Goal: Task Accomplishment & Management: Manage account settings

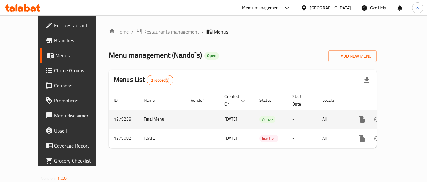
click at [399, 114] on link "enhanced table" at bounding box center [406, 119] width 15 height 15
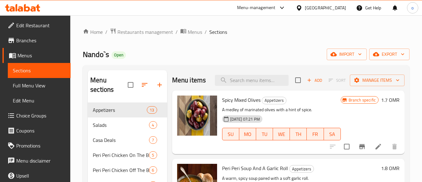
click at [248, 53] on div "Nando`s Open import export" at bounding box center [246, 54] width 327 height 12
click at [268, 85] on input "search" at bounding box center [252, 80] width 74 height 11
paste input "Duo Meal On the Bone"
type input "Duo Meal On the Bone"
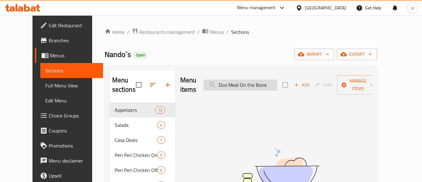
click at [268, 81] on input "Duo Meal On the Bone" at bounding box center [241, 84] width 74 height 11
drag, startPoint x: 280, startPoint y: 81, endPoint x: 117, endPoint y: 89, distance: 163.0
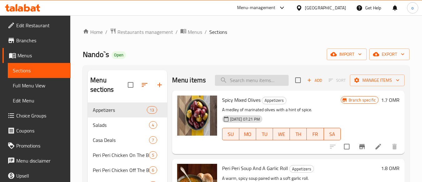
click at [246, 82] on input "search" at bounding box center [252, 80] width 74 height 11
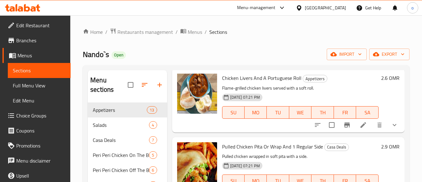
scroll to position [125, 0]
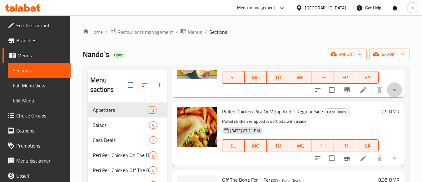
click at [387, 97] on button "show more" at bounding box center [394, 89] width 15 height 15
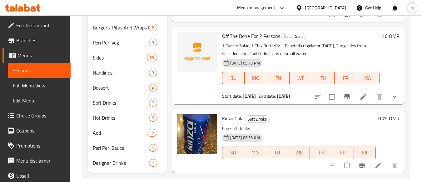
scroll to position [211, 0]
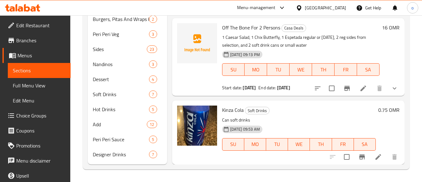
click at [230, 109] on span "Kinza Cola" at bounding box center [233, 109] width 22 height 9
click at [112, 96] on span "Soft Drinks" at bounding box center [112, 93] width 39 height 7
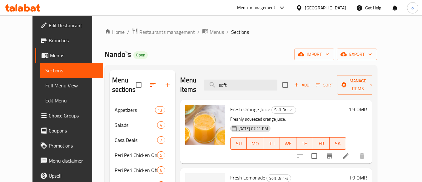
click at [313, 109] on h6 "Fresh Orange Juice Soft Drinks" at bounding box center [288, 109] width 116 height 9
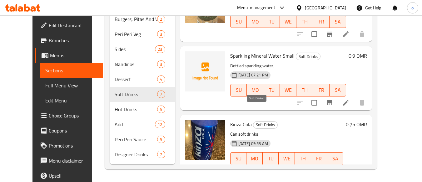
scroll to position [62, 0]
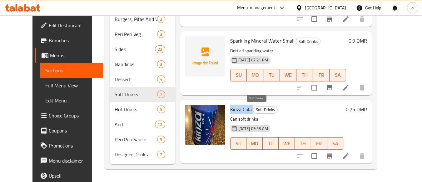
drag, startPoint x: 221, startPoint y: 106, endPoint x: 247, endPoint y: 107, distance: 25.3
click at [247, 107] on div "Kinza Cola Soft Drinks Can soft drinks 11-03-2025 09:53 AM SU MO TU WE TH FR SA" at bounding box center [287, 131] width 118 height 58
click at [329, 116] on p "Can soft drinks" at bounding box center [286, 119] width 113 height 8
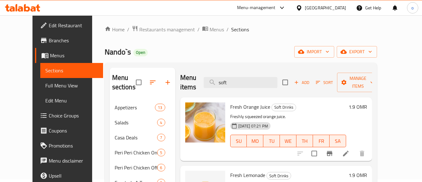
scroll to position [0, 0]
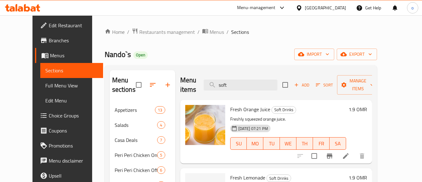
drag, startPoint x: 239, startPoint y: 87, endPoint x: 197, endPoint y: 83, distance: 42.4
click at [197, 83] on div "Menu items soft Add Sort Manage items" at bounding box center [276, 85] width 192 height 30
click at [238, 83] on input "soft" at bounding box center [241, 84] width 74 height 11
type input "ي"
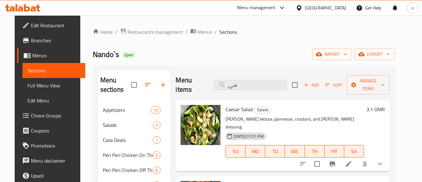
click at [387, 160] on button "show more" at bounding box center [379, 163] width 15 height 15
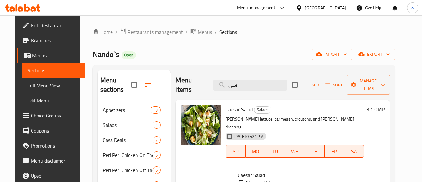
drag, startPoint x: 239, startPoint y: 86, endPoint x: 205, endPoint y: 83, distance: 33.6
click at [205, 83] on div "Menu items سي Add Sort Manage items" at bounding box center [283, 85] width 214 height 30
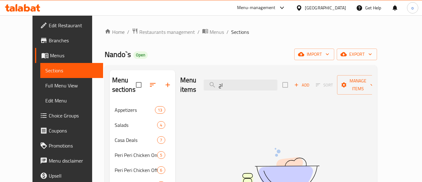
type input "ا"
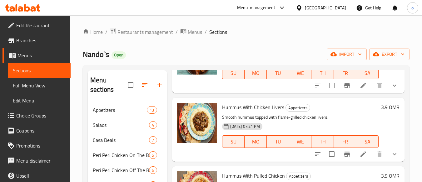
scroll to position [62, 0]
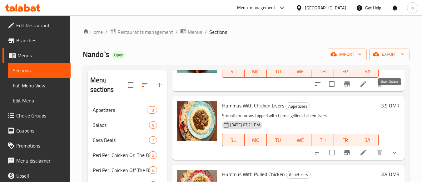
click at [391, 87] on icon "show more" at bounding box center [394, 83] width 7 height 7
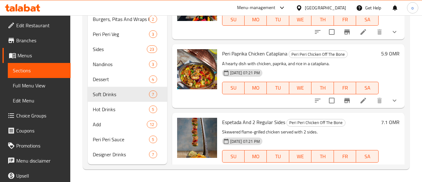
scroll to position [1120, 0]
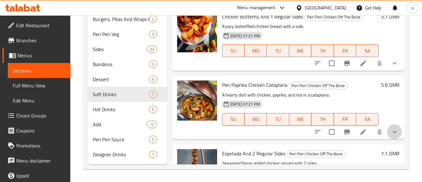
click at [387, 139] on button "show more" at bounding box center [394, 131] width 15 height 15
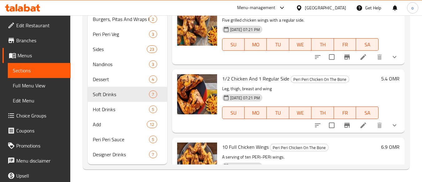
scroll to position [745, 0]
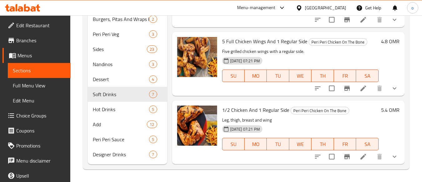
click at [392, 92] on icon "show more" at bounding box center [394, 87] width 7 height 7
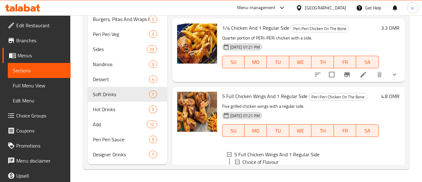
scroll to position [682, 0]
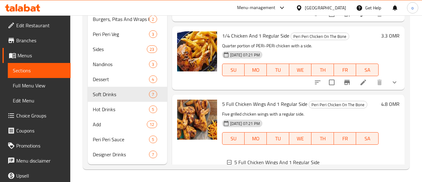
click at [391, 86] on icon "show more" at bounding box center [394, 81] width 7 height 7
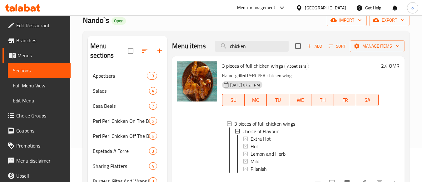
scroll to position [0, 0]
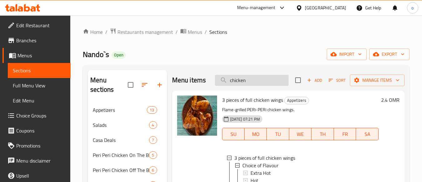
drag, startPoint x: 254, startPoint y: 87, endPoint x: 216, endPoint y: 87, distance: 38.1
click at [216, 86] on input "chicken" at bounding box center [252, 80] width 74 height 11
paste input "1 Espetada (regular or carnival) + 2 reg. side from selection + 1 soft drink ca…"
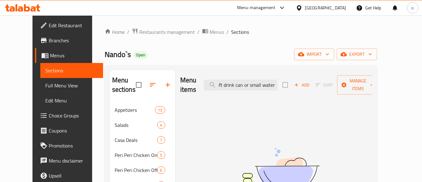
scroll to position [0, 135]
click at [262, 81] on input "1 Espetada (regular or carnival) + 2 reg. side from selection + 1 soft drink ca…" at bounding box center [241, 84] width 74 height 11
click at [257, 82] on input "1 Espetada (regular or carnival) + 2 reg. side from selection + 1 soft drink ca…" at bounding box center [241, 84] width 74 height 11
click at [250, 83] on input "1 Espetada (regular or carnival) + 2 reg. side from selection + 1 soft drink ca…" at bounding box center [241, 84] width 74 height 11
click at [247, 83] on input "1 Espetada (regular or carnival) + 2 reg. side from selection + 1 soft drink ca…" at bounding box center [241, 84] width 74 height 11
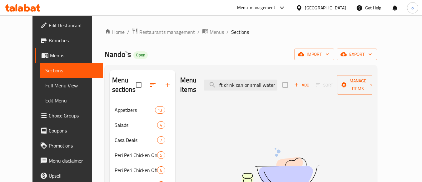
drag, startPoint x: 254, startPoint y: 82, endPoint x: 427, endPoint y: 76, distance: 172.6
click at [422, 76] on html "​ Menu-management Oman Get Help o Edit Restaurant Branches Menus Sections Full …" at bounding box center [211, 91] width 422 height 182
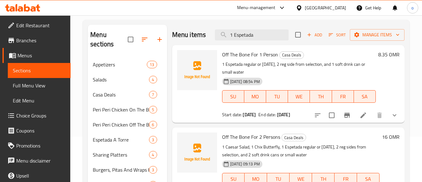
scroll to position [31, 0]
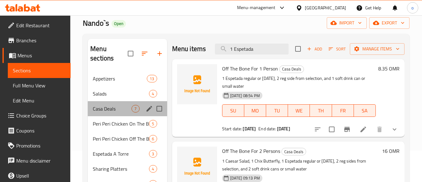
click at [112, 112] on div "Casa Deals 7" at bounding box center [127, 108] width 79 height 15
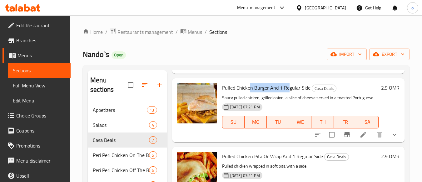
drag, startPoint x: 249, startPoint y: 90, endPoint x: 288, endPoint y: 88, distance: 39.1
click at [288, 88] on span "Pulled Chicken Burger And 1 Regular Side" at bounding box center [266, 87] width 88 height 9
click at [345, 90] on h6 "Pulled Chicken Burger And 1 Regular Side Casa Deals" at bounding box center [300, 87] width 157 height 9
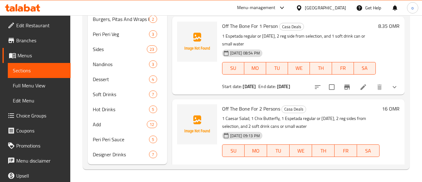
scroll to position [195, 0]
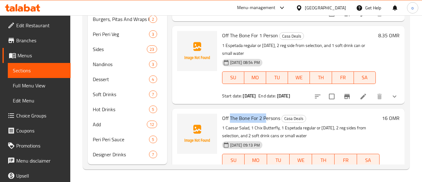
drag, startPoint x: 229, startPoint y: 126, endPoint x: 267, endPoint y: 127, distance: 37.2
click at [267, 122] on span "Off The Bone For 2 Persons" at bounding box center [251, 117] width 58 height 9
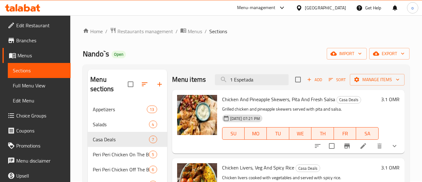
scroll to position [0, 0]
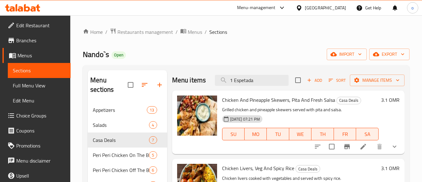
drag, startPoint x: 256, startPoint y: 84, endPoint x: 207, endPoint y: 87, distance: 49.1
click at [207, 87] on div "Menu items 1 Espetada Add Sort Manage items" at bounding box center [288, 80] width 232 height 20
paste input "On The Bone For 1 Person"
type input "On The Bone For 1 Person"
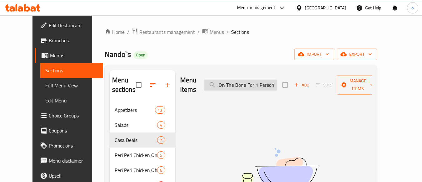
click at [277, 79] on input "On The Bone For 1 Person" at bounding box center [241, 84] width 74 height 11
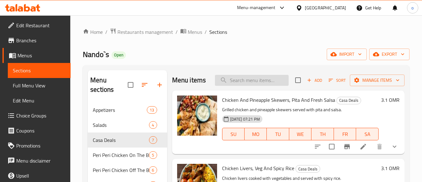
click at [239, 81] on input "search" at bounding box center [252, 80] width 74 height 11
paste input "On The Bone For 2 Persons"
type input "On The Bone For 2 Persons"
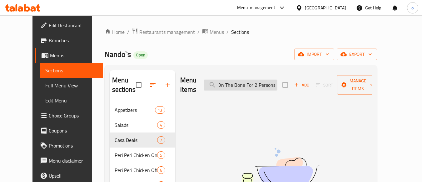
click at [277, 81] on input "On The Bone For 2 Persons" at bounding box center [241, 84] width 74 height 11
type input "\"
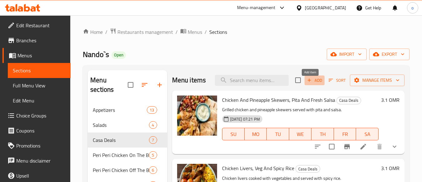
click at [311, 84] on span "Add" at bounding box center [314, 80] width 17 height 7
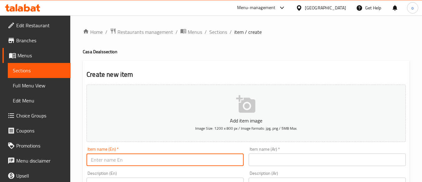
click at [135, 155] on input "text" at bounding box center [165, 159] width 157 height 12
paste input "On The Bone For 1 Person"
type input "On The Bone For 1 Person"
click at [223, 28] on span "Sections" at bounding box center [218, 31] width 18 height 7
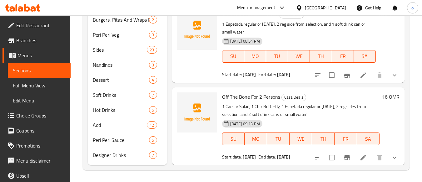
scroll to position [211, 0]
click at [362, 72] on li at bounding box center [363, 74] width 17 height 11
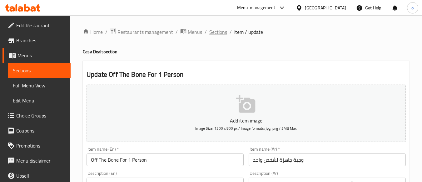
click at [219, 31] on span "Sections" at bounding box center [218, 31] width 18 height 7
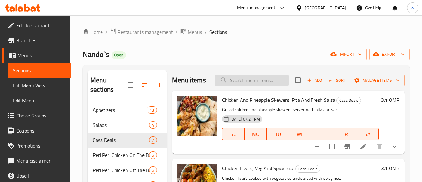
click at [235, 86] on input "search" at bounding box center [252, 80] width 74 height 11
click at [317, 83] on span "Add" at bounding box center [314, 80] width 17 height 7
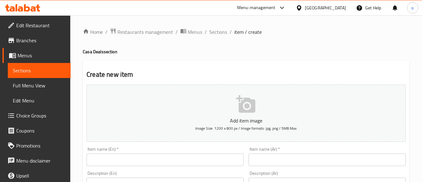
click at [174, 160] on input "text" at bounding box center [165, 159] width 157 height 12
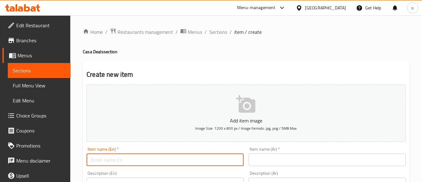
paste input "On The Bone For 1 Person"
type input "On The Bone For 1 Person"
click at [215, 31] on span "Sections" at bounding box center [218, 31] width 18 height 7
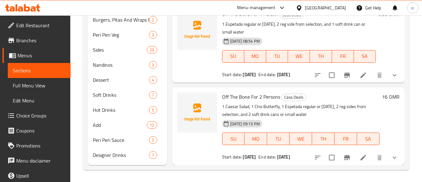
scroll to position [211, 0]
click at [360, 73] on icon at bounding box center [363, 74] width 7 height 7
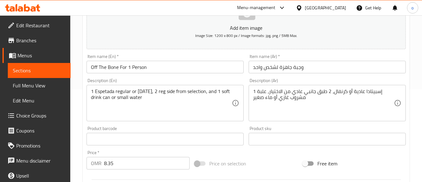
scroll to position [94, 0]
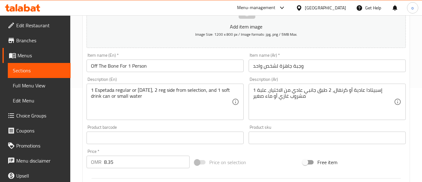
click at [122, 66] on input "Off The Bone For 1 Person" at bounding box center [165, 65] width 157 height 12
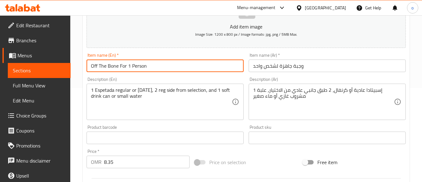
click at [122, 66] on input "Off The Bone For 1 Person" at bounding box center [165, 65] width 157 height 12
click at [297, 65] on input "وجبة جاهزة لشخص واحد" at bounding box center [327, 65] width 157 height 12
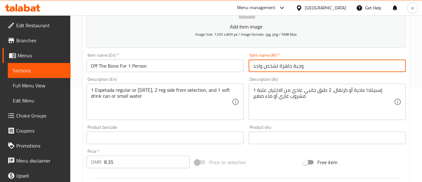
click at [297, 65] on input "وجبة جاهزة لشخص واحد" at bounding box center [327, 65] width 157 height 12
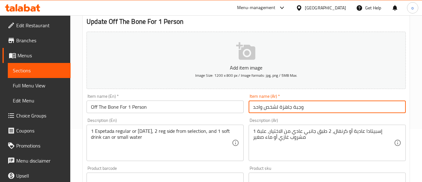
scroll to position [62, 0]
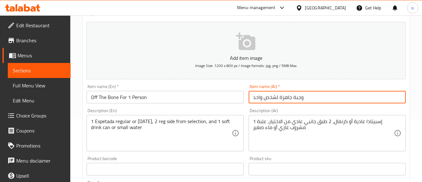
click at [110, 97] on input "Off The Bone For 1 Person" at bounding box center [165, 97] width 157 height 12
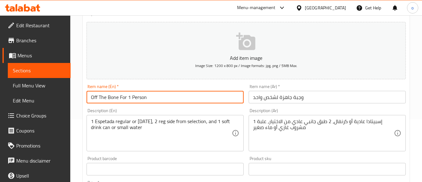
click at [110, 97] on input "Off The Bone For 1 Person" at bounding box center [165, 97] width 157 height 12
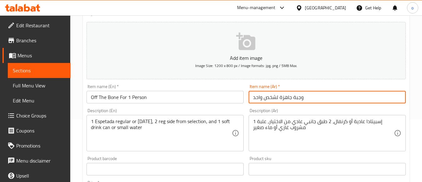
click at [285, 99] on input "وجبة جاهزة لشخص واحد" at bounding box center [327, 97] width 157 height 12
drag, startPoint x: 307, startPoint y: 101, endPoint x: 197, endPoint y: 94, distance: 110.8
click at [197, 94] on div "Add item image Image Size: 1200 x 800 px / Image formats: jpg, png / 5MB Max. I…" at bounding box center [246, 153] width 324 height 269
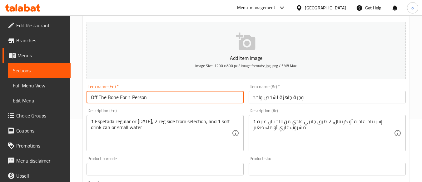
click at [116, 98] on input "Off The Bone For 1 Person" at bounding box center [165, 97] width 157 height 12
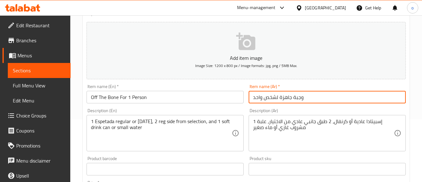
drag, startPoint x: 301, startPoint y: 98, endPoint x: 249, endPoint y: 97, distance: 51.3
click at [249, 97] on input "وجبة جاهزة لشخص واحد" at bounding box center [327, 97] width 157 height 12
click at [253, 107] on div "Description (Ar) 1 إسبيتادا عادية أو كرنفال، 2 طبق جانبي عادي من الاختيار، علبة…" at bounding box center [327, 130] width 162 height 48
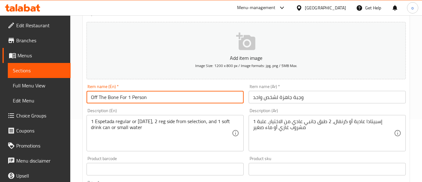
click at [115, 96] on input "Off The Bone For 1 Person" at bounding box center [165, 97] width 157 height 12
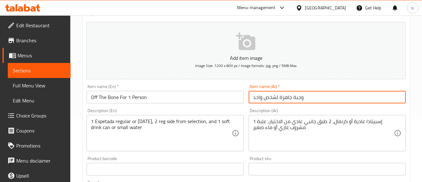
click at [284, 101] on input "وجبة جاهزة لشخص واحد" at bounding box center [327, 97] width 157 height 12
drag, startPoint x: 280, startPoint y: 100, endPoint x: 317, endPoint y: 98, distance: 36.6
click at [317, 98] on input "وجبة جاهزة لشخص واحد" at bounding box center [327, 97] width 157 height 12
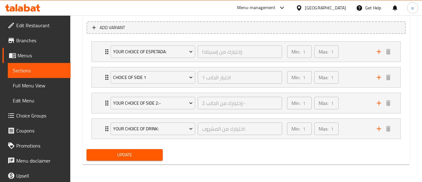
type input "خالي ن العظم لشخص واحد"
click at [146, 155] on span "Update" at bounding box center [125, 155] width 66 height 8
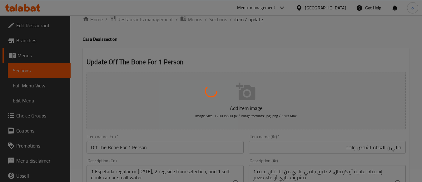
scroll to position [0, 0]
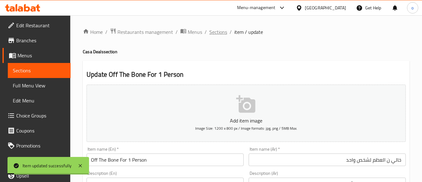
click at [217, 32] on span "Sections" at bounding box center [218, 31] width 18 height 7
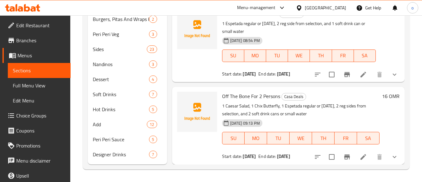
scroll to position [195, 0]
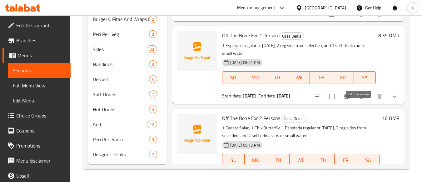
click at [362, 100] on icon at bounding box center [363, 95] width 7 height 7
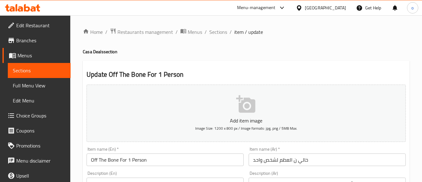
click at [296, 161] on input "خالي ن العظم لشخص واحد" at bounding box center [327, 159] width 157 height 12
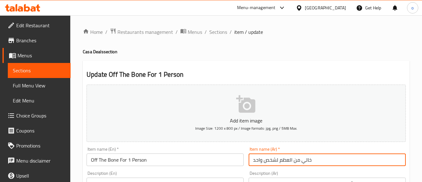
scroll to position [347, 0]
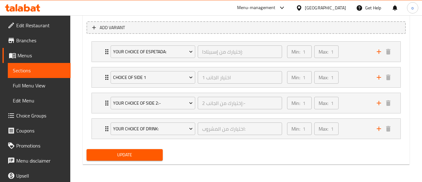
type input "خالي من العظم لشخص واحد"
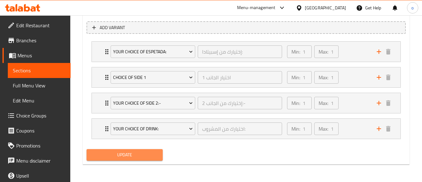
click at [144, 159] on button "Update" at bounding box center [125, 155] width 76 height 12
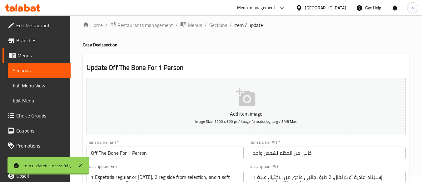
scroll to position [0, 0]
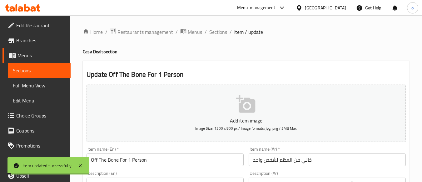
click at [226, 48] on h4 "Casa Deals section" at bounding box center [246, 51] width 327 height 6
click at [223, 29] on span "Sections" at bounding box center [218, 31] width 18 height 7
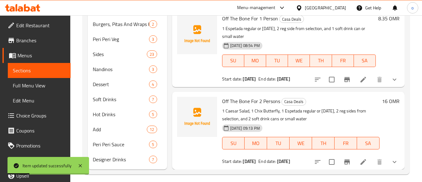
scroll to position [211, 0]
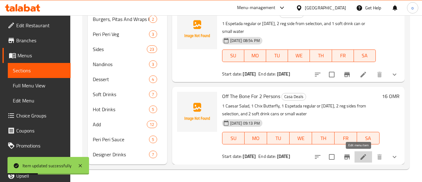
click at [360, 154] on icon at bounding box center [363, 156] width 7 height 7
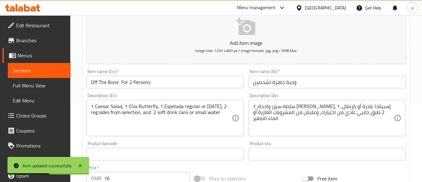
scroll to position [62, 0]
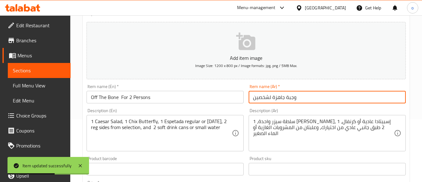
drag, startPoint x: 301, startPoint y: 100, endPoint x: 222, endPoint y: 95, distance: 79.5
click at [222, 95] on div "Add item image Image Size: 1200 x 800 px / Image formats: jpg, png / 5MB Max. I…" at bounding box center [246, 153] width 324 height 269
click at [274, 99] on input "وجبة جاهزة لشخصين" at bounding box center [327, 97] width 157 height 12
drag, startPoint x: 272, startPoint y: 99, endPoint x: 302, endPoint y: 97, distance: 29.4
click at [302, 97] on input "وجبة جاهزة لشخصين" at bounding box center [327, 97] width 157 height 12
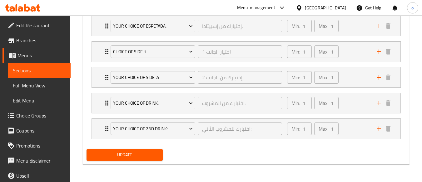
type input "خالي من العظم لشخصين"
click at [157, 160] on button "Update" at bounding box center [125, 155] width 76 height 12
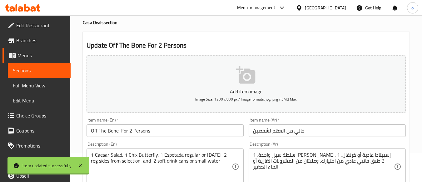
scroll to position [0, 0]
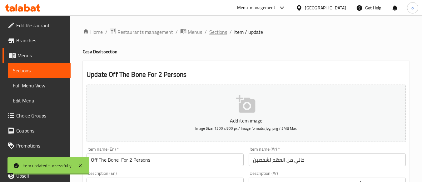
click at [222, 29] on span "Sections" at bounding box center [218, 31] width 18 height 7
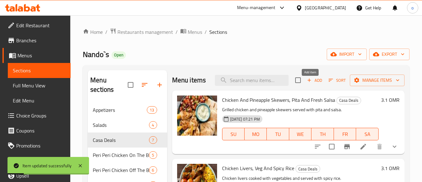
click at [317, 84] on span "Add" at bounding box center [314, 80] width 17 height 7
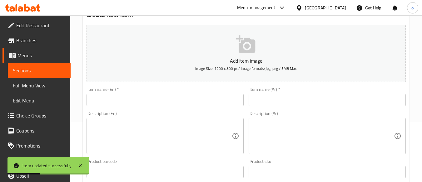
scroll to position [62, 0]
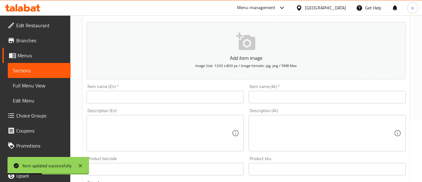
click at [120, 95] on input "text" at bounding box center [165, 97] width 157 height 12
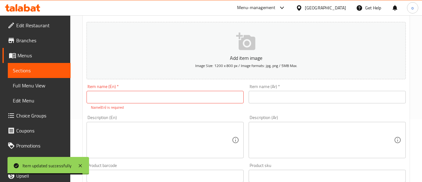
click at [127, 95] on input "text" at bounding box center [165, 97] width 157 height 12
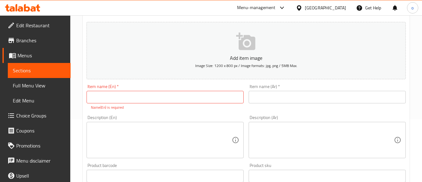
click at [144, 101] on input "text" at bounding box center [165, 97] width 157 height 12
click at [144, 97] on input "text" at bounding box center [165, 97] width 157 height 12
paste input "On The Bone For 1 Person"
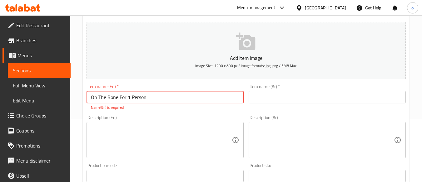
type input "On The Bone For 1 Person"
click at [143, 111] on div "Add item image Image Size: 1200 x 800 px / Image formats: jpg, png / 5MB Max. I…" at bounding box center [246, 157] width 324 height 276
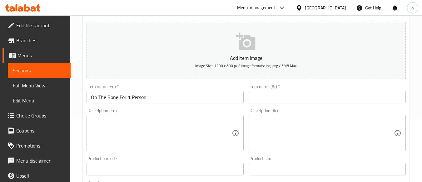
drag, startPoint x: 387, startPoint y: 96, endPoint x: 307, endPoint y: 95, distance: 79.7
click at [387, 96] on input "text" at bounding box center [327, 97] width 157 height 12
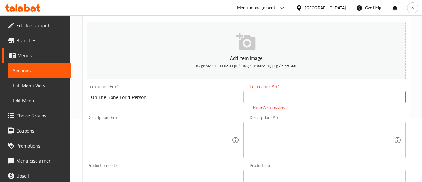
click at [143, 97] on input "On The Bone For 1 Person" at bounding box center [165, 97] width 157 height 12
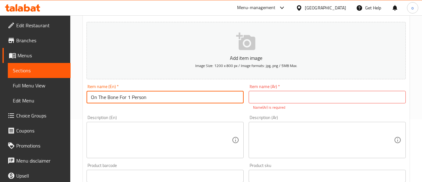
click at [166, 100] on input "On The Bone For 1 Person" at bounding box center [165, 97] width 157 height 12
click at [141, 118] on div "Description (En) Description (En)" at bounding box center [165, 136] width 157 height 43
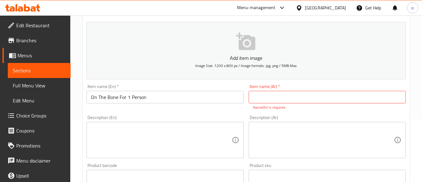
click at [111, 97] on input "On The Bone For 1 Person" at bounding box center [165, 97] width 157 height 12
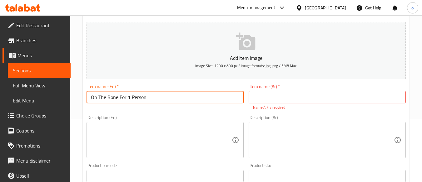
click at [98, 97] on input "On The Bone For 1 Person" at bounding box center [165, 97] width 157 height 12
click at [135, 100] on input "On The Bone For 1 Person" at bounding box center [165, 97] width 157 height 12
click at [154, 97] on input "On The Bone For 1 Person" at bounding box center [165, 97] width 157 height 12
click at [145, 99] on input "On The Bone For 1 Person" at bounding box center [165, 97] width 157 height 12
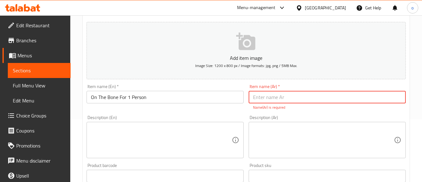
click at [330, 94] on input "text" at bounding box center [327, 97] width 157 height 12
click at [317, 103] on div "Item name (Ar)   * Item name (Ar) * Name(Ar) is required" at bounding box center [327, 97] width 157 height 26
click at [283, 100] on input "text" at bounding box center [327, 97] width 157 height 12
click at [282, 96] on input "text" at bounding box center [327, 97] width 157 height 12
click at [263, 100] on input "بالعظم لشخ واحد" at bounding box center [327, 97] width 157 height 12
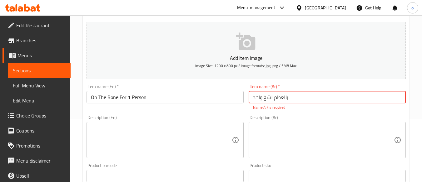
click at [266, 97] on input "بالعظم لشخ واحد" at bounding box center [327, 97] width 157 height 12
click at [263, 100] on input "بالعظم لشخ واحد" at bounding box center [327, 97] width 157 height 12
click at [264, 100] on input "بالعظم لشخ واحد" at bounding box center [327, 97] width 157 height 12
type input "بالعظم لشخص واحد"
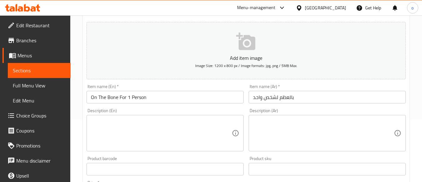
click at [158, 147] on textarea at bounding box center [161, 133] width 141 height 30
paste textarea "On The Bone For 1 Person"
type textarea "On The Bone For 1 Person"
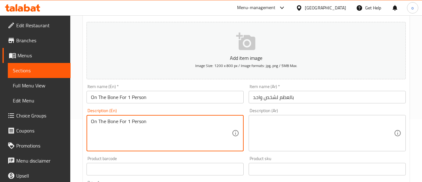
click at [117, 120] on textarea "On The Bone For 1 Person" at bounding box center [161, 133] width 141 height 30
drag, startPoint x: 164, startPoint y: 121, endPoint x: 19, endPoint y: 131, distance: 145.6
click at [19, 131] on div "Edit Restaurant Branches Menus Sections Full Menu View Edit Menu Choice Groups …" at bounding box center [211, 166] width 422 height 426
click at [115, 128] on textarea "On The Bone For 1 Person" at bounding box center [161, 133] width 141 height 30
click at [120, 118] on textarea "On The Bone For 1 Person" at bounding box center [161, 133] width 141 height 30
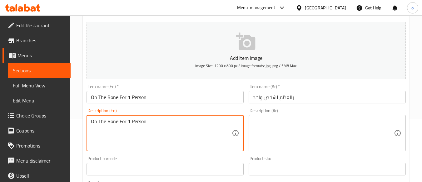
click at [120, 118] on textarea "On The Bone For 1 Person" at bounding box center [161, 133] width 141 height 30
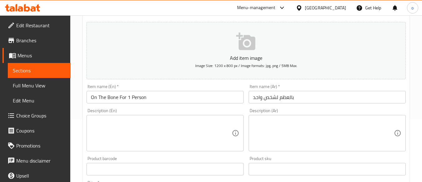
click at [145, 119] on textarea at bounding box center [161, 133] width 141 height 30
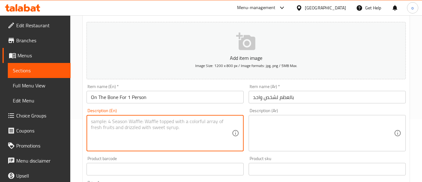
paste textarea "3 Chix Wings + 1 Quarter Chicken (leg or breast) + 1 reg. side from selection +…"
type textarea "3 Chix Wings + 1 Quarter Chicken (leg or breast) + 1 reg. side from selection +…"
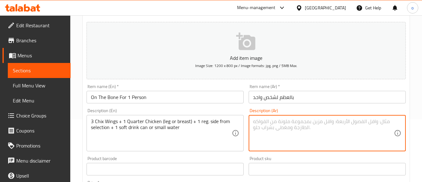
click at [295, 124] on textarea at bounding box center [323, 133] width 141 height 30
paste textarea "3 أجنحة دجاج + ربع دجاجة (فخذ أو صدر) + طبق جانبي عادي من اختيارك + علبة مشروب …"
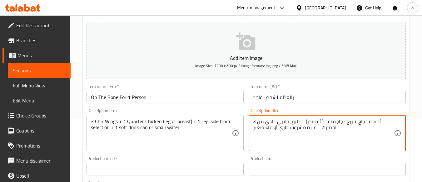
click at [275, 137] on textarea "3 أجنحة دجاج + ربع دجاجة (فخذ أو صدر) + طبق جانبي عادي من اختيارك + علبة مشروب …" at bounding box center [323, 133] width 141 height 30
type textarea "3 أجنحة دجاج + ربع دجاجة (فخذ أو صدر) + طبق جانبي عادي من اختيارك + علبة مشروب …"
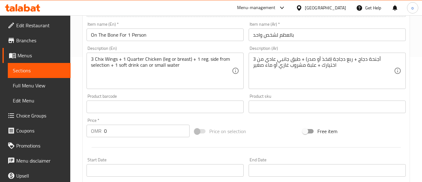
scroll to position [125, 0]
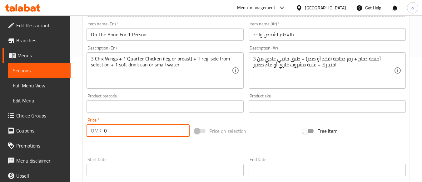
drag, startPoint x: 112, startPoint y: 129, endPoint x: 47, endPoint y: 129, distance: 65.6
click at [47, 129] on div "Edit Restaurant Branches Menus Sections Full Menu View Edit Menu Choice Groups …" at bounding box center [211, 103] width 422 height 426
paste input "15.10"
type input "15.100"
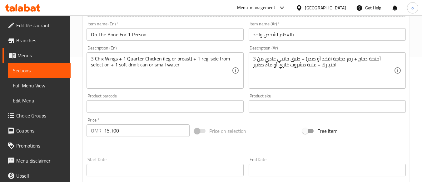
drag, startPoint x: 120, startPoint y: 150, endPoint x: 122, endPoint y: 144, distance: 6.2
click at [121, 150] on div at bounding box center [246, 146] width 324 height 15
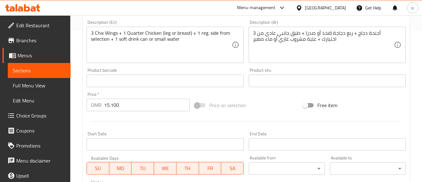
scroll to position [187, 0]
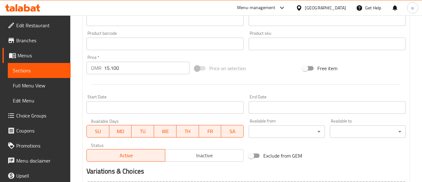
click at [147, 108] on input "Start Date" at bounding box center [165, 107] width 157 height 12
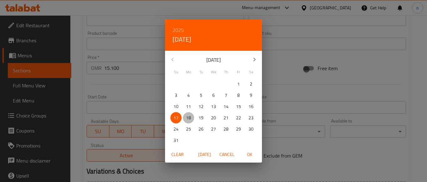
click at [188, 117] on p "18" at bounding box center [188, 118] width 5 height 8
click at [253, 154] on span "OK" at bounding box center [249, 154] width 15 height 8
type input "18-08-2025"
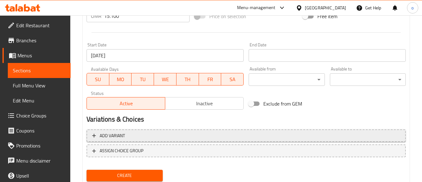
scroll to position [197, 0]
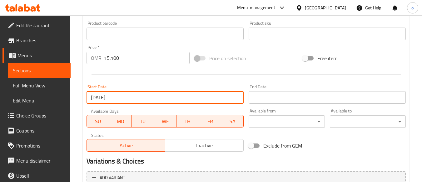
drag, startPoint x: 126, startPoint y: 96, endPoint x: 67, endPoint y: 98, distance: 59.1
click at [67, 98] on div "Edit Restaurant Branches Menus Sections Full Menu View Edit Menu Choice Groups …" at bounding box center [211, 31] width 422 height 426
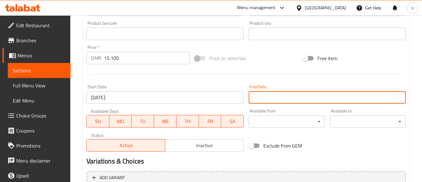
click at [260, 95] on input "Start Date" at bounding box center [327, 97] width 157 height 12
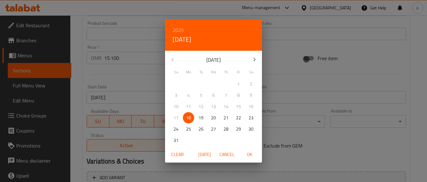
click at [253, 59] on icon "button" at bounding box center [254, 59] width 7 height 7
click at [172, 105] on span "14" at bounding box center [175, 106] width 11 height 8
click at [253, 152] on span "OK" at bounding box center [249, 154] width 15 height 8
type input "14-09-2025"
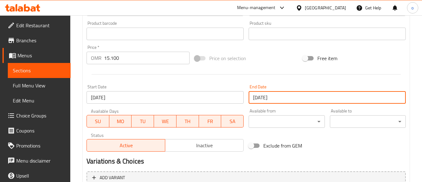
click at [331, 147] on div "Exclude from GEM" at bounding box center [300, 145] width 108 height 17
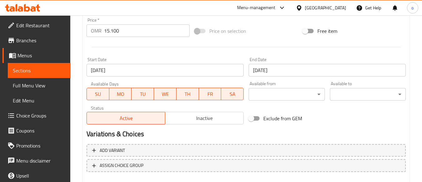
scroll to position [260, 0]
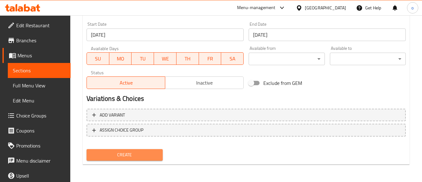
click at [142, 154] on span "Create" at bounding box center [125, 155] width 66 height 8
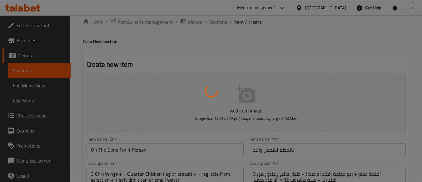
type input "0"
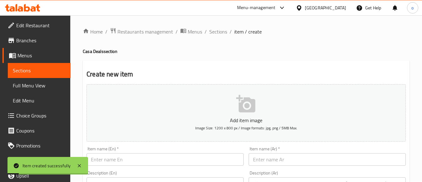
scroll to position [0, 0]
click at [222, 36] on span "Sections" at bounding box center [218, 31] width 18 height 7
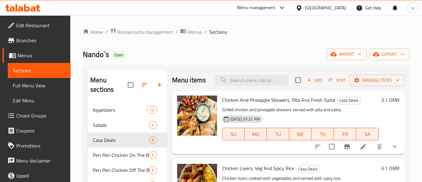
click at [307, 83] on icon "button" at bounding box center [310, 80] width 6 height 6
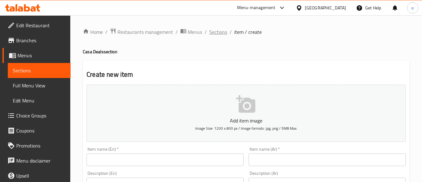
click at [216, 28] on span "Sections" at bounding box center [218, 31] width 18 height 7
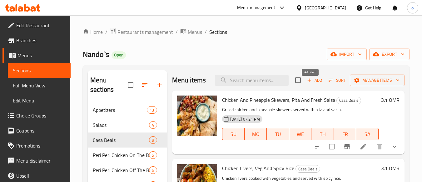
click at [310, 84] on span "Add" at bounding box center [314, 80] width 17 height 7
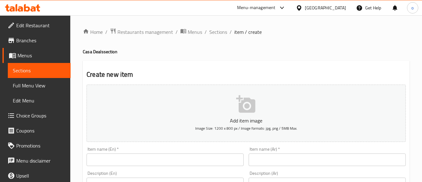
click at [122, 156] on input "text" at bounding box center [165, 159] width 157 height 12
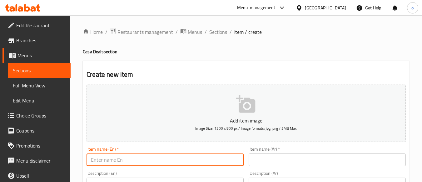
paste input "On The Bone For 2 Persons"
click at [116, 161] on input "On The Bone For 2 Persons" at bounding box center [165, 159] width 157 height 12
click at [150, 161] on input "On The Bone For 2 Persons" at bounding box center [165, 159] width 157 height 12
drag, startPoint x: 158, startPoint y: 159, endPoint x: 73, endPoint y: 164, distance: 85.8
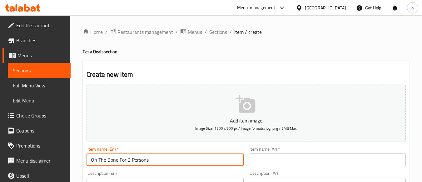
type input "On The Bone For 2 Persons"
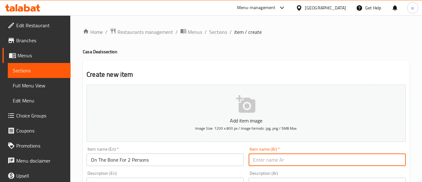
drag, startPoint x: 268, startPoint y: 160, endPoint x: 259, endPoint y: 166, distance: 10.1
click at [267, 160] on input "text" at bounding box center [327, 159] width 157 height 12
click at [327, 160] on input "text" at bounding box center [327, 159] width 157 height 12
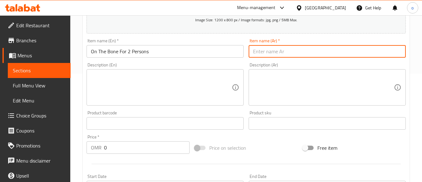
scroll to position [62, 0]
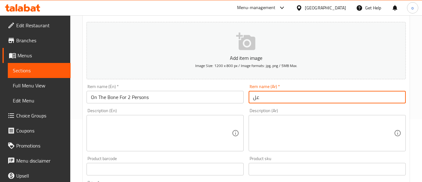
type input "ع"
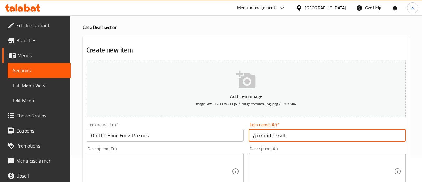
scroll to position [0, 0]
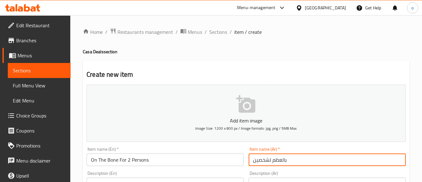
type input "بالعظم لشخصين"
click at [230, 36] on li "/" at bounding box center [231, 31] width 2 height 7
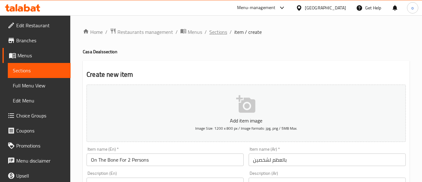
click at [212, 28] on span "Sections" at bounding box center [218, 31] width 18 height 7
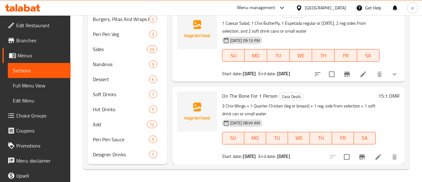
scroll to position [309, 0]
click at [375, 151] on li at bounding box center [378, 156] width 17 height 11
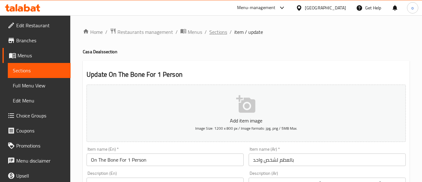
click at [220, 31] on span "Sections" at bounding box center [218, 31] width 18 height 7
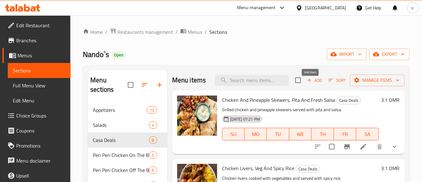
click at [315, 84] on span "Add" at bounding box center [314, 80] width 17 height 7
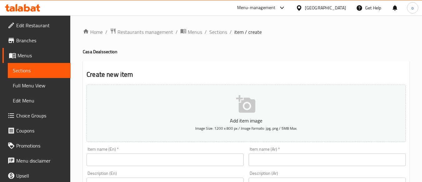
click at [146, 162] on input "text" at bounding box center [165, 159] width 157 height 12
paste input "On The Bone For 2 Persons"
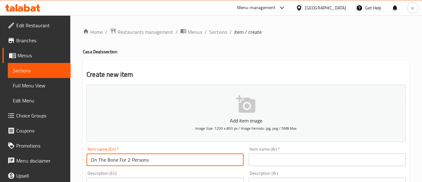
type input "On The Bone For 2 Persons"
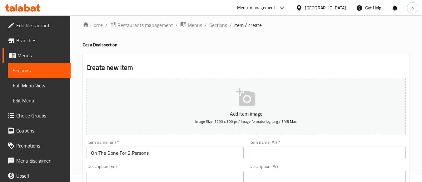
click at [173, 168] on div "Description (En) Description (En)" at bounding box center [165, 185] width 157 height 43
click at [129, 143] on div "Item name (En)   * On The Bone For 2 Persons Item name (En) *" at bounding box center [165, 149] width 157 height 19
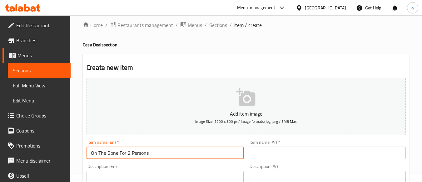
click at [132, 151] on input "On The Bone For 2 Persons" at bounding box center [165, 152] width 157 height 12
drag, startPoint x: 120, startPoint y: 152, endPoint x: 23, endPoint y: 145, distance: 96.8
click at [344, 151] on input "text" at bounding box center [327, 152] width 157 height 12
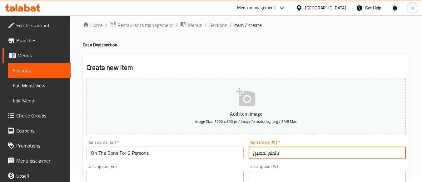
click at [339, 155] on input "بالظم لخصين" at bounding box center [327, 152] width 157 height 12
click at [302, 164] on div "Description (Ar) Description (Ar)" at bounding box center [327, 185] width 157 height 43
click at [275, 155] on input "بالظم لخصين" at bounding box center [327, 152] width 157 height 12
click at [257, 149] on input "بالعظم لخصين" at bounding box center [327, 152] width 157 height 12
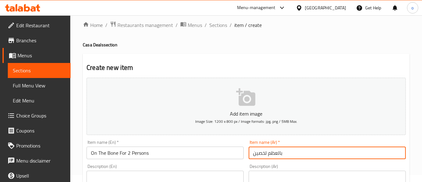
click at [259, 157] on input "بالعظم لخصين" at bounding box center [327, 152] width 157 height 12
click at [264, 152] on input "بالعظم لش\خصين" at bounding box center [327, 152] width 157 height 12
click at [277, 157] on input "بالعظم لشخصين" at bounding box center [327, 152] width 157 height 12
click at [274, 159] on input "بالعظم لشخصين" at bounding box center [327, 152] width 157 height 12
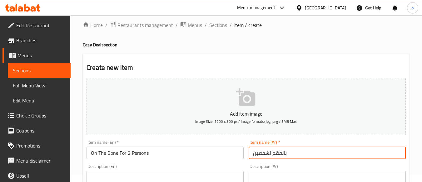
type input "بالعظم لشخصين"
click at [288, 160] on div "Item name (Ar)   * بالعظم لشخصين Item name (Ar) *" at bounding box center [327, 149] width 162 height 24
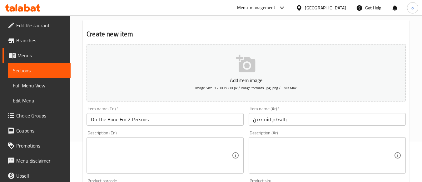
scroll to position [69, 0]
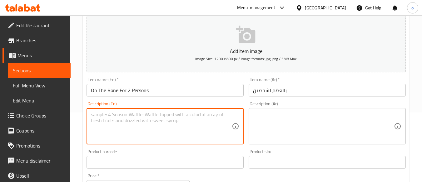
click at [146, 132] on textarea at bounding box center [161, 126] width 141 height 30
paste textarea "1 Caesar Salad + 5 Wings + 1 Half Chicken (leg+breast) + 2 reg. sides from sele…"
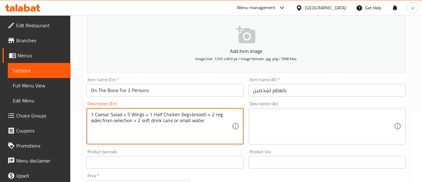
type textarea "1 Caesar Salad + 5 Wings + 1 Half Chicken (leg+breast) + 2 reg. sides from sele…"
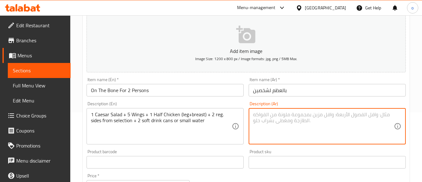
click at [276, 137] on textarea at bounding box center [323, 126] width 141 height 30
paste textarea "سلطة سيزر واحدة + 5 أجنحة + نصف دجاجة (فخذ + صدر) + 2 طبق جانبي عادي من اختيارك…"
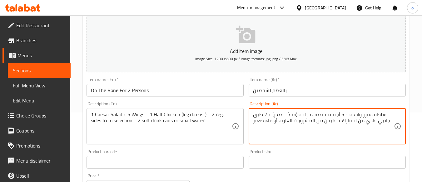
type textarea "سلطة سيزر واحدة + 5 أجنحة + نصف دجاجة (فخذ + صدر) + 2 طبق جانبي عادي من اختيارك…"
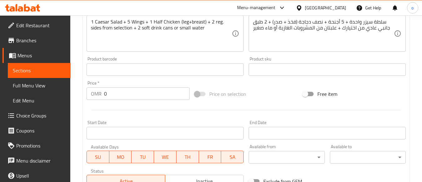
scroll to position [163, 0]
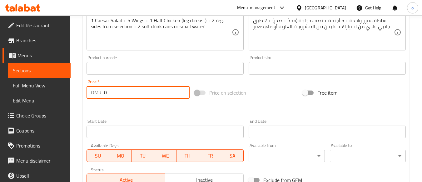
drag, startPoint x: 111, startPoint y: 92, endPoint x: 90, endPoint y: 92, distance: 20.6
click at [90, 92] on div "OMR 0 Price *" at bounding box center [138, 92] width 103 height 12
paste input "15.10"
type input "15.100"
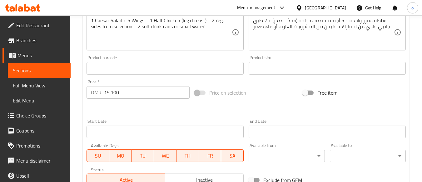
click at [141, 106] on div at bounding box center [246, 108] width 324 height 15
click at [123, 127] on input "Start Date" at bounding box center [165, 131] width 157 height 12
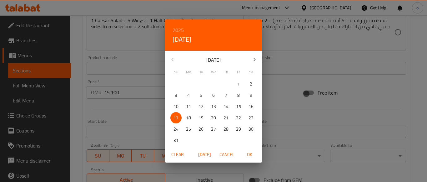
click at [188, 116] on p "18" at bounding box center [188, 118] width 5 height 8
click at [245, 153] on span "OK" at bounding box center [249, 154] width 15 height 8
type input "18-08-2025"
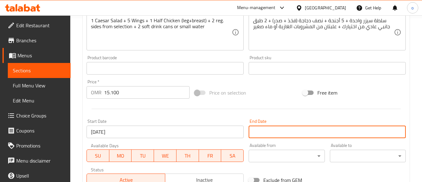
click at [265, 130] on input "Start Date" at bounding box center [327, 131] width 157 height 12
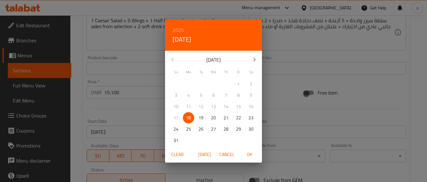
click at [258, 59] on button "button" at bounding box center [254, 59] width 15 height 15
click at [174, 106] on p "14" at bounding box center [175, 106] width 5 height 8
click at [254, 154] on span "OK" at bounding box center [249, 154] width 15 height 8
type input "14-09-2025"
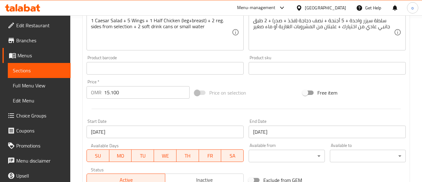
click at [250, 107] on div at bounding box center [246, 108] width 324 height 15
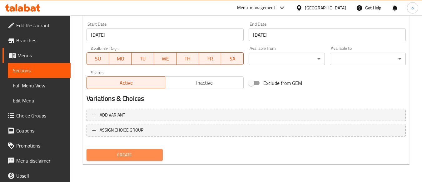
click at [147, 156] on span "Create" at bounding box center [125, 155] width 66 height 8
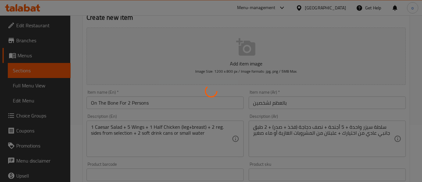
scroll to position [0, 0]
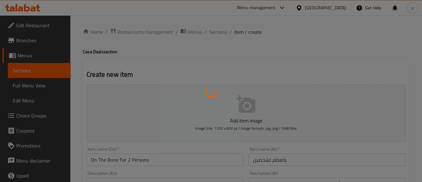
type input "0"
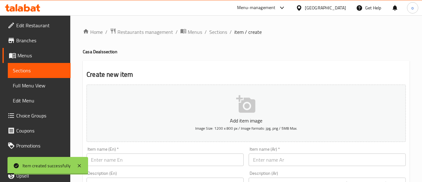
drag, startPoint x: 240, startPoint y: 50, endPoint x: 227, endPoint y: 41, distance: 16.0
click at [238, 49] on h4 "Casa Deals section" at bounding box center [246, 51] width 327 height 6
click at [216, 35] on span "Sections" at bounding box center [218, 31] width 18 height 7
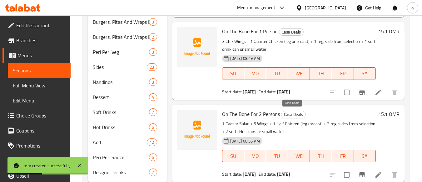
scroll to position [211, 0]
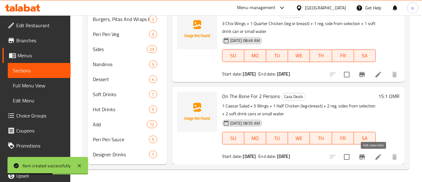
click at [375, 157] on icon at bounding box center [378, 156] width 7 height 7
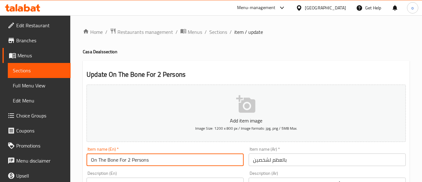
drag, startPoint x: 152, startPoint y: 156, endPoint x: 57, endPoint y: 160, distance: 95.1
paste input "Duo Meal On the Bone"
type input "Duo Meal On the Bone"
click at [145, 167] on div "Item name (En)   * Duo Meal On the Bone Item name (En) *" at bounding box center [165, 156] width 162 height 24
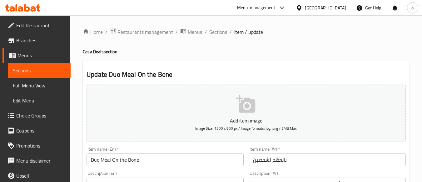
scroll to position [31, 0]
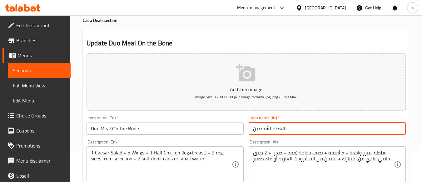
click at [305, 127] on input "بالعظم لشخصين" at bounding box center [327, 128] width 157 height 12
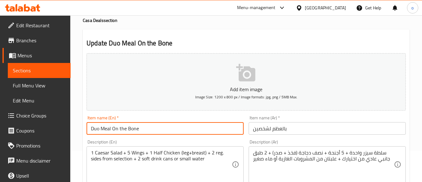
drag, startPoint x: 156, startPoint y: 132, endPoint x: -33, endPoint y: 132, distance: 189.1
click at [0, 132] on html "​ Menu-management Oman Get Help o Edit Restaurant Branches Menus Sections Full …" at bounding box center [211, 60] width 422 height 182
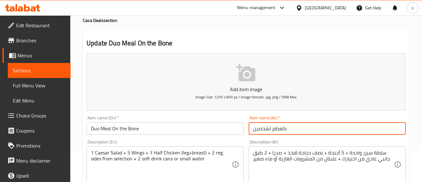
drag, startPoint x: 301, startPoint y: 128, endPoint x: 236, endPoint y: 137, distance: 65.8
click at [236, 137] on div "Add item image Image Size: 1200 x 800 px / Image formats: jpg, png / 5MB Max. I…" at bounding box center [246, 185] width 324 height 269
paste input "وجبة ثنائية على العظم"
type input "وجبة ثنائية على العظم"
click at [266, 141] on div "Description (Ar) سلطة سيزر واحدة + 5 أجنحة + نصف دجاجة (فخذ + صدر) + 2 طبق جانب…" at bounding box center [327, 160] width 157 height 43
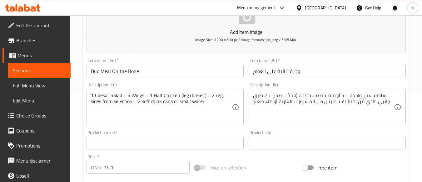
scroll to position [94, 0]
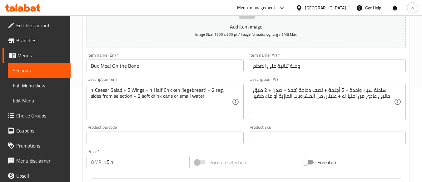
click at [238, 127] on div "Product barcode Product barcode" at bounding box center [165, 134] width 157 height 19
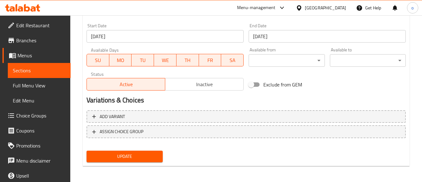
scroll to position [260, 0]
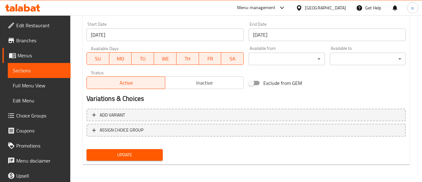
click at [124, 152] on span "Update" at bounding box center [125, 155] width 66 height 8
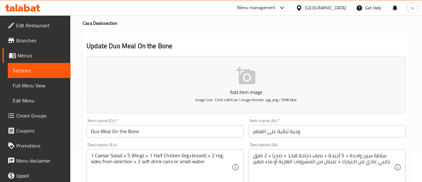
scroll to position [0, 0]
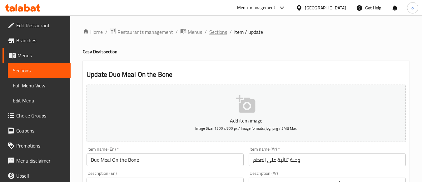
click at [220, 32] on span "Sections" at bounding box center [218, 31] width 18 height 7
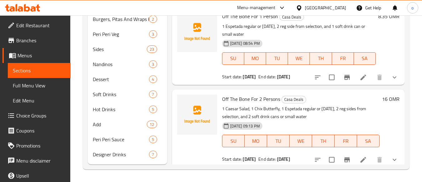
scroll to position [172, 0]
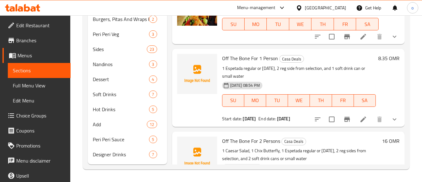
click at [355, 125] on li at bounding box center [363, 118] width 17 height 11
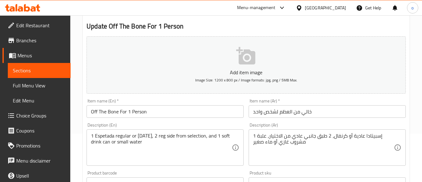
scroll to position [62, 0]
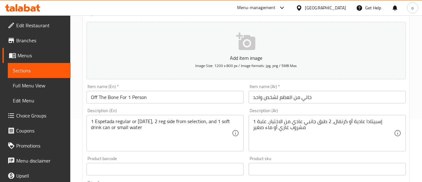
click at [154, 101] on input "Off The Bone For 1 Person" at bounding box center [165, 97] width 157 height 12
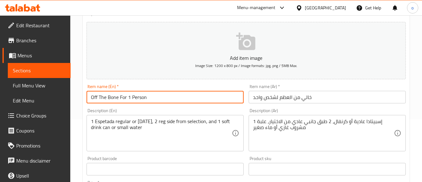
click at [147, 110] on div "Description (En) 1 Espetada regular or carnival, 2 reg side from selection, and…" at bounding box center [165, 129] width 157 height 43
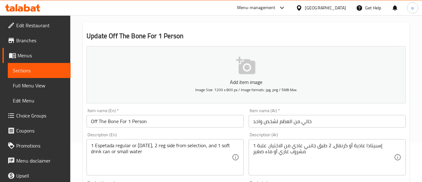
scroll to position [0, 0]
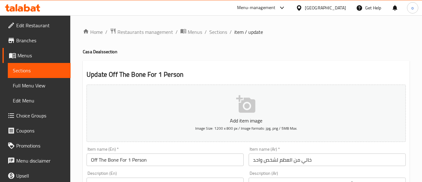
click at [220, 55] on h4 "Casa Deals section" at bounding box center [246, 51] width 327 height 6
click at [215, 30] on span "Sections" at bounding box center [218, 31] width 18 height 7
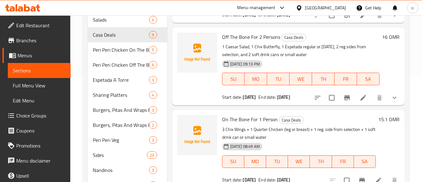
scroll to position [125, 0]
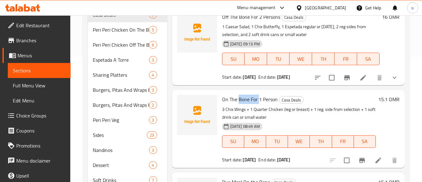
drag, startPoint x: 238, startPoint y: 100, endPoint x: 259, endPoint y: 100, distance: 20.9
click at [259, 100] on span "On The Bone For 1 Person" at bounding box center [250, 98] width 56 height 9
click at [252, 107] on p "3 Chix Wings + 1 Quarter Chicken (leg or breast) + 1 reg. side from selection +…" at bounding box center [299, 113] width 154 height 16
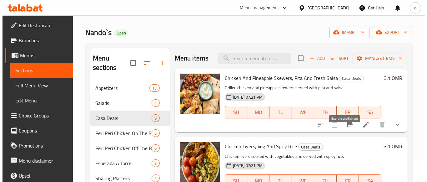
scroll to position [0, 0]
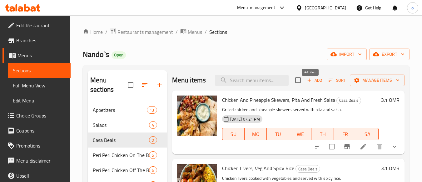
click at [310, 84] on span "Add" at bounding box center [314, 80] width 17 height 7
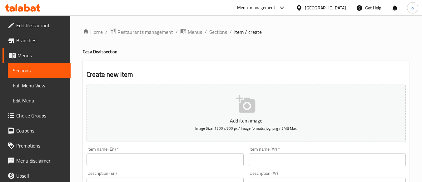
click at [172, 158] on input "text" at bounding box center [165, 159] width 157 height 12
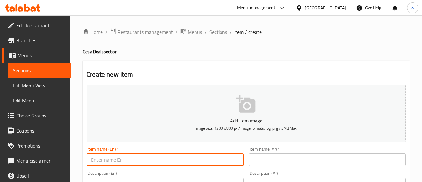
paste input "Value Meal"
type input "Value Meal"
click at [217, 29] on span "Sections" at bounding box center [218, 31] width 18 height 7
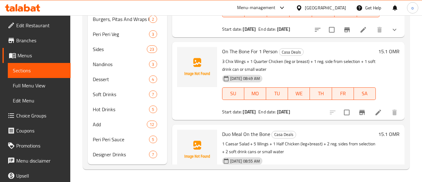
scroll to position [281, 0]
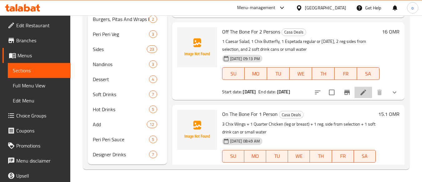
click at [355, 98] on li at bounding box center [363, 92] width 17 height 11
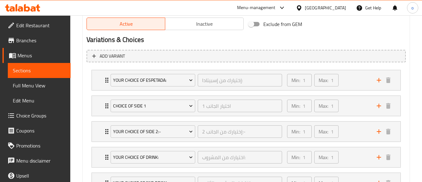
scroll to position [373, 0]
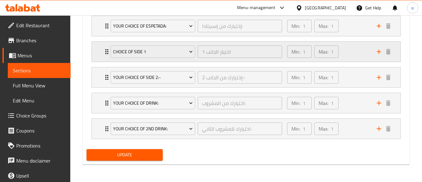
click at [345, 49] on div "Min: 1 ​ Max: 1 ​" at bounding box center [328, 52] width 90 height 20
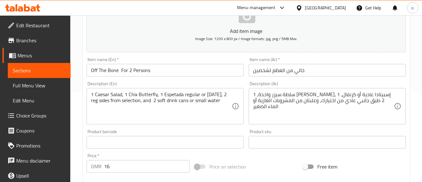
scroll to position [0, 0]
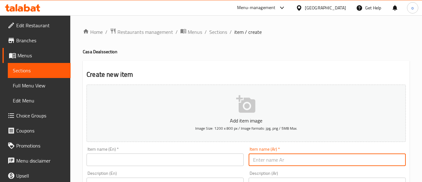
click at [283, 161] on input "text" at bounding box center [327, 159] width 157 height 12
click at [272, 156] on input "text" at bounding box center [327, 159] width 157 height 12
paste input "وجبة ثنائية على العظم"
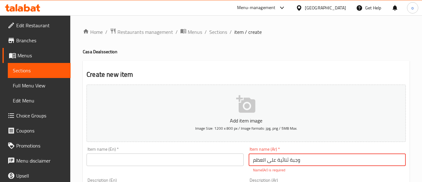
click at [274, 161] on input "وجبة ثنائية على العظم" at bounding box center [327, 159] width 157 height 12
type input "وجبة ثنائية بالعظم"
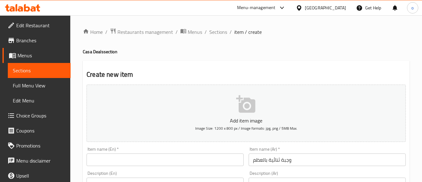
click at [278, 164] on input "وجبة ثنائية بالعظم" at bounding box center [327, 159] width 157 height 12
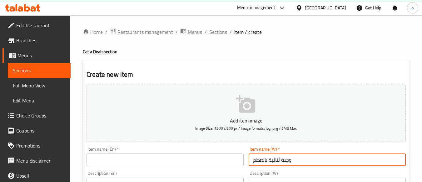
click at [278, 164] on input "وجبة ثنائية بالعظم" at bounding box center [327, 159] width 157 height 12
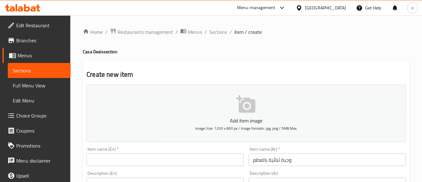
click at [197, 166] on input "text" at bounding box center [165, 159] width 157 height 12
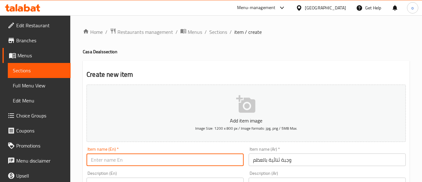
paste input "Duo Meal On the Bone"
type input "Duo Meal On the Bone"
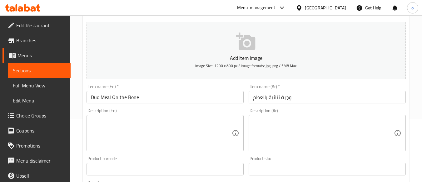
scroll to position [94, 0]
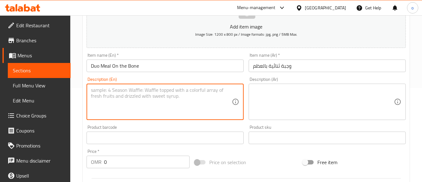
click at [141, 93] on textarea at bounding box center [161, 102] width 141 height 30
paste textarea "1 Caesar Salad + 5 Wings + 1 Half Chicken (leg+breast) + 2 reg. sides from sele…"
type textarea "1 Caesar Salad + 5 Wings + 1 Half Chicken (leg+breast) + 2 reg. sides from sele…"
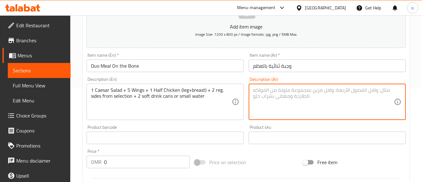
drag, startPoint x: 277, startPoint y: 94, endPoint x: 57, endPoint y: 136, distance: 223.9
click at [272, 96] on textarea at bounding box center [323, 102] width 141 height 30
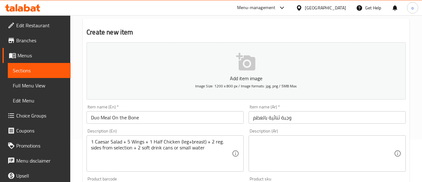
scroll to position [0, 0]
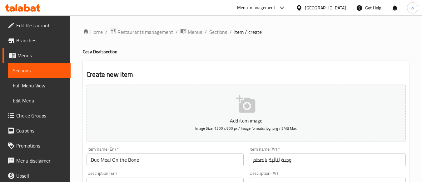
drag, startPoint x: 205, startPoint y: 42, endPoint x: 212, endPoint y: 28, distance: 16.2
click at [212, 28] on span "Sections" at bounding box center [218, 31] width 18 height 7
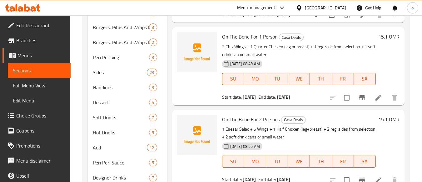
scroll to position [211, 0]
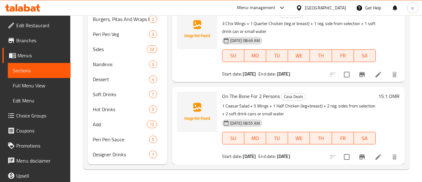
click at [375, 158] on icon at bounding box center [378, 156] width 7 height 7
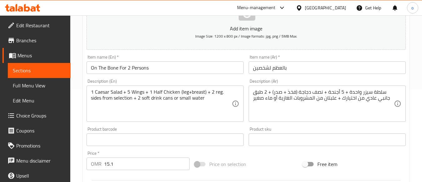
scroll to position [94, 0]
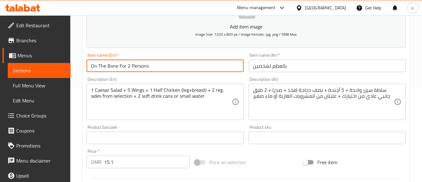
drag, startPoint x: 160, startPoint y: 68, endPoint x: 66, endPoint y: 70, distance: 93.8
click at [66, 70] on div "Edit Restaurant Branches Menus Sections Full Menu View Edit Menu Choice Groups …" at bounding box center [211, 135] width 422 height 426
paste input "Duo Meal On the Bone"
click at [141, 70] on input "Duo Meal On the Bone" at bounding box center [165, 65] width 157 height 12
type input "Duo Meal On the Bone"
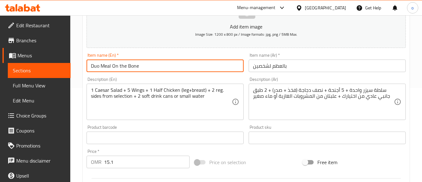
click at [141, 80] on div "Description (En) 1 Caesar Salad + 5 Wings + 1 Half Chicken (leg+breast) + 2 reg…" at bounding box center [165, 98] width 157 height 43
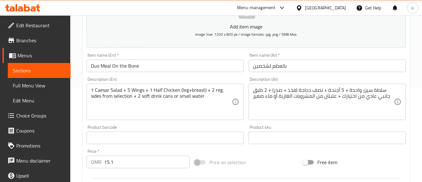
click at [271, 66] on input "بالعظم لشخصين" at bounding box center [327, 65] width 157 height 12
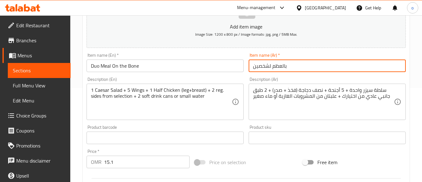
click at [271, 66] on input "بالعظم لشخصين" at bounding box center [327, 65] width 157 height 12
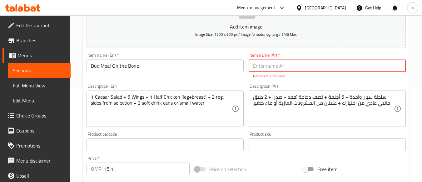
click at [297, 62] on input "text" at bounding box center [327, 65] width 157 height 12
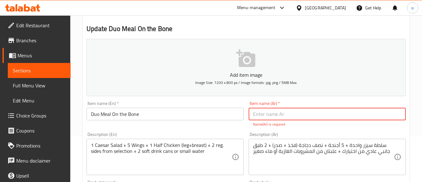
scroll to position [0, 0]
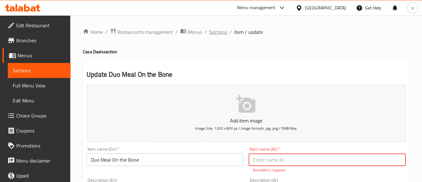
drag, startPoint x: 251, startPoint y: 43, endPoint x: 211, endPoint y: 30, distance: 42.2
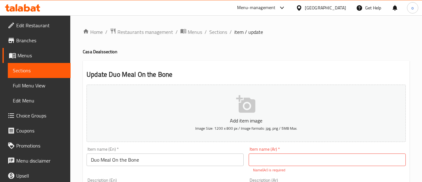
click at [205, 28] on li "/" at bounding box center [206, 31] width 2 height 7
click at [210, 32] on span "Sections" at bounding box center [218, 31] width 18 height 7
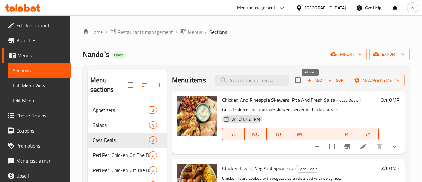
click at [314, 83] on span "Add" at bounding box center [314, 80] width 17 height 7
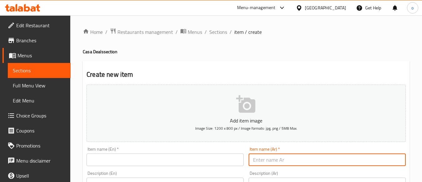
click at [265, 158] on input "text" at bounding box center [327, 159] width 157 height 12
paste input "وجبة قيمة"
type input "وجبة قيمة"
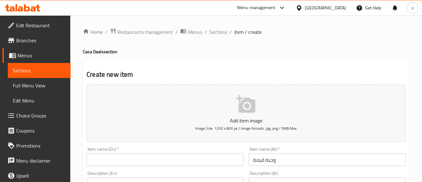
click at [119, 159] on input "text" at bounding box center [165, 159] width 157 height 12
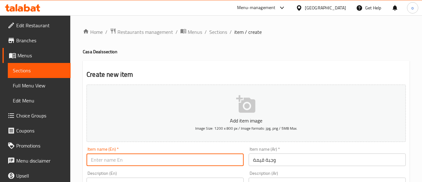
paste input "Value Meal"
type input "Value Meal"
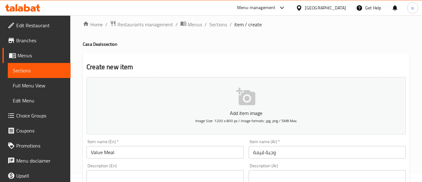
scroll to position [62, 0]
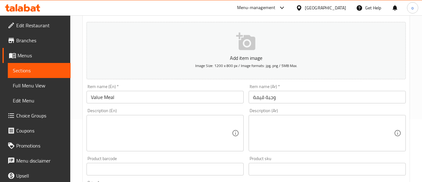
click at [140, 133] on textarea at bounding box center [161, 133] width 141 height 30
paste textarea "1 Chicken Strips, or 3 pcs Chicken Wings or chicken burger + 12 sides from sele…"
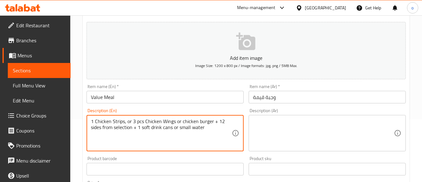
type textarea "1 Chicken Strips, or 3 pcs Chicken Wings or chicken burger + 12 sides from sele…"
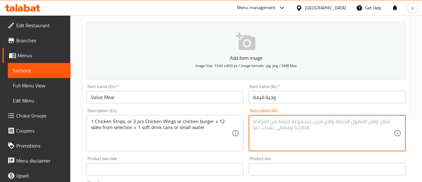
click at [333, 143] on textarea at bounding box center [323, 133] width 141 height 30
paste textarea "1 شريحة دجاج، أو 3 أجنحة دجاج، أو برجر دجاج + 1 طبق جانبي من الاختيار + 1 علبة …"
type textarea "1 شريحة دجاج، أو 3 أجنحة دجاج، أو برجر دجاج + 1 طبق جانبي من الاختيار + 1 علبة …"
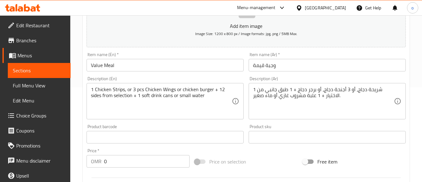
scroll to position [125, 0]
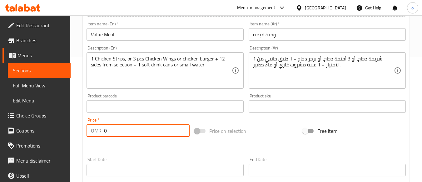
click at [44, 130] on div "Edit Restaurant Branches Menus Sections Full Menu View Edit Menu Choice Groups …" at bounding box center [211, 103] width 422 height 426
paste input "2.90"
type input "2.900"
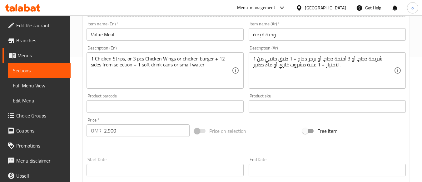
click at [150, 146] on div at bounding box center [246, 146] width 324 height 15
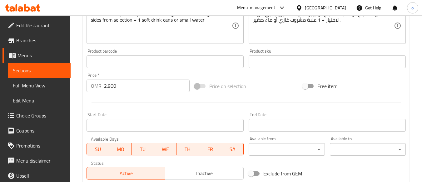
scroll to position [166, 0]
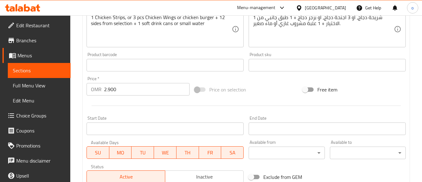
click at [121, 120] on div "Start Date Start Date" at bounding box center [165, 125] width 157 height 19
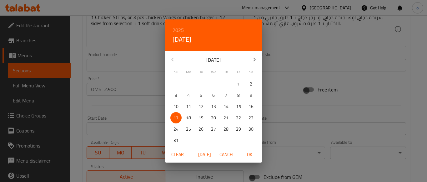
click at [123, 125] on div "2025 Sun, Aug 17 August 2025 Su Mo Tu We Th Fr Sa 27 28 29 30 31 1 2 3 4 5 6 7 …" at bounding box center [213, 91] width 427 height 182
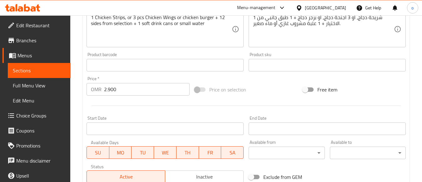
click at [121, 127] on input "Start Date" at bounding box center [165, 128] width 157 height 12
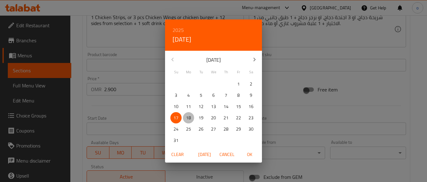
click at [188, 117] on p "18" at bounding box center [188, 118] width 5 height 8
click at [244, 152] on span "OK" at bounding box center [249, 154] width 15 height 8
type input "18-08-2025"
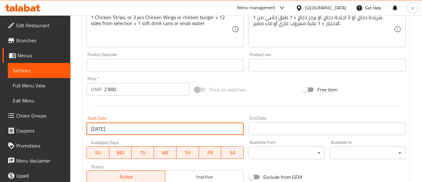
click at [273, 133] on input "Start Date" at bounding box center [327, 128] width 157 height 12
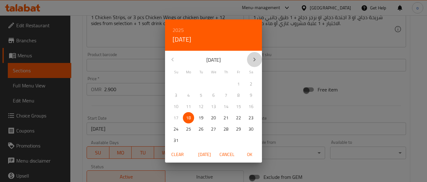
click at [256, 60] on icon "button" at bounding box center [254, 59] width 7 height 7
click at [175, 106] on p "14" at bounding box center [175, 106] width 5 height 8
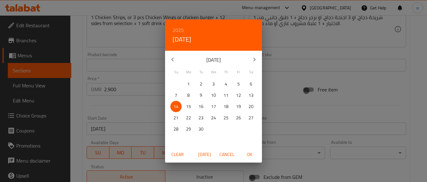
click at [254, 157] on span "OK" at bounding box center [249, 154] width 15 height 8
type input "14-09-2025"
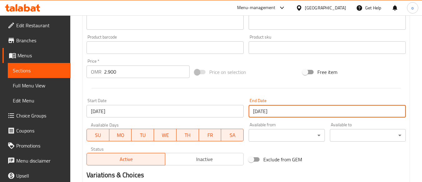
scroll to position [260, 0]
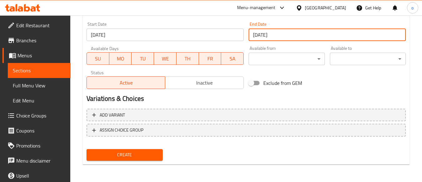
click at [145, 150] on button "Create" at bounding box center [125, 155] width 76 height 12
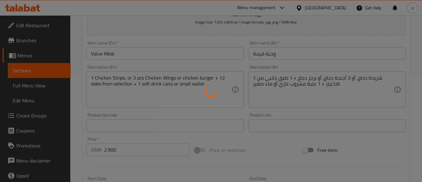
scroll to position [104, 0]
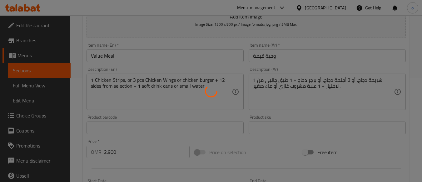
type input "0"
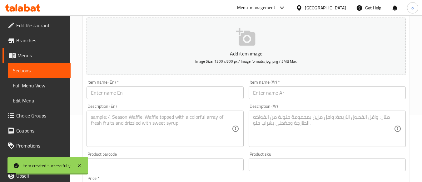
scroll to position [0, 0]
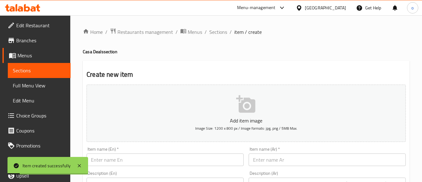
click at [225, 51] on h4 "Casa Deals section" at bounding box center [246, 51] width 327 height 6
click at [220, 33] on span "Sections" at bounding box center [218, 31] width 18 height 7
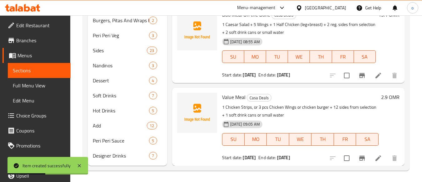
scroll to position [211, 0]
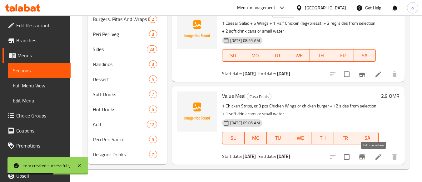
click at [375, 159] on icon at bounding box center [378, 156] width 7 height 7
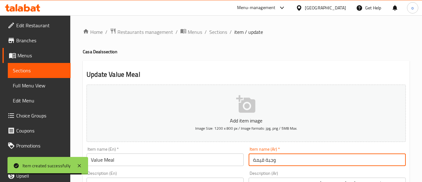
drag, startPoint x: 265, startPoint y: 160, endPoint x: 252, endPoint y: 162, distance: 12.3
click at [252, 162] on input "وجبة قيمة" at bounding box center [327, 159] width 157 height 12
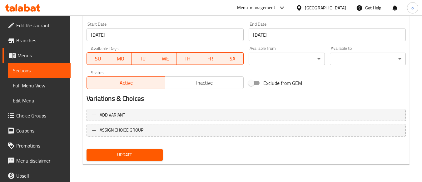
type input "وجبة فاليو"
click at [142, 152] on span "Update" at bounding box center [125, 155] width 66 height 8
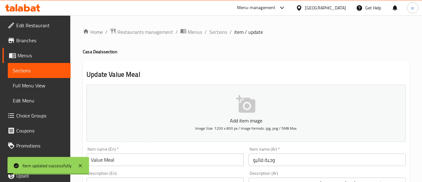
click at [215, 28] on span "Sections" at bounding box center [218, 31] width 18 height 7
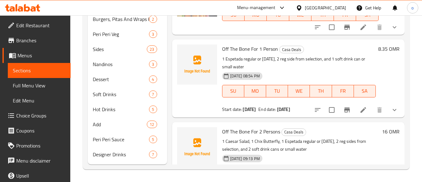
scroll to position [192, 0]
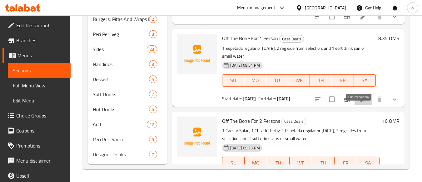
click at [362, 103] on icon at bounding box center [363, 98] width 7 height 7
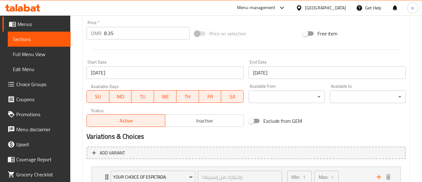
scroll to position [347, 0]
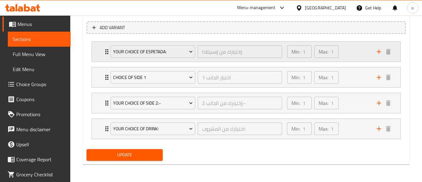
click at [347, 48] on div "Min: 1 ​ Max: 1 ​" at bounding box center [328, 52] width 90 height 20
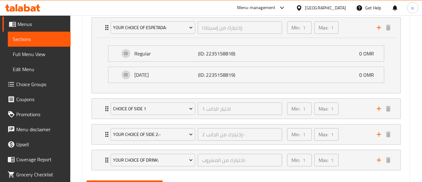
scroll to position [378, 0]
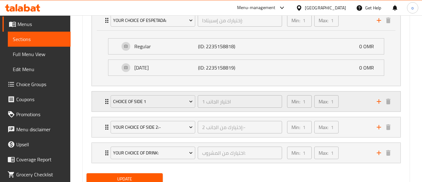
click at [345, 95] on div "Min: 1 ​ Max: 1 ​" at bounding box center [328, 101] width 90 height 20
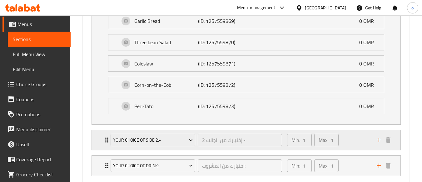
scroll to position [607, 0]
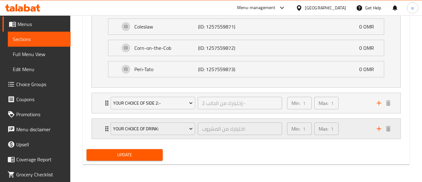
click at [346, 129] on div "Min: 1 ​ Max: 1 ​" at bounding box center [328, 128] width 90 height 20
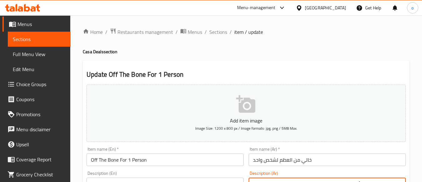
scroll to position [94, 0]
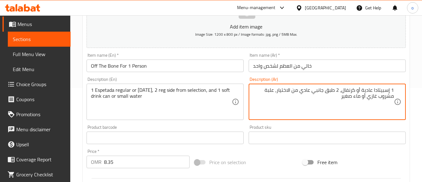
click at [337, 93] on textarea "1 إسبيتادا عادية أو كرنفال، 2 طبق جانبي عادي من الاختيار، علبة مشروب غازي أو ما…" at bounding box center [323, 102] width 141 height 30
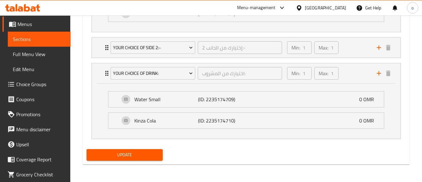
click at [155, 157] on span "Update" at bounding box center [125, 155] width 66 height 8
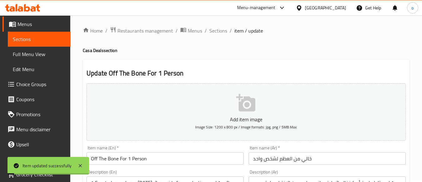
scroll to position [0, 0]
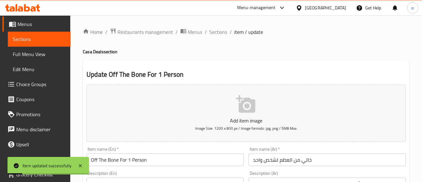
click at [225, 28] on span "Sections" at bounding box center [218, 31] width 18 height 7
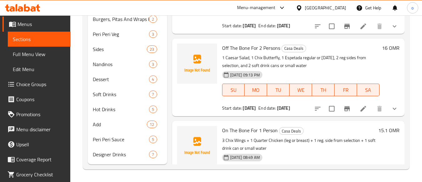
scroll to position [255, 0]
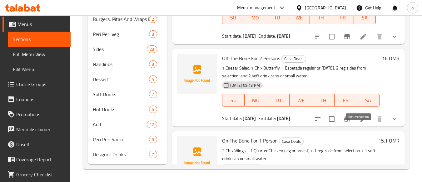
click at [360, 122] on icon at bounding box center [363, 118] width 7 height 7
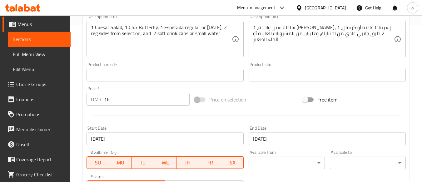
scroll to position [94, 0]
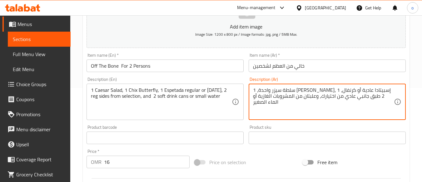
click at [245, 102] on div "Description (En) 1 Caesar Salad, 1 Chix Butterfly, 1 Espetada regular or carniv…" at bounding box center [165, 98] width 162 height 48
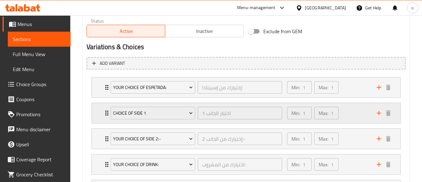
scroll to position [310, 0]
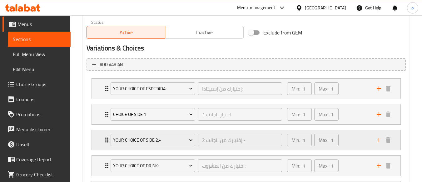
click at [346, 145] on div "Min: 1 ​ Max: 1 ​" at bounding box center [328, 140] width 90 height 20
click at [346, 115] on div "Min: 1 ​ Max: 1 ​" at bounding box center [328, 114] width 90 height 20
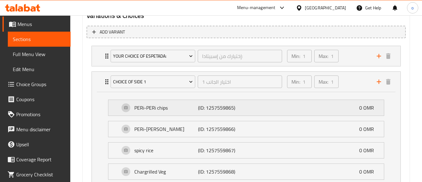
scroll to position [342, 0]
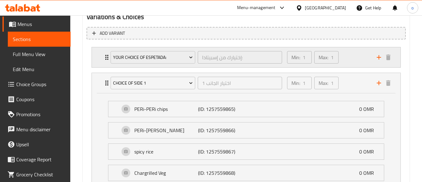
click at [357, 63] on div "Min: 1 ​ Max: 1 ​" at bounding box center [328, 57] width 90 height 20
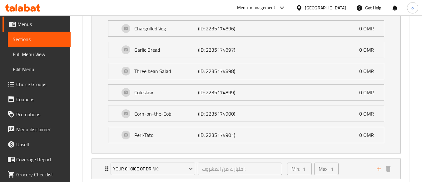
scroll to position [836, 0]
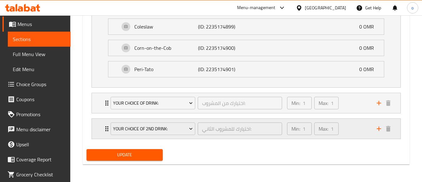
click at [353, 128] on div "Min: 1 ​ Max: 1 ​" at bounding box center [328, 128] width 90 height 20
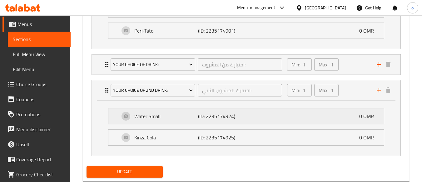
scroll to position [860, 0]
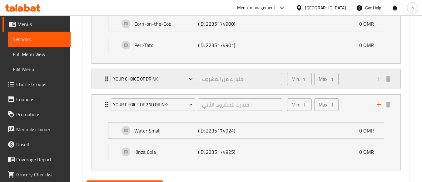
click at [367, 83] on div "Min: 1 ​ Max: 1 ​" at bounding box center [328, 79] width 90 height 20
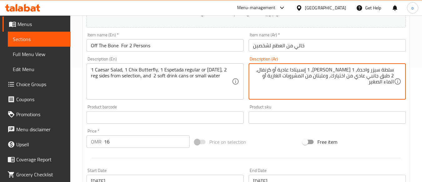
scroll to position [125, 0]
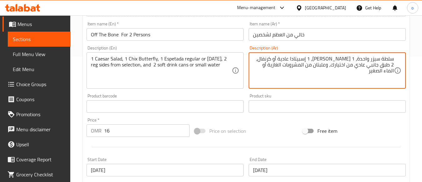
drag, startPoint x: 331, startPoint y: 65, endPoint x: 234, endPoint y: 88, distance: 99.1
click at [234, 88] on div "Add item image Image Size: 1200 x 800 px / Image formats: jpg, png / 5MB Max. I…" at bounding box center [246, 91] width 324 height 269
click at [352, 60] on textarea "سلطة سيزر واحدة، 1 تشيكس باترفلاي، 1 إسبيتادا عادية أو كرنفال، 2 طبق جانبي عادي…" at bounding box center [323, 71] width 141 height 30
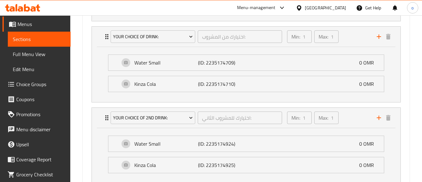
scroll to position [947, 0]
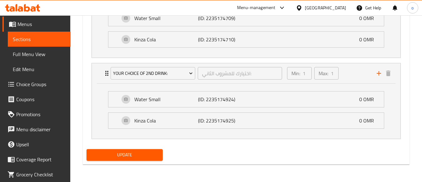
click at [162, 158] on button "Update" at bounding box center [125, 155] width 76 height 12
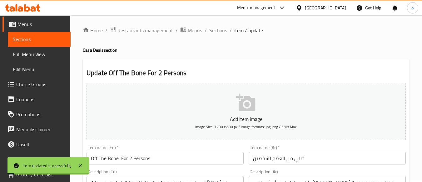
scroll to position [0, 0]
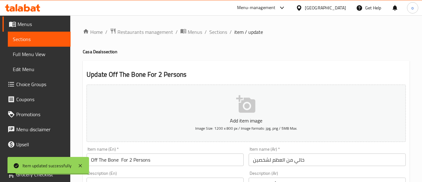
click at [237, 50] on h4 "Casa Deals section" at bounding box center [246, 51] width 327 height 6
click at [219, 34] on span "Sections" at bounding box center [218, 31] width 18 height 7
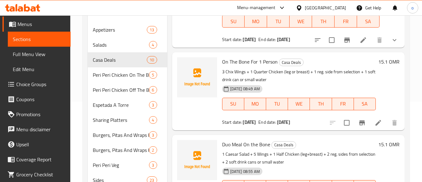
scroll to position [94, 0]
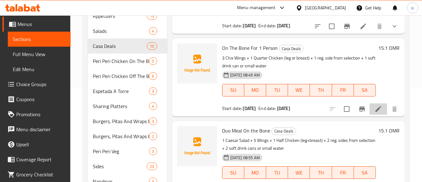
click at [373, 112] on li at bounding box center [378, 108] width 17 height 11
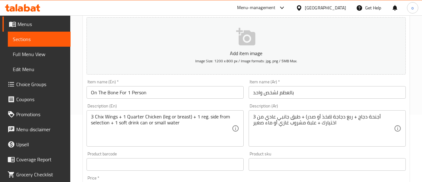
scroll to position [94, 0]
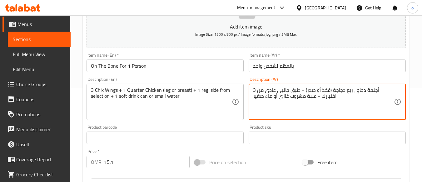
click at [317, 92] on textarea "3 أجنحة دجاج ، ربع دجاجة (فخذ أو صدر) + طبق جانبي عادي من اختيارك + علبة مشروب …" at bounding box center [323, 102] width 141 height 30
click at [317, 97] on textarea "3 أجنحة دجاج ، ربع دجاجة (فخذ أو صدر) ، طبق جانبي عادي من اختيارك + علبة مشروب …" at bounding box center [323, 102] width 141 height 30
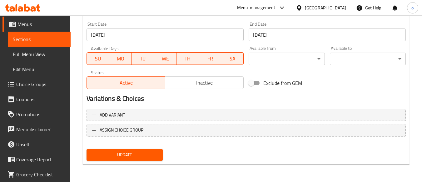
click at [149, 149] on button "Update" at bounding box center [125, 155] width 76 height 12
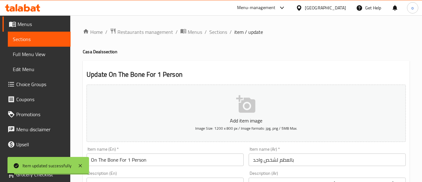
scroll to position [125, 0]
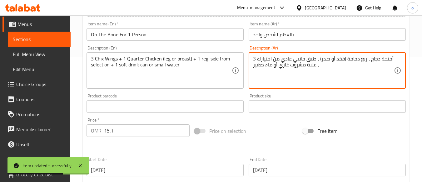
click at [376, 60] on textarea "3 أجنحة دجاج ، ربع دجاجة (فخذ أو صدر) ، طبق جانبي عادي من اختيارك ، علبة مشروب …" at bounding box center [323, 71] width 141 height 30
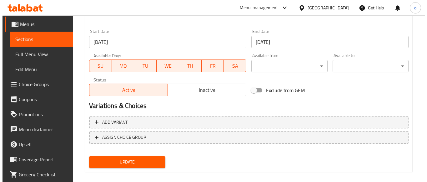
scroll to position [260, 0]
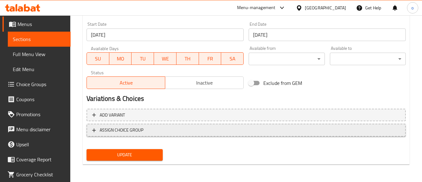
click at [157, 127] on span "ASSIGN CHOICE GROUP" at bounding box center [246, 130] width 308 height 8
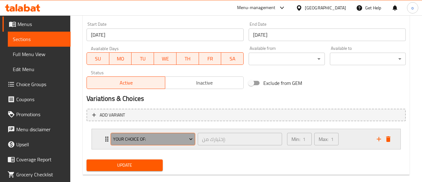
click at [169, 133] on button "Your Choice Of:" at bounding box center [153, 138] width 85 height 12
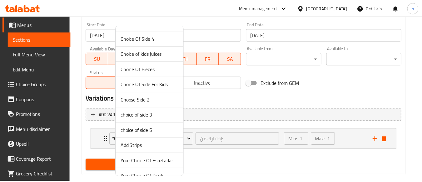
scroll to position [0, 0]
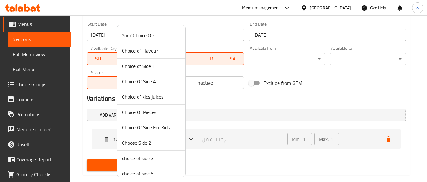
click at [152, 38] on span "Your Choice Of:" at bounding box center [151, 35] width 58 height 7
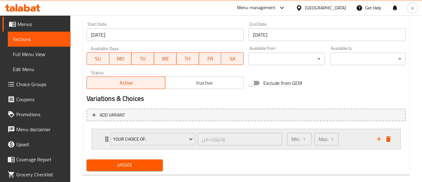
click at [348, 145] on div "Min: 1 ​ Max: 1 ​" at bounding box center [328, 139] width 90 height 20
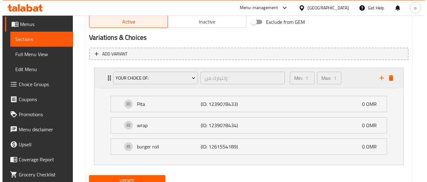
scroll to position [322, 0]
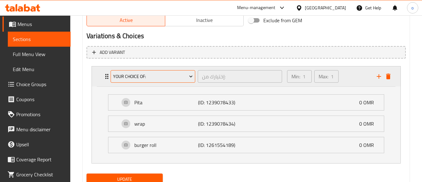
click at [176, 74] on span "Your Choice Of:" at bounding box center [153, 76] width 80 height 8
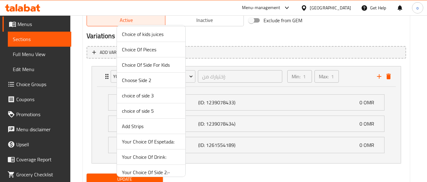
scroll to position [83, 0]
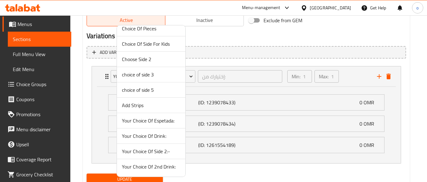
click at [169, 122] on span "Your Choice Of Espetada:" at bounding box center [151, 120] width 58 height 7
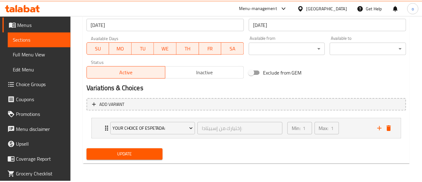
scroll to position [270, 0]
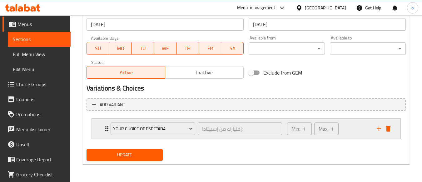
click at [347, 129] on div "Min: 1 ​ Max: 1 ​" at bounding box center [328, 128] width 90 height 20
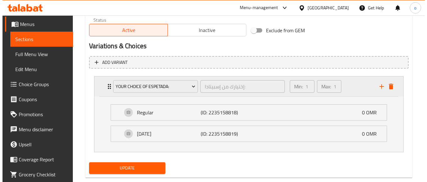
scroll to position [322, 0]
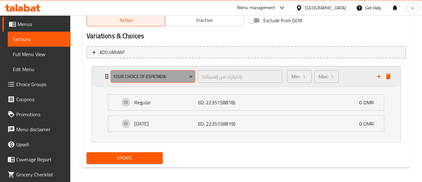
click at [176, 77] on span "Your Choice Of Espetada:" at bounding box center [153, 76] width 80 height 8
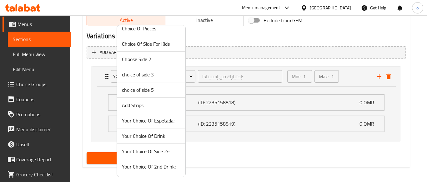
scroll to position [52, 0]
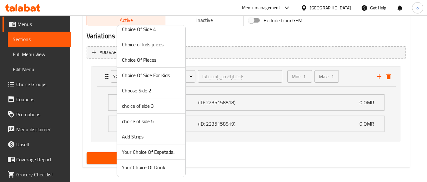
click at [139, 138] on span "Add Strips" at bounding box center [151, 135] width 58 height 7
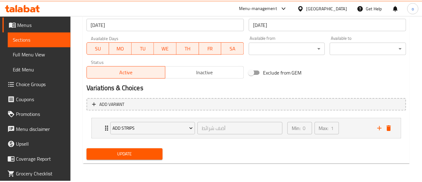
scroll to position [270, 0]
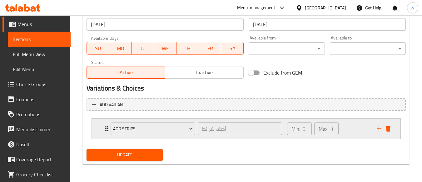
click at [346, 128] on div "Min: 0 ​ Max: 1 ​" at bounding box center [328, 128] width 90 height 20
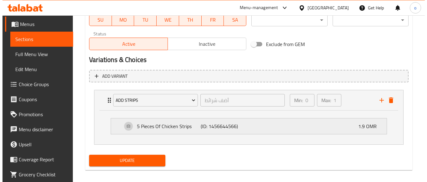
scroll to position [304, 0]
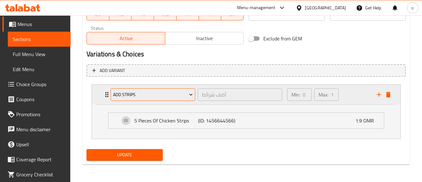
click at [138, 96] on span "Add Strips" at bounding box center [153, 95] width 80 height 8
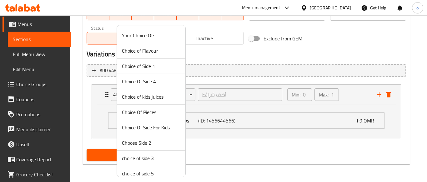
click at [155, 66] on span "Choice of Side 1" at bounding box center [151, 65] width 58 height 7
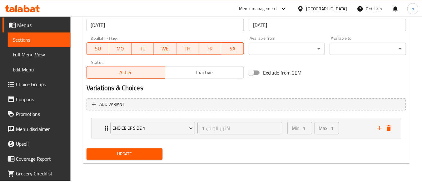
scroll to position [270, 0]
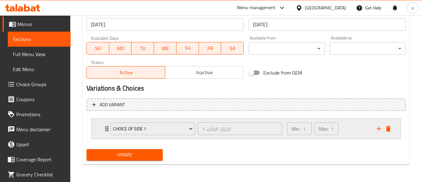
click at [352, 130] on div "Min: 1 ​ Max: 1 ​" at bounding box center [328, 128] width 90 height 20
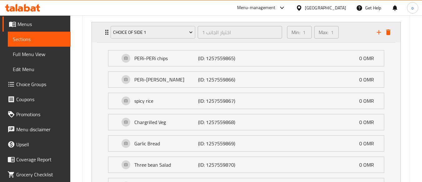
scroll to position [367, 0]
click at [157, 25] on div "Choice of Side 1" at bounding box center [152, 31] width 87 height 15
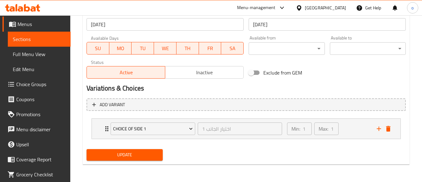
scroll to position [270, 0]
click at [141, 128] on span "Choice of Side 1" at bounding box center [153, 129] width 80 height 8
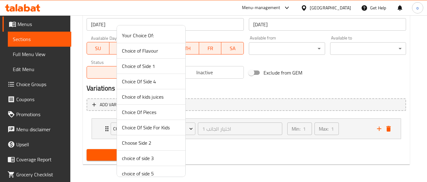
click at [152, 82] on span "Choice Of Side 4" at bounding box center [151, 80] width 58 height 7
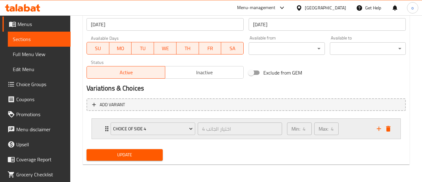
click at [352, 134] on div "Min: 4 ​ Max: 4 ​" at bounding box center [328, 128] width 90 height 20
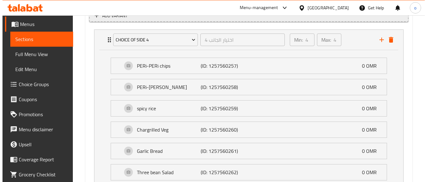
scroll to position [302, 0]
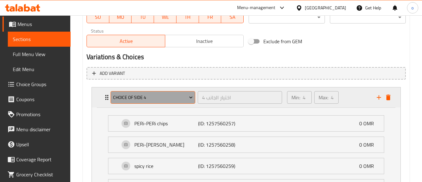
click at [162, 92] on button "Choice Of Side 4" at bounding box center [153, 97] width 85 height 12
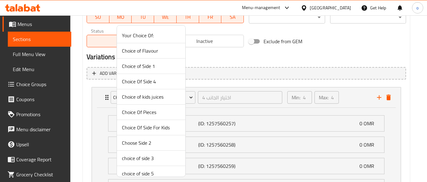
click at [155, 109] on span "Choice Of Pieces" at bounding box center [151, 111] width 58 height 7
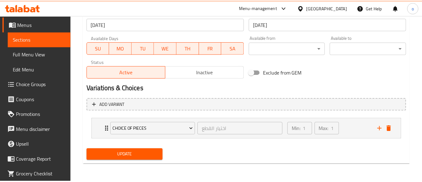
scroll to position [270, 0]
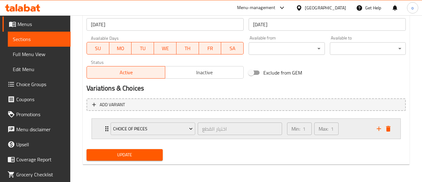
click at [344, 127] on div "Min: 1 ​ Max: 1 ​" at bounding box center [328, 128] width 90 height 20
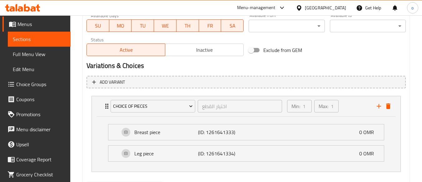
scroll to position [326, 0]
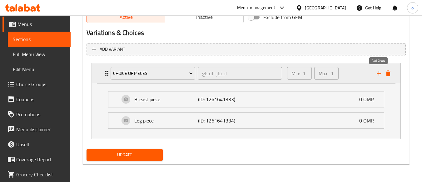
click at [380, 73] on icon "add" at bounding box center [379, 73] width 4 height 4
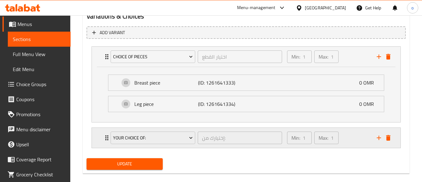
scroll to position [351, 0]
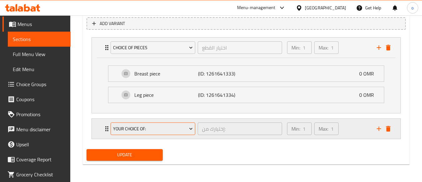
click at [132, 132] on span "Your Choice Of:" at bounding box center [153, 129] width 80 height 8
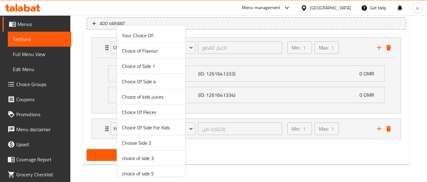
click at [151, 66] on span "Choice of Side 1" at bounding box center [151, 65] width 58 height 7
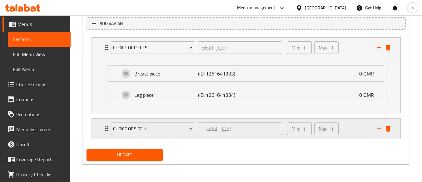
click at [343, 126] on div "Min: 1 ​ Max: 1 ​" at bounding box center [328, 128] width 90 height 20
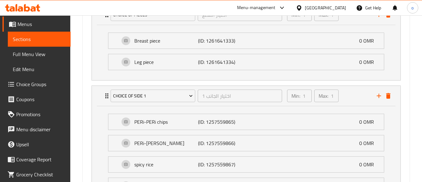
scroll to position [368, 0]
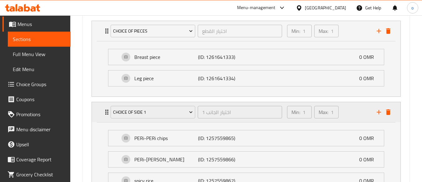
click at [378, 107] on div "Choice of Side 1 اختيار الجانب 1 ​ Min: 1 ​ Max: 1 ​" at bounding box center [248, 112] width 290 height 20
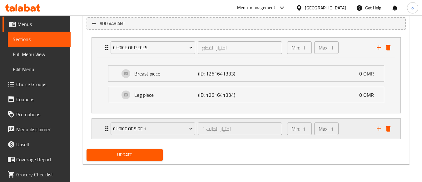
scroll to position [351, 0]
click at [378, 127] on icon "add" at bounding box center [378, 128] width 7 height 7
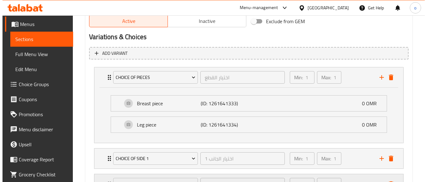
scroll to position [377, 0]
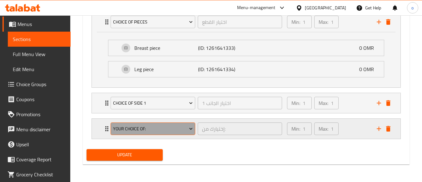
click at [148, 129] on span "Your Choice Of:" at bounding box center [153, 129] width 80 height 8
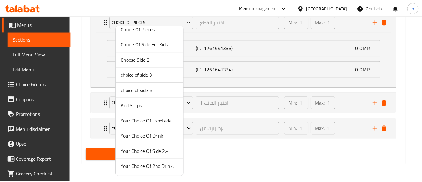
scroll to position [83, 0]
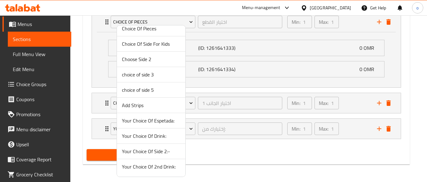
click at [147, 137] on span "Your Choice Of Drink:" at bounding box center [151, 135] width 58 height 7
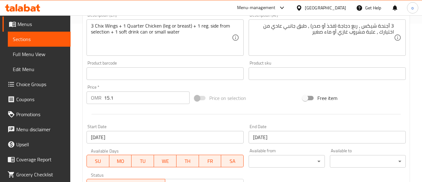
scroll to position [96, 0]
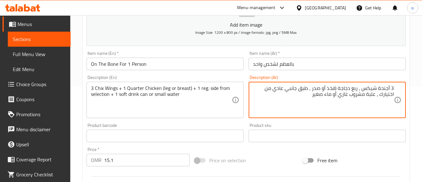
click at [336, 88] on textarea "3 أجنحة شيكس ، ربع دجاجة (فخذ أو صدر ، طبق جانبي عادي من اختيارك ، علبة مشروب غ…" at bounding box center [323, 100] width 141 height 30
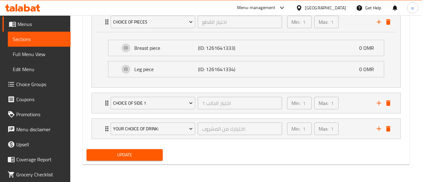
type textarea "3 أجنحة شيكس ، ربع دجاجة فخذ أو صدر ، طبق جانبي عادي من اختيارك ، علبة مشروب غا…"
click at [128, 151] on span "Update" at bounding box center [125, 155] width 66 height 8
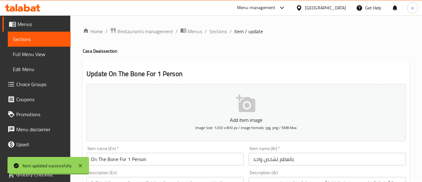
scroll to position [0, 0]
click at [219, 31] on span "Sections" at bounding box center [218, 31] width 18 height 7
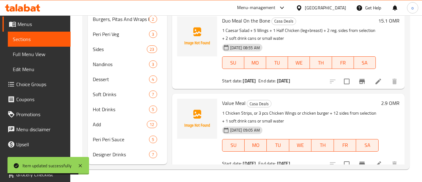
scroll to position [442, 0]
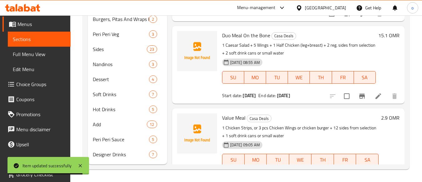
click at [370, 102] on li at bounding box center [378, 95] width 17 height 11
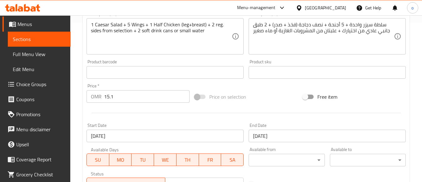
scroll to position [125, 0]
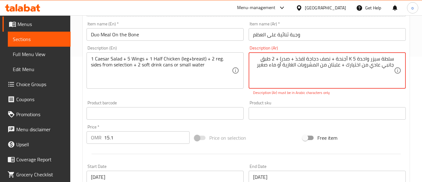
click at [352, 59] on textarea "سلطة سيزر واحدة K 5 أجنحة + نصف دجاجة (فخذ + صدر) + 2 طبق جانبي عادي من اختيارك…" at bounding box center [323, 71] width 141 height 30
click at [352, 59] on textarea "سلطة سيزر واحدة = 5 أجنحة + نصف دجاجة (فخذ + صدر) + 2 طبق جانبي عادي من اختيارك…" at bounding box center [323, 71] width 141 height 30
click at [345, 71] on textarea "سلطة سيزر واحدة أجنحة + نصف دجاجة (فخذ + صدر) + 2 طبق جانبي عادي من اختيارك + ع…" at bounding box center [323, 71] width 141 height 30
click at [355, 58] on textarea "سلطة سيزر واحدة أجنحة + نصف دجاجة (فخذ + صدر) + 2 طبق جانبي عادي من اختيارك + ع…" at bounding box center [323, 71] width 141 height 30
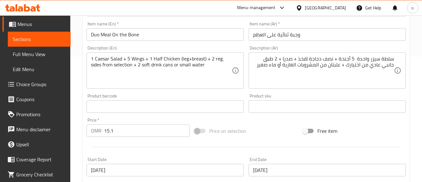
click at [355, 57] on textarea "سلطة سيزر واحدة 5 أجنحة + نصف دجاجة (فخذ + صدر) + 2 طبق جانبي عادي من اختيارك +…" at bounding box center [323, 71] width 141 height 30
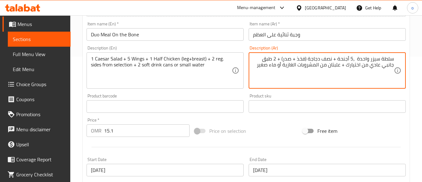
click at [356, 57] on textarea "سلطة سيزر واحدة ،5 أجنحة + نصف دجاجة (فخذ + صدر) + 2 طبق جانبي عادي من اختيارك …" at bounding box center [323, 71] width 141 height 30
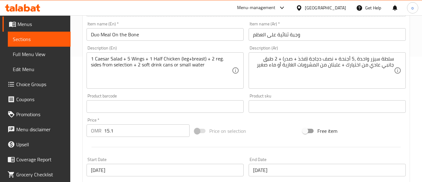
click at [345, 86] on div "سلطة سيزر واحدة ،5 أجنحة + نصف دجاجة (فخذ + صدر) + 2 طبق جانبي عادي من اختيارك …" at bounding box center [327, 70] width 157 height 36
click at [336, 92] on div "Product sku Product sku" at bounding box center [327, 103] width 162 height 24
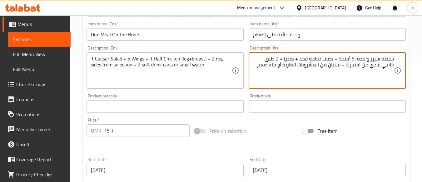
click at [287, 59] on textarea "سلطة سيزر واحدة ،5 أجنحة + نصف دجاجة فخذ + صدر) + 2 طبق جانبي عادي من اختيارك +…" at bounding box center [323, 71] width 141 height 30
click at [284, 60] on textarea "سلطة سيزر واحدة ،5 أجنحة + نصف دجاجة فخذ + صدر + 2 طبق جانبي عادي من اختيارك + …" at bounding box center [323, 71] width 141 height 30
click at [356, 67] on textarea "سلطة سيزر واحدة ،5 أجنحة + نصف دجاجة فخذ + صدر ، 2 طبق جانبي عادي من اختيارك + …" at bounding box center [323, 71] width 141 height 30
click at [359, 67] on textarea "سلطة سيزر واحدة ،5 أجنحة + نصف دجاجة فخذ + صدر ، 2 طبق جانبي عادي من اختيارك ، …" at bounding box center [323, 71] width 141 height 30
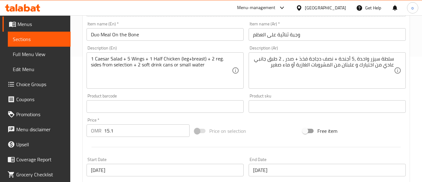
click at [333, 94] on div "Product sku Product sku" at bounding box center [327, 102] width 157 height 19
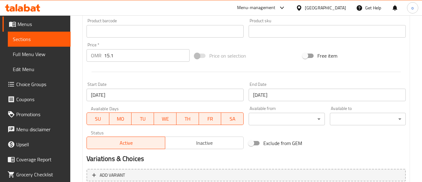
scroll to position [260, 0]
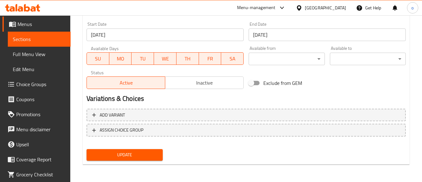
click at [157, 157] on span "Update" at bounding box center [125, 155] width 66 height 8
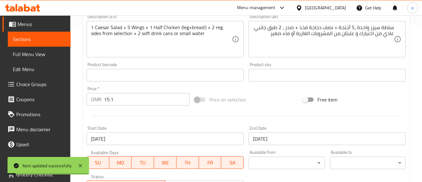
scroll to position [125, 0]
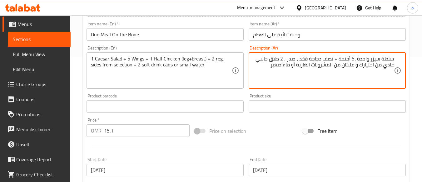
click at [337, 59] on textarea "سلطة سيزر واحدة ،5 أجنحة + نصف دجاجة فخذ ، صدر ، 2 طبق جانبي عادي من اختيارك و …" at bounding box center [323, 71] width 141 height 30
click at [301, 59] on textarea "سلطة سيزر واحدة ،5 أجنحة ، نصف دجاجة فخذ ، صدر ، 2 طبق جانبي عادي من اختيارك و …" at bounding box center [323, 71] width 141 height 30
drag, startPoint x: 287, startPoint y: 60, endPoint x: 260, endPoint y: 63, distance: 27.4
click at [260, 63] on textarea "سلطة سيزر واحدة ،5 أجنحة ، نصف دجاجة فخذ و صدر ، 2 طبق جانبي عادي من اختيارك و …" at bounding box center [323, 71] width 141 height 30
type textarea "سلطة سيزر واحدة ،5 أجنحة ، نصف دجاجة فخذ و صدر ، 2 طبق جانبي عادي من اختيارك و …"
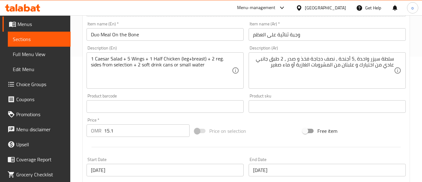
click at [310, 91] on div "Product sku Product sku" at bounding box center [327, 103] width 162 height 24
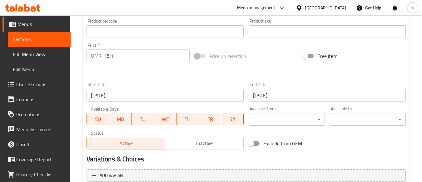
scroll to position [260, 0]
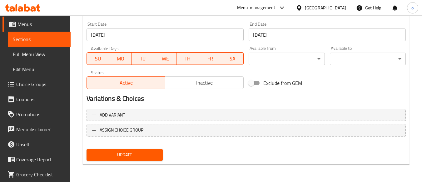
click at [150, 150] on button "Update" at bounding box center [125, 155] width 76 height 12
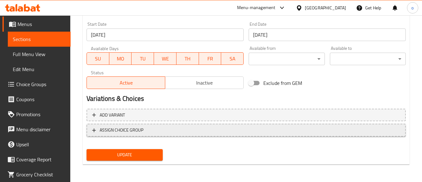
click at [158, 126] on span "ASSIGN CHOICE GROUP" at bounding box center [246, 130] width 308 height 8
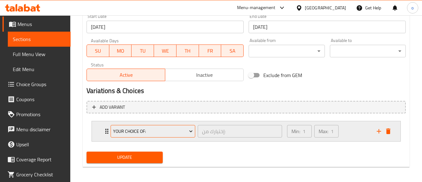
scroll to position [270, 0]
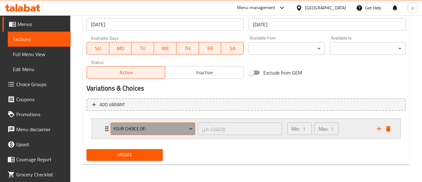
click at [142, 127] on span "Your Choice Of:" at bounding box center [153, 129] width 80 height 8
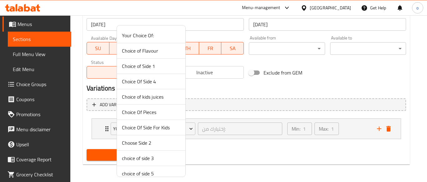
click at [158, 65] on span "Choice of Side 1" at bounding box center [151, 65] width 58 height 7
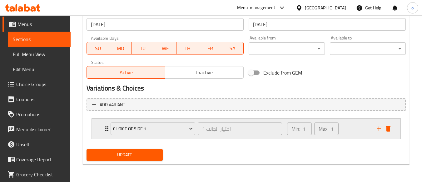
click at [376, 130] on icon "add" at bounding box center [378, 128] width 7 height 7
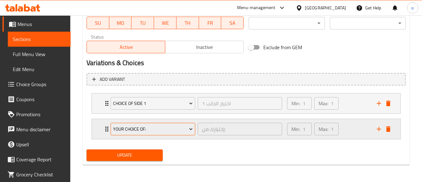
scroll to position [296, 0]
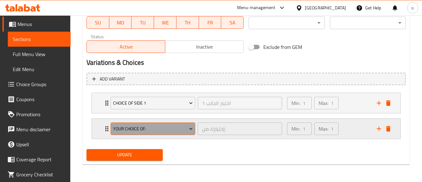
click at [145, 127] on span "Your Choice Of:" at bounding box center [153, 129] width 80 height 8
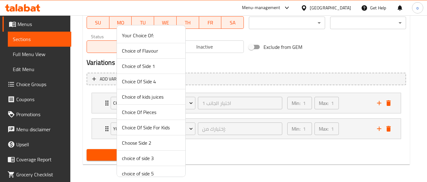
click at [148, 142] on span "Choose Side 2" at bounding box center [151, 142] width 58 height 7
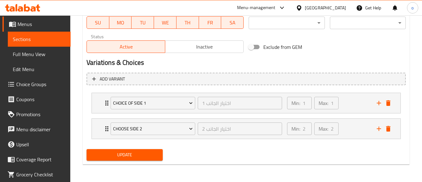
click at [267, 161] on div "Update" at bounding box center [246, 154] width 324 height 17
click at [352, 102] on div "Min: 1 ​ Max: 1 ​" at bounding box center [328, 103] width 90 height 20
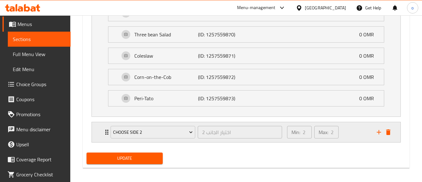
scroll to position [500, 0]
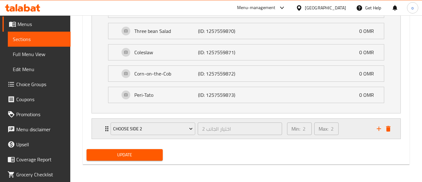
click at [348, 125] on div "Min: 2 ​ Max: 2 ​" at bounding box center [328, 128] width 90 height 20
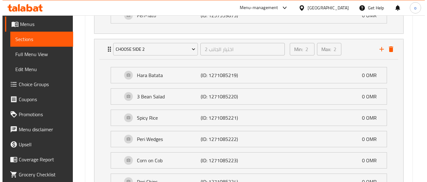
scroll to position [569, 0]
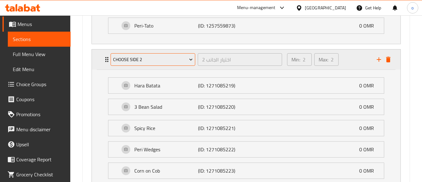
click at [174, 58] on span "Choose Side 2" at bounding box center [153, 60] width 80 height 8
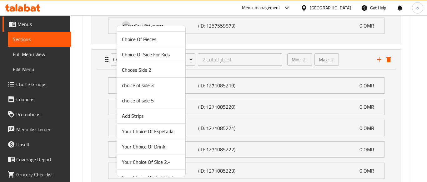
scroll to position [83, 0]
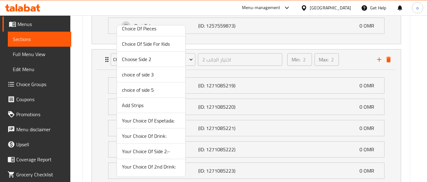
click at [159, 150] on span "Your Choice Of Side 2:-" at bounding box center [151, 150] width 58 height 7
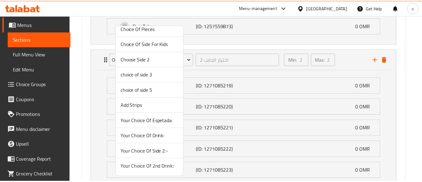
scroll to position [500, 0]
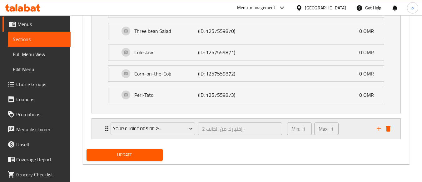
click at [360, 130] on div "Min: 1 ​ Max: 1 ​" at bounding box center [328, 128] width 90 height 20
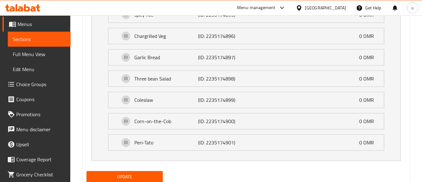
scroll to position [704, 0]
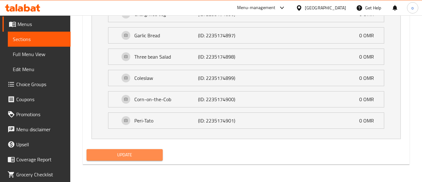
click at [128, 157] on span "Update" at bounding box center [125, 155] width 66 height 8
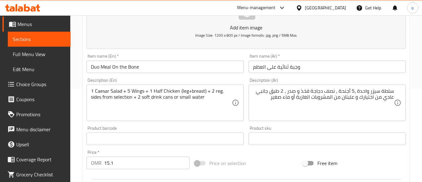
scroll to position [94, 0]
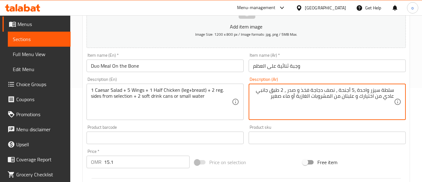
drag, startPoint x: 287, startPoint y: 90, endPoint x: 278, endPoint y: 102, distance: 14.7
click at [278, 102] on textarea "سلطة سيزر واحدة ،5 أجنحة ، نصف دجاجة فخذ و صدر ، 2 طبق جانبي عادي من اختيارك و …" at bounding box center [323, 102] width 141 height 30
drag, startPoint x: 286, startPoint y: 89, endPoint x: 282, endPoint y: 97, distance: 8.5
click at [282, 97] on textarea "سلطة سيزر واحدة ،5 أجنحة ، نصف دجاجة فخذ و صدر ، 2 طبق جانبي عادي من اختيارك و …" at bounding box center [323, 102] width 141 height 30
click at [283, 98] on textarea "سلطة سيزر واحدة ،5 أجنحة ، نصف دجاجة فخذ و صدر ، 2 طبق جانبي عادي من اختيارك و …" at bounding box center [323, 102] width 141 height 30
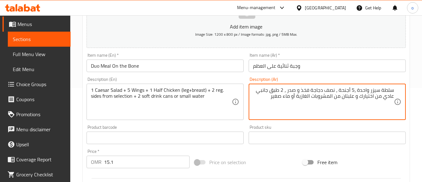
click at [281, 92] on textarea "سلطة سيزر واحدة ،5 أجنحة ، نصف دجاجة فخذ و صدر ، 2 طبق جانبي عادي من اختيارك و …" at bounding box center [323, 102] width 141 height 30
drag, startPoint x: 285, startPoint y: 89, endPoint x: 276, endPoint y: 100, distance: 14.0
click at [276, 100] on textarea "سلطة سيزر واحدة ،5 أجنحة ، نصف دجاجة فخذ و صدر ، 2 طبق جانبي عادي من اختيارك و …" at bounding box center [323, 102] width 141 height 30
click at [287, 98] on textarea "سلطة سيزر واحدة ،5 أجنحة ، نصف دجاجة فخذ و صدر ، 2 طبق جانبي عادي من اختيارك و …" at bounding box center [323, 102] width 141 height 30
drag, startPoint x: 287, startPoint y: 89, endPoint x: 270, endPoint y: 99, distance: 19.2
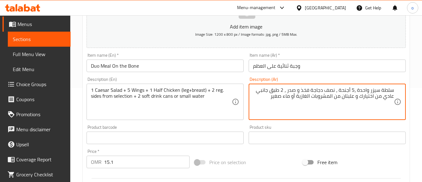
click at [270, 99] on textarea "سلطة سيزر واحدة ،5 أجنحة ، نصف دجاجة فخذ و صدر ، 2 طبق جانبي عادي من اختيارك و …" at bounding box center [323, 102] width 141 height 30
drag, startPoint x: 287, startPoint y: 90, endPoint x: 272, endPoint y: 99, distance: 18.6
click at [272, 99] on textarea "سلطة سيزر واحدة ،5 أجنحة ، نصف دجاجة فخذ و صدر ، 2 طبق جانبي عادي من اختيارك و …" at bounding box center [323, 102] width 141 height 30
click at [280, 123] on div "Product sku Product sku" at bounding box center [327, 134] width 162 height 24
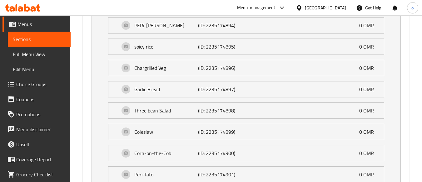
scroll to position [704, 0]
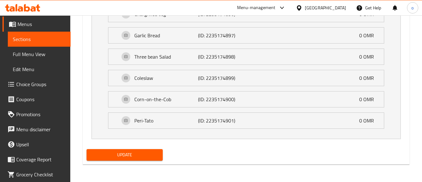
click at [246, 150] on div "Update" at bounding box center [246, 154] width 324 height 17
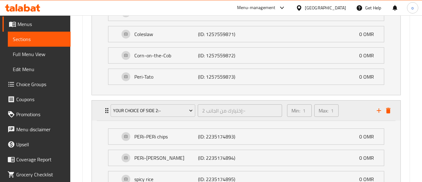
scroll to position [517, 0]
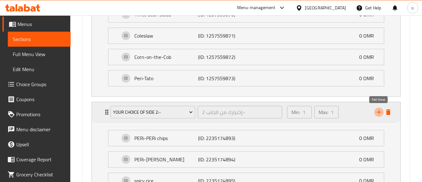
click at [377, 113] on icon "add" at bounding box center [378, 111] width 7 height 7
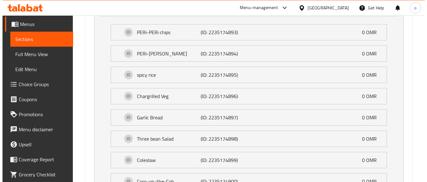
scroll to position [730, 0]
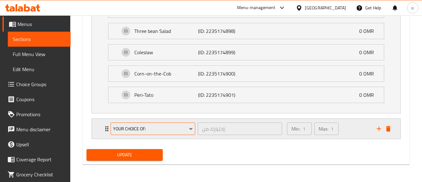
click at [182, 128] on span "Your Choice Of:" at bounding box center [153, 129] width 80 height 8
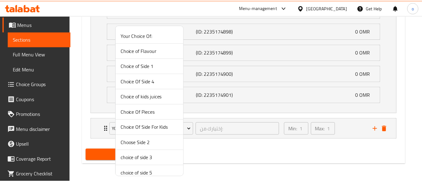
scroll to position [83, 0]
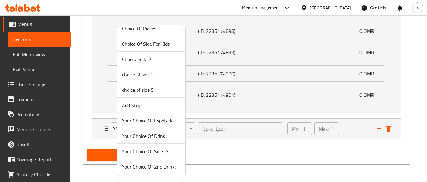
click at [147, 139] on span "Your Choice Of Drink:" at bounding box center [151, 135] width 58 height 7
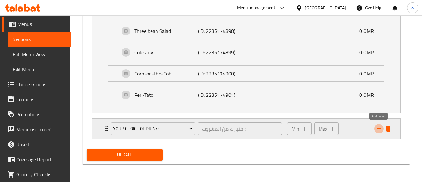
click at [378, 128] on icon "add" at bounding box center [379, 128] width 4 height 4
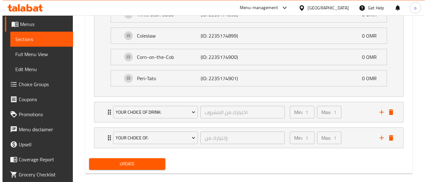
scroll to position [755, 0]
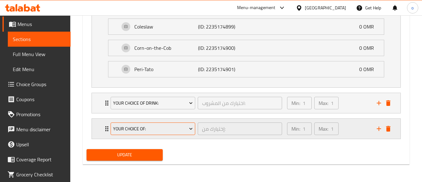
click at [154, 133] on button "Your Choice Of:" at bounding box center [153, 128] width 85 height 12
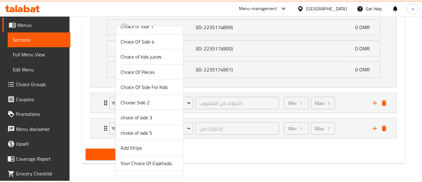
scroll to position [83, 0]
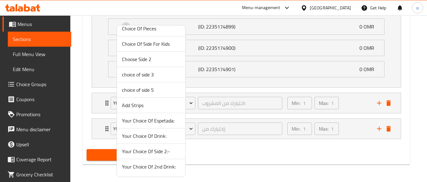
click at [155, 173] on li "Your Choice Of 2nd Drink:" at bounding box center [151, 166] width 68 height 15
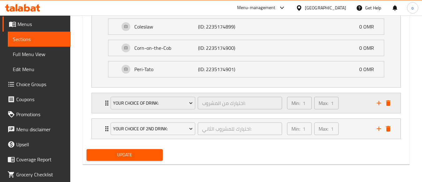
click at [350, 102] on div "Min: 1 ​ Max: 1 ​" at bounding box center [328, 103] width 90 height 20
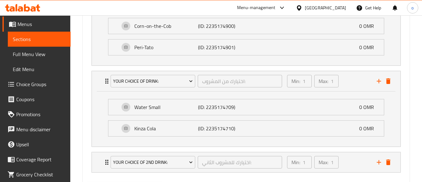
scroll to position [811, 0]
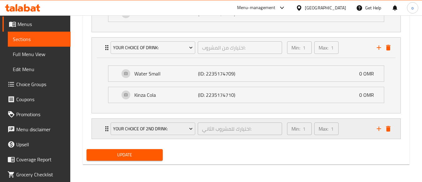
click at [357, 132] on div "Min: 1 ​ Max: 1 ​" at bounding box center [328, 128] width 90 height 20
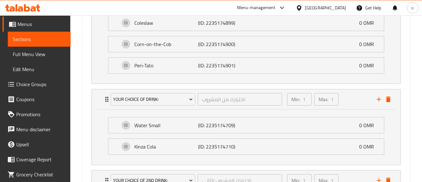
scroll to position [866, 0]
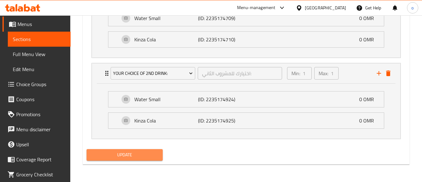
click at [134, 155] on span "Update" at bounding box center [125, 155] width 66 height 8
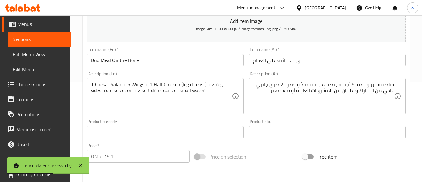
scroll to position [125, 0]
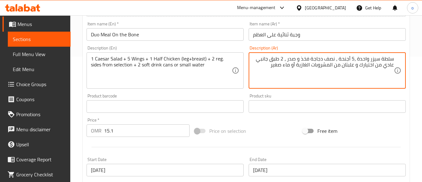
click at [379, 62] on textarea "سلطة سيزر واحدة ،5 أجنحة ، نصف دجاجة فخذ و صدر ، 2 طبق جانبي عادي من اختيارك و …" at bounding box center [323, 71] width 141 height 30
click at [383, 60] on textarea "سلطة سيزر واحدة ،5 أجنحة ، نصف دجاجة فخذ و صدر ، 2 طبق جانبي عادي من اختيارك و …" at bounding box center [323, 71] width 141 height 30
click at [398, 57] on div "سلطة سيزر واحدة ،5 أجنحة ، نصف دجاجة فخذ و صدر ، 2 طبق جانبي عادي من اختيارك و …" at bounding box center [327, 70] width 157 height 36
click at [393, 59] on textarea "سلطة سيزر واحدة ،5 أجنحة ، نصف دجاجة فخذ و صدر ، 2 طبق جانبي عادي من اختيارك و …" at bounding box center [323, 71] width 141 height 30
click at [388, 62] on textarea "سلطة سيزر واحدة ،5 أجنحة ، نصف دجاجة فخذ و صدر ، 2 طبق جانبي عادي من اختيارك و …" at bounding box center [323, 71] width 141 height 30
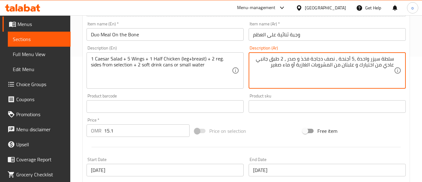
click at [385, 61] on textarea "سلطة سيزر واحدة ،5 أجنحة ، نصف دجاجة فخذ و صدر ، 2 طبق جانبي عادي من اختيارك و …" at bounding box center [323, 71] width 141 height 30
click at [382, 67] on textarea "سلطة سيزر واحدة ،5 أجنحة ، نصف دجاجة فخذ و صدر ، 2 طبق جانبي عادي من اختيارك و …" at bounding box center [323, 71] width 141 height 30
click at [387, 61] on textarea "سلطة سيزر واحدة ،5 أجنحة ، نصف دجاجة فخذ و صدر ، 2 طبق جانبي عادي من اختيارك و …" at bounding box center [323, 71] width 141 height 30
drag, startPoint x: 357, startPoint y: 59, endPoint x: 396, endPoint y: 56, distance: 39.5
click at [396, 56] on div "سلطة سيزر واحدة ،5 أجنحة ، نصف دجاجة فخذ و صدر ، 2 طبق جانبي عادي من اختيارك و …" at bounding box center [327, 70] width 157 height 36
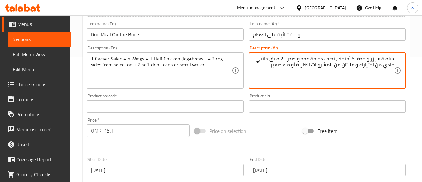
click at [364, 59] on textarea "سلطة سيزر واحدة ،5 أجنحة ، نصف دجاجة فخذ و صدر ، 2 طبق جانبي عادي من اختيارك و …" at bounding box center [323, 71] width 141 height 30
drag, startPoint x: 355, startPoint y: 60, endPoint x: 340, endPoint y: 62, distance: 15.5
click at [340, 62] on textarea "سلطة سيزر واحدة ،5 أجنحة ، نصف دجاجة فخذ و صدر ، 2 طبق جانبي عادي من اختيارك و …" at bounding box center [323, 71] width 141 height 30
drag, startPoint x: 337, startPoint y: 60, endPoint x: 287, endPoint y: 61, distance: 49.7
click at [287, 61] on textarea "سلطة سيزر واحدة ،5 أجنحة ، نصف دجاجة فخذ و صدر ، 2 طبق جانبي عادي من اختيارك و …" at bounding box center [323, 71] width 141 height 30
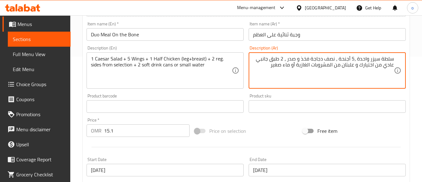
click at [287, 58] on textarea "سلطة سيزر واحدة ،5 أجنحة ، نصف دجاجة فخذ و صدر ، 2 طبق جانبي عادي من اختيارك و …" at bounding box center [323, 71] width 141 height 30
drag, startPoint x: 286, startPoint y: 58, endPoint x: 283, endPoint y: 68, distance: 10.0
click at [283, 68] on textarea "سلطة سيزر واحدة ،5 أجنحة ، نصف دجاجة فخذ و صدر ، 2 طبق جانبي عادي من اختيارك و …" at bounding box center [323, 71] width 141 height 30
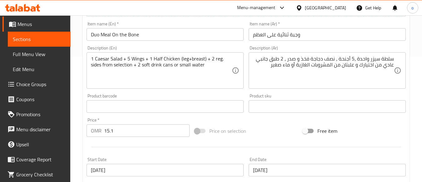
click at [291, 93] on div "Product sku Product sku" at bounding box center [327, 102] width 157 height 19
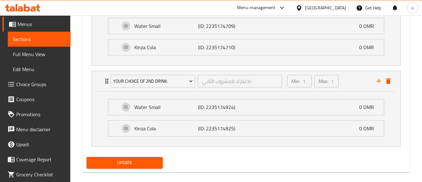
scroll to position [866, 0]
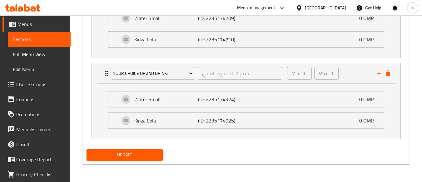
click at [157, 160] on button "Update" at bounding box center [125, 155] width 76 height 12
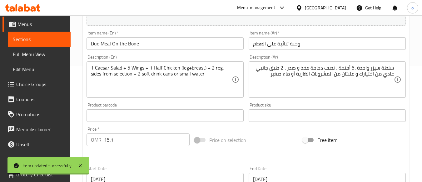
scroll to position [0, 0]
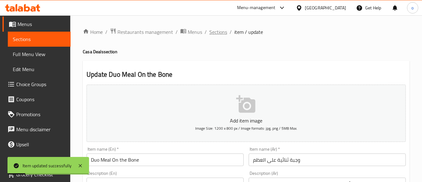
click at [216, 33] on span "Sections" at bounding box center [218, 31] width 18 height 7
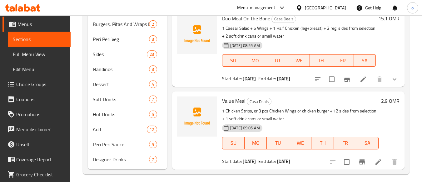
scroll to position [211, 0]
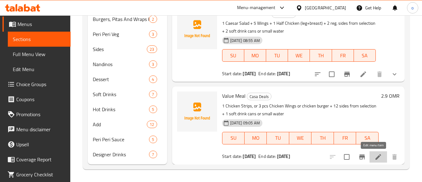
click at [375, 156] on icon at bounding box center [378, 156] width 7 height 7
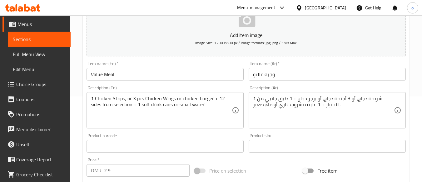
scroll to position [94, 0]
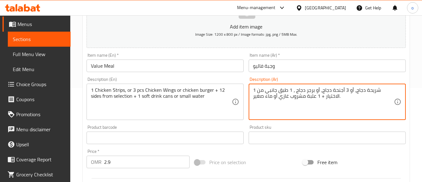
click at [319, 90] on textarea "1 شريحة دجاج، أو 3 أجنحة دجاج، أو برجر دجاج ، 1 طبق جانبي من الاختيار + 1 علبة …" at bounding box center [323, 102] width 141 height 30
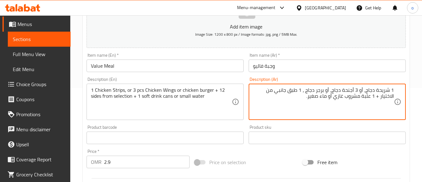
click at [392, 97] on textarea "1 شريحة دجاج، أو 3 أجنحة دجاج، أو برجر دجاج ، 1 طبق جانبي من الاختيار + 1 علبة …" at bounding box center [323, 102] width 141 height 30
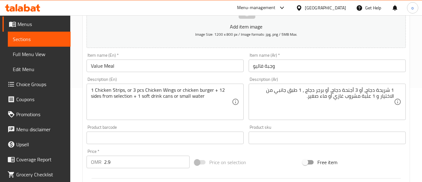
click at [346, 125] on div "Product sku Product sku" at bounding box center [327, 134] width 157 height 19
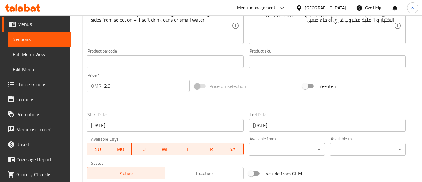
scroll to position [260, 0]
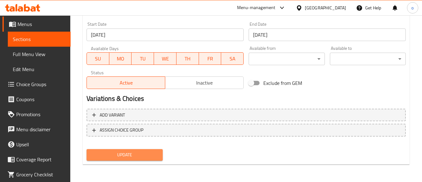
click at [127, 151] on span "Update" at bounding box center [125, 155] width 66 height 8
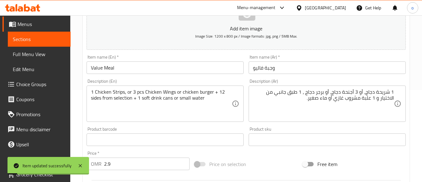
scroll to position [94, 0]
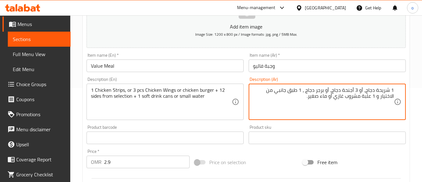
click at [386, 89] on textarea "1 شريحة دجاج، أو 3 أجنحة دجاج، أو برجر دجاج ، 1 طبق جانبي من الاختيار و 1 علبة …" at bounding box center [323, 102] width 141 height 30
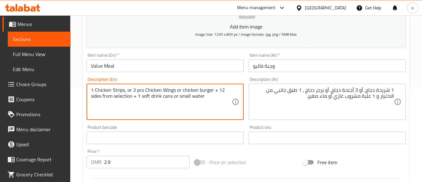
click at [121, 89] on textarea "1 Chicken Strips, or 3 pcs Chicken Wings or chicken burger + 12 sides from sele…" at bounding box center [161, 102] width 141 height 30
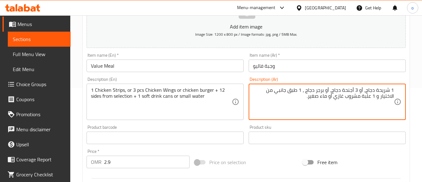
click at [381, 92] on textarea "1 شريحة دجاج، أو 3 أجنحة دجاج، أو برجر دجاج ، 1 طبق جانبي من الاختيار و 1 علبة …" at bounding box center [323, 102] width 141 height 30
paste textarea "ستربس"
click at [353, 91] on textarea "1 إستربس دجاج، أو 3 أجنحة دجاج، أو برجر دجاج ، 1 طبق جانبي من الاختيار و 1 علبة…" at bounding box center [323, 102] width 141 height 30
click at [288, 89] on textarea "1 إستربس دجاج، أو 3 قطع أجنحة دجاج، أو برجر دجاج ، 1 طبق جانبي من الاختيار و 1 …" at bounding box center [323, 102] width 141 height 30
type textarea "1 إستربس دجاج، أو 3 قطع أجنحة دجاج، أو برجر دجاج ، 12 طبق جانبي من الاختيار و 1…"
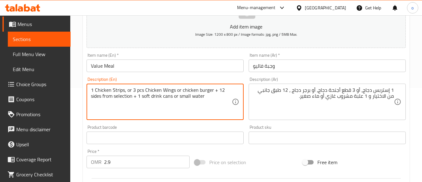
click at [219, 92] on textarea "1 Chicken Strips, or 3 pcs Chicken Wings or chicken burger + 12 sides from sele…" at bounding box center [161, 102] width 141 height 30
type textarea "1 Chicken Strips, or 3 pcs Chicken Wings or chicken burger + 2 sides from selec…"
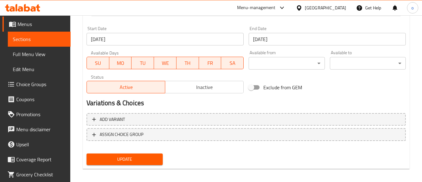
scroll to position [260, 0]
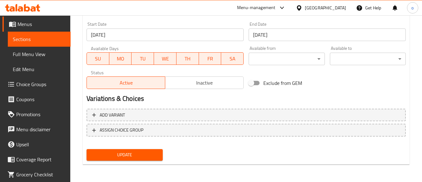
type textarea "1 إستربس دجاج، أو 3 قطع أجنحة دجاج، أو برجر دجاج ، 2 طبق جانبي من الاختيار و 1 …"
click at [193, 82] on span "Inactive" at bounding box center [204, 82] width 73 height 9
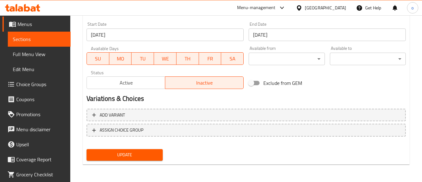
click at [125, 144] on div "Add variant ASSIGN CHOICE GROUP" at bounding box center [246, 126] width 324 height 41
click at [132, 152] on span "Update" at bounding box center [125, 155] width 66 height 8
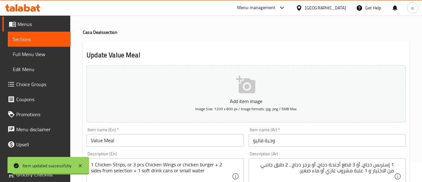
scroll to position [0, 0]
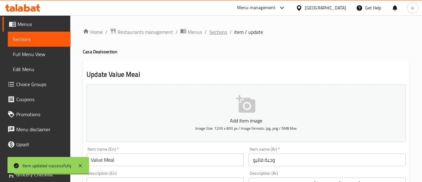
drag, startPoint x: 235, startPoint y: 40, endPoint x: 217, endPoint y: 28, distance: 21.8
click at [217, 28] on span "Sections" at bounding box center [218, 31] width 18 height 7
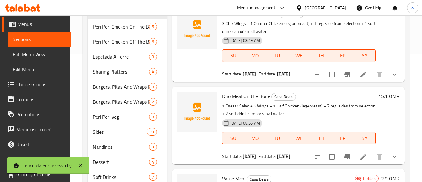
scroll to position [94, 0]
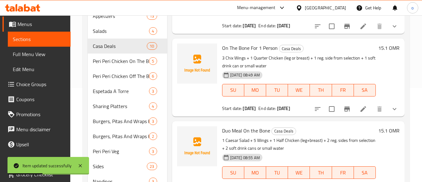
click at [329, 107] on input "checkbox" at bounding box center [331, 108] width 13 height 13
checkbox input "true"
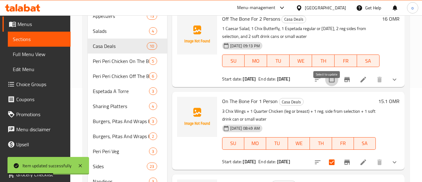
click at [326, 86] on input "checkbox" at bounding box center [331, 79] width 13 height 13
checkbox input "true"
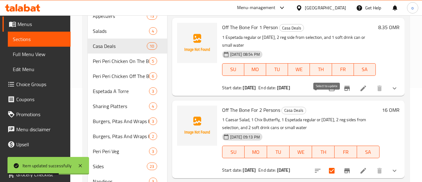
scroll to position [317, 0]
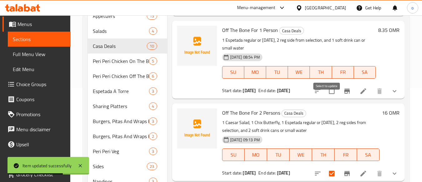
click at [328, 97] on input "checkbox" at bounding box center [331, 90] width 13 height 13
checkbox input "true"
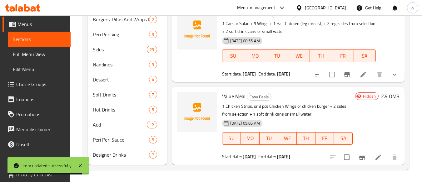
scroll to position [211, 0]
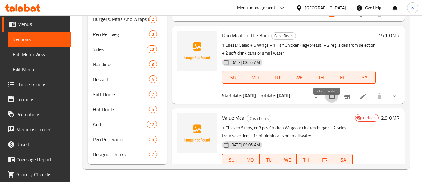
click at [326, 102] on input "checkbox" at bounding box center [331, 95] width 13 height 13
checkbox input "true"
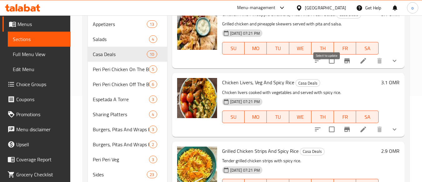
scroll to position [0, 0]
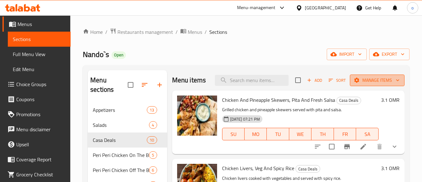
click at [374, 84] on span "Manage items" at bounding box center [377, 80] width 45 height 8
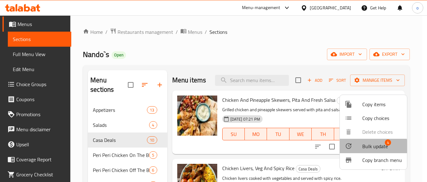
click at [364, 150] on span "Bulk update" at bounding box center [375, 145] width 26 height 7
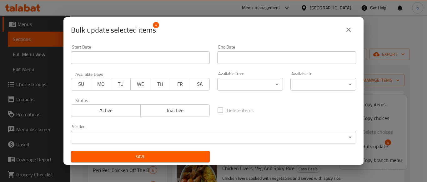
click at [188, 109] on span "Inactive" at bounding box center [175, 110] width 64 height 9
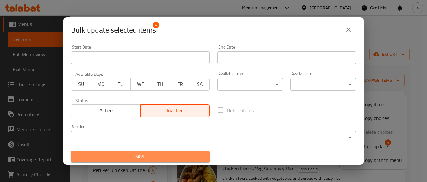
click at [171, 153] on span "Save" at bounding box center [140, 156] width 129 height 8
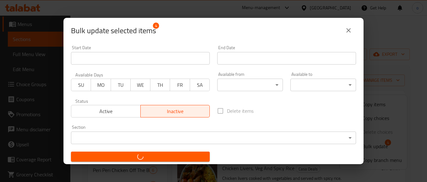
checkbox input "false"
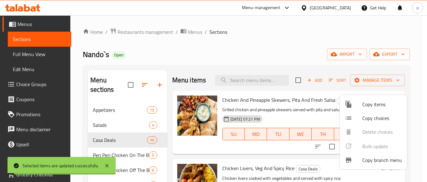
drag, startPoint x: 306, startPoint y: 52, endPoint x: 329, endPoint y: 47, distance: 23.5
click at [308, 51] on div at bounding box center [213, 91] width 427 height 182
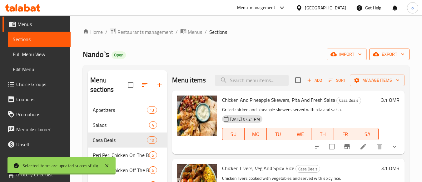
click at [397, 58] on button "export" at bounding box center [389, 54] width 40 height 12
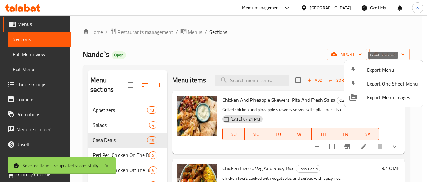
click at [378, 67] on span "Export Menu" at bounding box center [392, 69] width 51 height 7
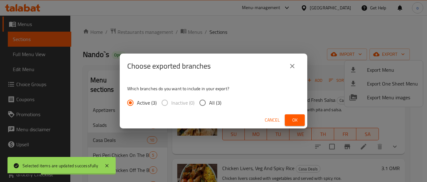
click at [216, 106] on span "All (3)" at bounding box center [215, 102] width 12 height 7
click at [209, 106] on input "All (3)" at bounding box center [202, 102] width 13 height 13
radio input "true"
click at [299, 119] on span "Ok" at bounding box center [295, 120] width 10 height 8
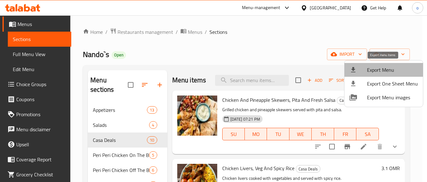
click at [385, 66] on span "Export Menu" at bounding box center [392, 69] width 51 height 7
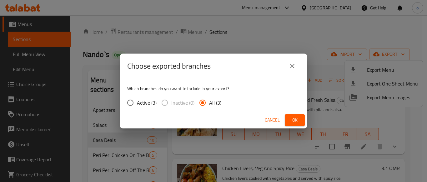
click at [295, 122] on span "Ok" at bounding box center [295, 120] width 10 height 8
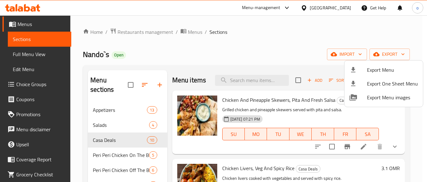
click at [256, 52] on div at bounding box center [213, 91] width 427 height 182
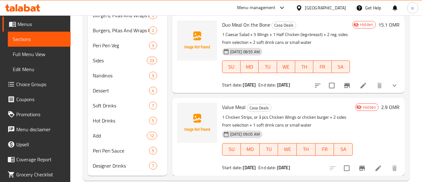
scroll to position [211, 0]
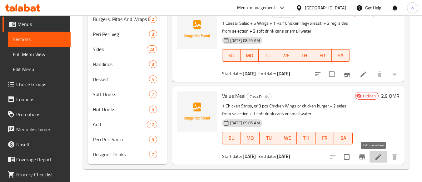
click at [376, 157] on icon at bounding box center [379, 157] width 6 height 6
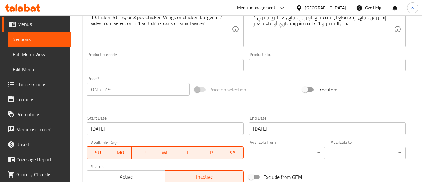
scroll to position [104, 0]
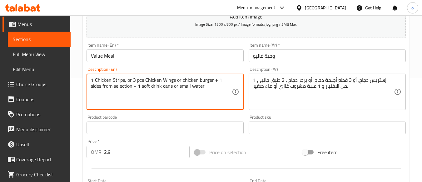
type textarea "1 Chicken Strips, or 3 pcs Chicken Wings or chicken burger + 1 sides from selec…"
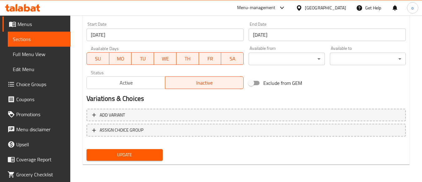
type textarea "1 إستربس دجاج، أو 3 قطع أجنحة دجاج، أو برجر دجاج ، 1 طبق جانبي من الاختيار و 1 …"
click at [151, 151] on span "Update" at bounding box center [125, 155] width 66 height 8
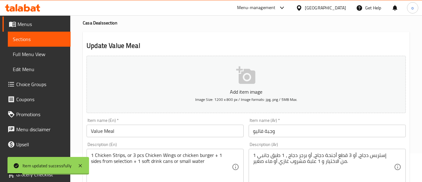
scroll to position [0, 0]
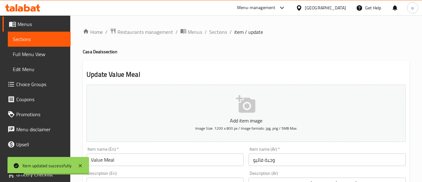
click at [216, 34] on span "Sections" at bounding box center [218, 31] width 18 height 7
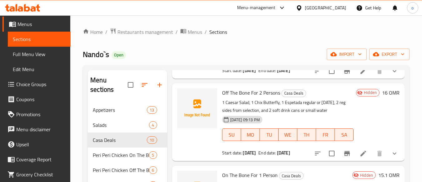
scroll to position [442, 0]
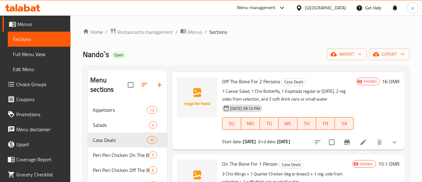
click at [360, 146] on icon at bounding box center [363, 141] width 7 height 7
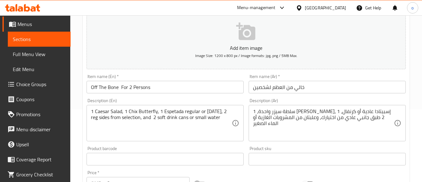
scroll to position [94, 0]
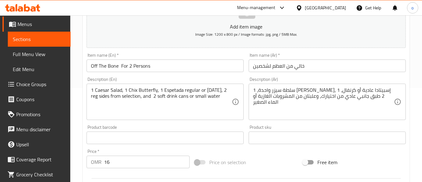
click at [103, 66] on input "Off The Bone For 2 Persons" at bounding box center [165, 65] width 157 height 12
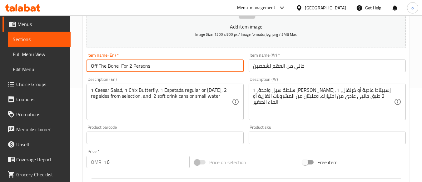
click at [130, 67] on input "Off The Bone For 2 Persons" at bounding box center [165, 65] width 157 height 12
click at [103, 67] on input "Off The Bone For 2 Persons" at bounding box center [165, 65] width 157 height 12
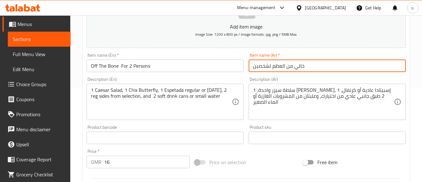
click at [302, 66] on input "خالي من العظم لشخصين" at bounding box center [327, 65] width 157 height 12
click at [316, 66] on input "خالي من العظم لشخصين" at bounding box center [327, 65] width 157 height 12
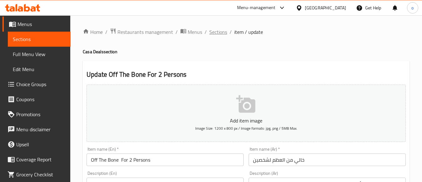
click at [220, 29] on span "Sections" at bounding box center [218, 31] width 18 height 7
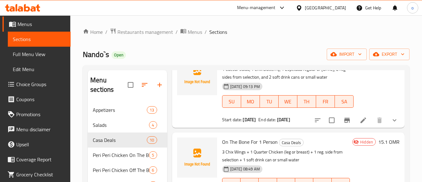
scroll to position [348, 0]
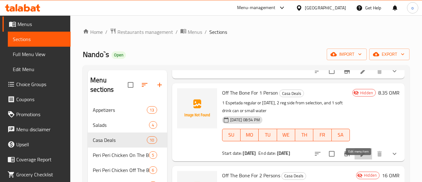
click at [360, 157] on icon at bounding box center [363, 153] width 7 height 7
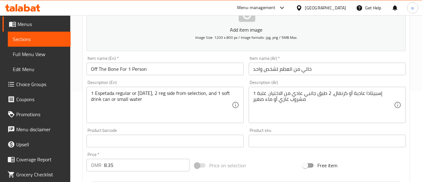
scroll to position [94, 0]
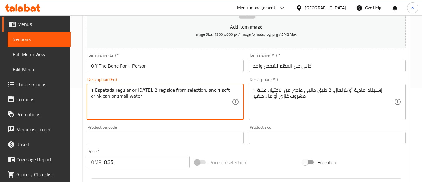
click at [102, 95] on textarea "1 Espetada regular or carnival, 2 reg side from selection, and 1 soft drink can…" at bounding box center [161, 102] width 141 height 30
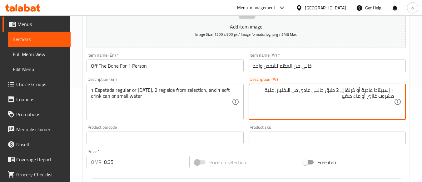
click at [354, 97] on textarea "1 إسبيتادا عادية أو كرنفال، 2 طبق جانبي عادي من الاختيار، علبة مشروب غازي أو ما…" at bounding box center [323, 102] width 141 height 30
click at [358, 98] on textarea "1 إسبيتادا عادية أو كرنفال، 2 طبق جانبي عادي من الاختيار، علبة مشروب غازي أو ما…" at bounding box center [323, 102] width 141 height 30
click at [336, 96] on textarea "1 إسبيتادا عادية أو كرنفال، 2 طبق جانبي عادي من الاختيار، علبة مشروب غازي أو مي…" at bounding box center [323, 102] width 141 height 30
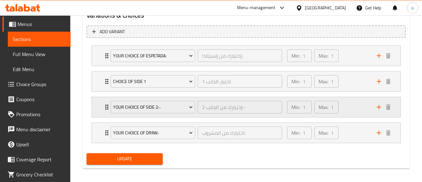
scroll to position [347, 0]
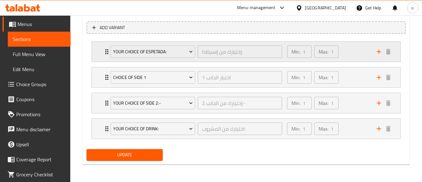
click at [371, 57] on div "Min: 1 ​ Max: 1 ​" at bounding box center [328, 52] width 90 height 20
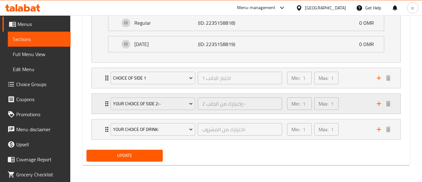
scroll to position [402, 0]
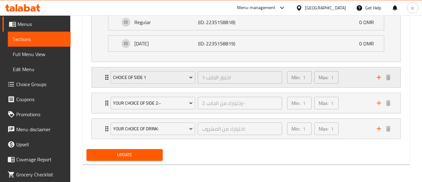
click at [351, 78] on div "Min: 1 ​ Max: 1 ​" at bounding box center [328, 77] width 90 height 20
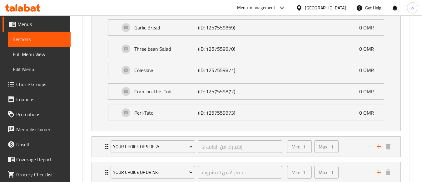
scroll to position [607, 0]
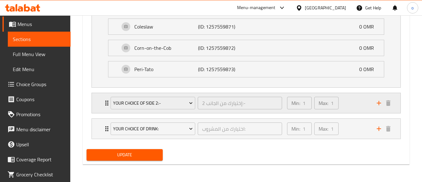
click at [354, 103] on div "Min: 1 ​ Max: 1 ​" at bounding box center [328, 103] width 90 height 20
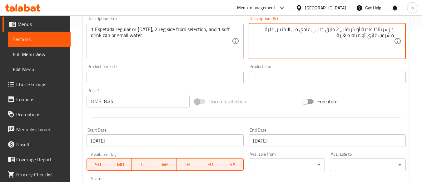
scroll to position [0, 0]
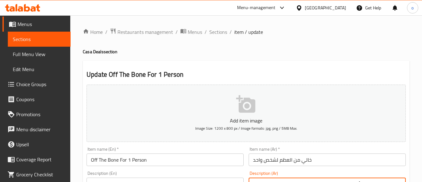
type textarea "1 إسبيتادا عادية أو كرنفال، 2 طبق جانبي عادي من الاختيار، علبة مشروب غازي أو مي…"
click at [220, 32] on span "Sections" at bounding box center [218, 31] width 18 height 7
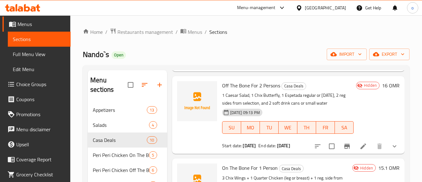
scroll to position [473, 0]
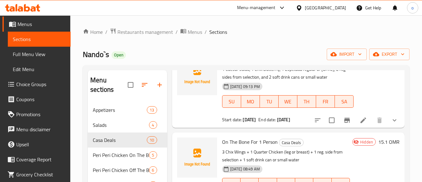
click at [360, 121] on icon at bounding box center [363, 119] width 7 height 7
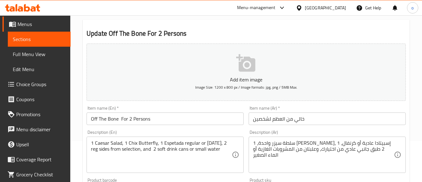
scroll to position [94, 0]
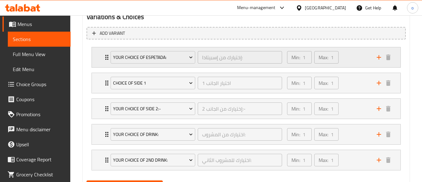
click at [355, 55] on div "Min: 1 ​ Max: 1 ​" at bounding box center [328, 57] width 90 height 20
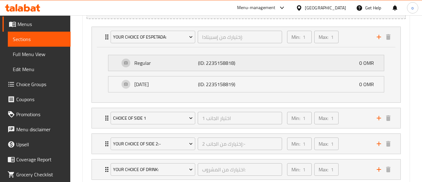
scroll to position [373, 0]
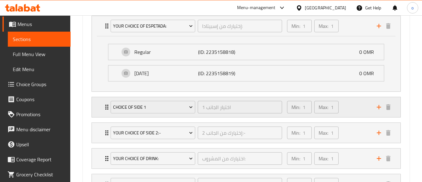
click at [357, 107] on div "Min: 1 ​ Max: 1 ​" at bounding box center [328, 107] width 90 height 20
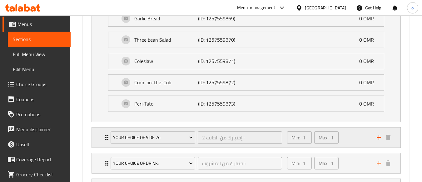
scroll to position [632, 0]
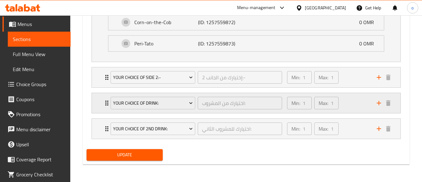
click at [353, 102] on div "Min: 1 ​ Max: 1 ​" at bounding box center [328, 103] width 90 height 20
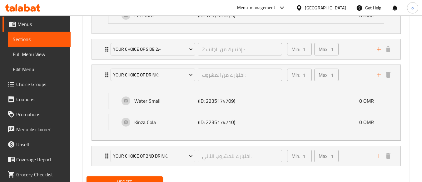
scroll to position [687, 0]
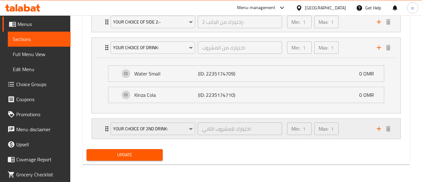
click at [342, 132] on div "Min: 1 ​ Max: 1 ​" at bounding box center [328, 128] width 90 height 20
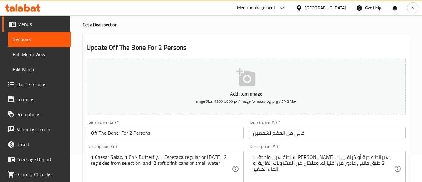
scroll to position [0, 0]
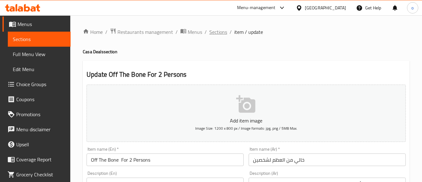
click at [218, 29] on span "Sections" at bounding box center [218, 31] width 18 height 7
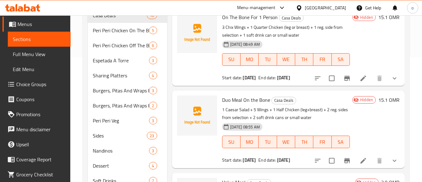
scroll to position [125, 0]
click at [360, 80] on icon at bounding box center [363, 77] width 7 height 7
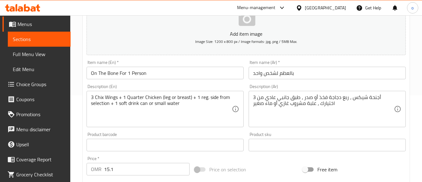
scroll to position [94, 0]
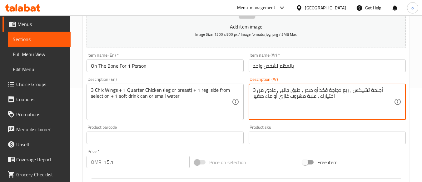
click at [314, 93] on textarea "3 أجنحة تشيكس ، ربع دجاجة فخذ أو صدر ، طبق جانبي عادي من اختيارك ، علبة مشروب غ…" at bounding box center [323, 102] width 141 height 30
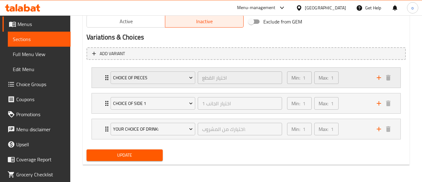
scroll to position [322, 0]
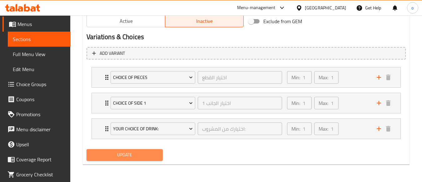
click at [140, 152] on span "Update" at bounding box center [125, 155] width 66 height 8
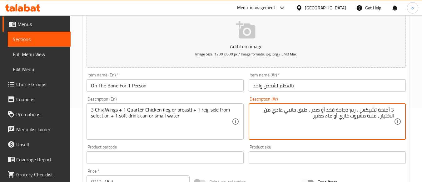
scroll to position [72, 0]
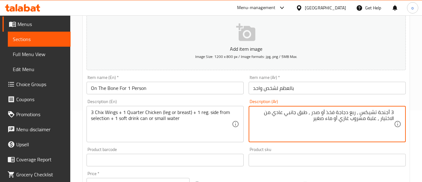
click at [327, 118] on textarea "3 أجنحة تشيكس ، ربع دجاجة فخذ أو صدر ، طبق جانبي عادي من الاختيار ، علبة مشروب …" at bounding box center [323, 124] width 141 height 30
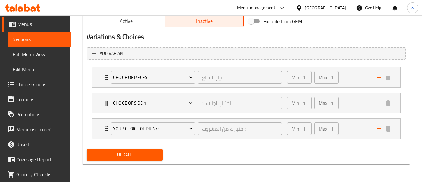
type textarea "3 أجنحة تشيكس ، ربع دجاجة فخذ أو صدر ، طبق جانبي عادي من الاختيار ، علبة مشروب …"
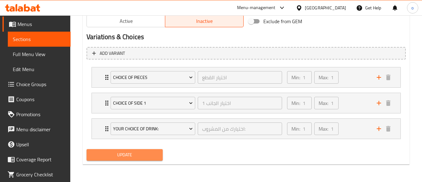
click at [139, 153] on span "Update" at bounding box center [125, 155] width 66 height 8
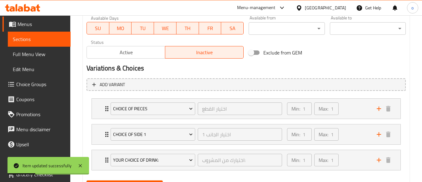
scroll to position [322, 0]
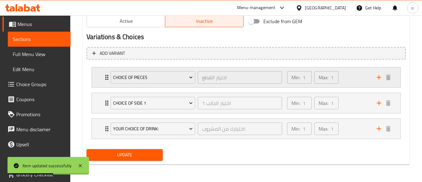
click at [352, 75] on div "Min: 1 ​ Max: 1 ​" at bounding box center [328, 77] width 90 height 20
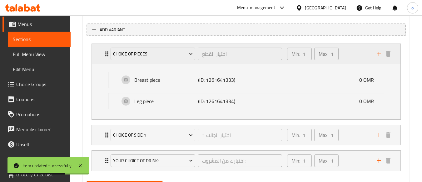
scroll to position [377, 0]
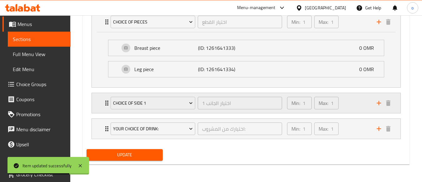
click at [346, 100] on div "Min: 1 ​ Max: 1 ​" at bounding box center [328, 103] width 90 height 20
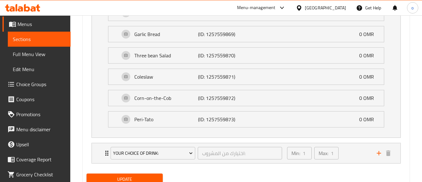
scroll to position [581, 0]
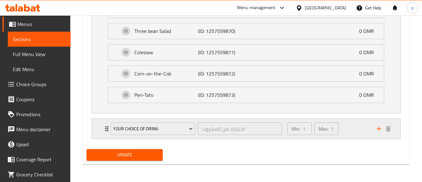
drag, startPoint x: 345, startPoint y: 126, endPoint x: 338, endPoint y: 127, distance: 7.1
click at [345, 126] on div "Min: 1 ​ Max: 1 ​" at bounding box center [328, 128] width 90 height 20
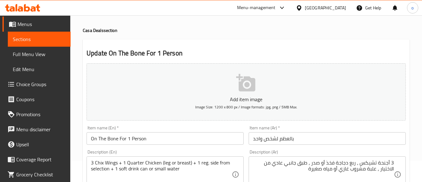
scroll to position [0, 0]
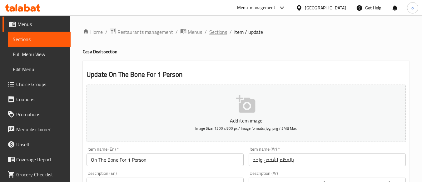
click at [210, 34] on span "Sections" at bounding box center [218, 31] width 18 height 7
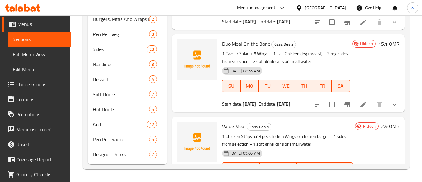
scroll to position [473, 0]
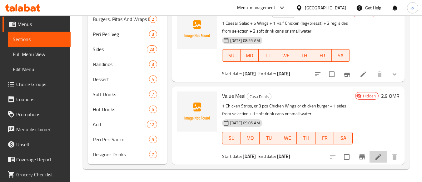
click at [370, 157] on li at bounding box center [378, 156] width 17 height 11
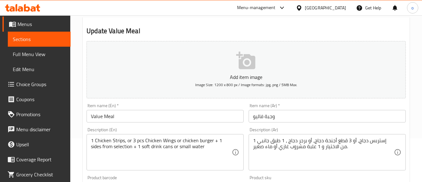
scroll to position [125, 0]
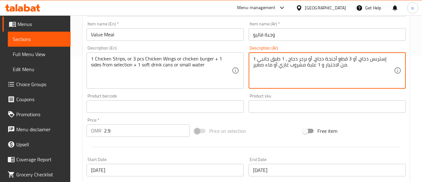
drag, startPoint x: 282, startPoint y: 57, endPoint x: 163, endPoint y: 77, distance: 120.6
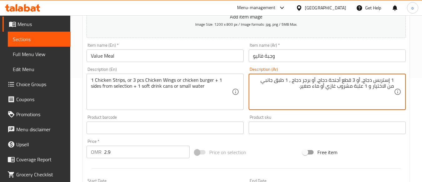
scroll to position [260, 0]
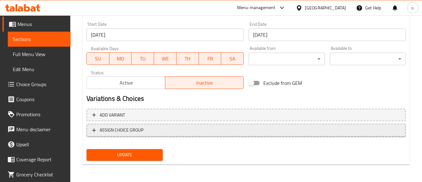
click at [167, 126] on span "ASSIGN CHOICE GROUP" at bounding box center [246, 130] width 308 height 8
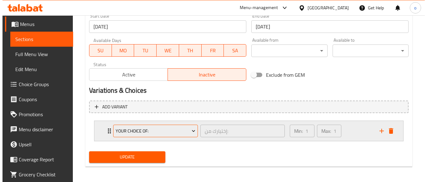
scroll to position [270, 0]
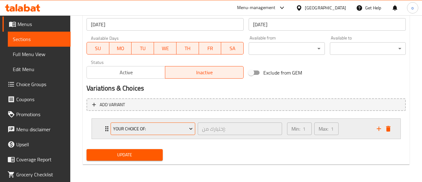
click at [165, 123] on button "Your Choice Of:" at bounding box center [153, 128] width 85 height 12
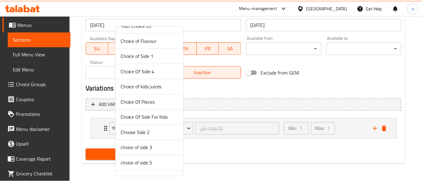
scroll to position [0, 0]
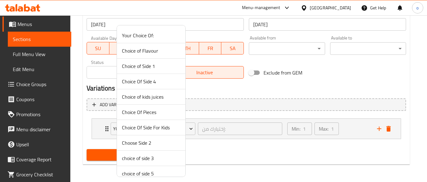
drag, startPoint x: 247, startPoint y: 158, endPoint x: 163, endPoint y: 114, distance: 94.4
click at [163, 114] on div "Your Choice Of: Choice of Flavour Choice of Side 1 Choice Of Side 4 Choice of k…" at bounding box center [213, 91] width 427 height 182
click at [165, 36] on span "Your Choice Of:" at bounding box center [151, 35] width 58 height 7
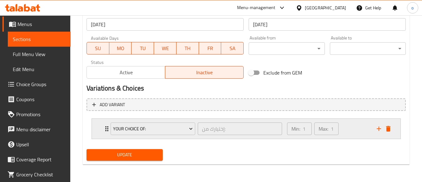
click at [353, 133] on div "Min: 1 ​ Max: 1 ​" at bounding box center [328, 128] width 90 height 20
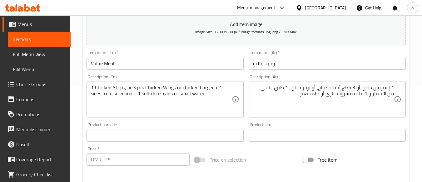
scroll to position [97, 0]
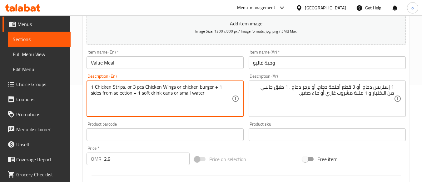
drag, startPoint x: 124, startPoint y: 87, endPoint x: 88, endPoint y: 90, distance: 35.8
click at [117, 90] on textarea "1 Chicken Strips, or 3 pcs Chicken Wings or chicken burger + 1 sides from selec…" at bounding box center [161, 99] width 141 height 30
drag, startPoint x: 124, startPoint y: 88, endPoint x: 92, endPoint y: 89, distance: 31.9
click at [92, 89] on textarea "1 Chicken Strips, or 3 pcs Chicken Wings or chicken burger + 1 sides from selec…" at bounding box center [161, 99] width 141 height 30
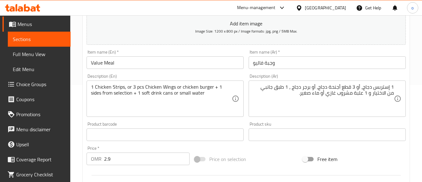
drag, startPoint x: 394, startPoint y: 87, endPoint x: 365, endPoint y: 89, distance: 28.8
click at [368, 89] on div "1 إستربس دجاج، أو 3 قطع أجنحة دجاج، أو برجر دجاج ، 1 طبق جانبي من الاختيار و 1 …" at bounding box center [327, 98] width 157 height 36
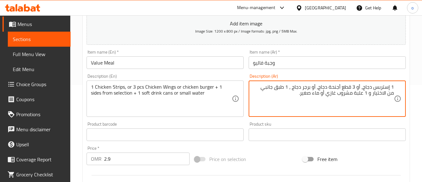
drag, startPoint x: 363, startPoint y: 88, endPoint x: 394, endPoint y: 88, distance: 30.9
click at [394, 88] on div "1 إستربس دجاج، أو 3 قطع أجنحة دجاج، أو برجر دجاج ، 1 طبق جانبي من الاختيار و 1 …" at bounding box center [327, 98] width 157 height 36
click at [364, 105] on textarea "1 إستربس دجاج، أو 3 قطع أجنحة دجاج، أو برجر دجاج ، 1 طبق جانبي من الاختيار و 1 …" at bounding box center [323, 99] width 141 height 30
drag, startPoint x: 357, startPoint y: 88, endPoint x: 318, endPoint y: 89, distance: 38.8
click at [318, 89] on textarea "1 إستربس دجاج، أو 3 قطع أجنحة دجاج، أو برجر دجاج ، 1 طبق جانبي من الاختيار و 1 …" at bounding box center [323, 99] width 141 height 30
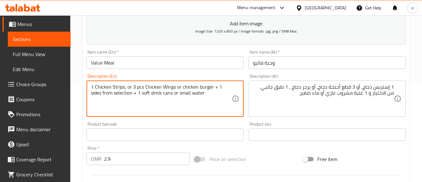
drag, startPoint x: 131, startPoint y: 87, endPoint x: 175, endPoint y: 88, distance: 44.1
click at [186, 90] on textarea "1 Chicken Strips, or 3 pcs Chicken Wings or chicken burger + 1 sides from selec…" at bounding box center [161, 99] width 141 height 30
drag, startPoint x: 182, startPoint y: 89, endPoint x: 212, endPoint y: 89, distance: 30.3
click at [212, 89] on textarea "1 Chicken Strips, or 3 pcs Chicken Wings or chicken burger + 1 sides from selec…" at bounding box center [161, 99] width 141 height 30
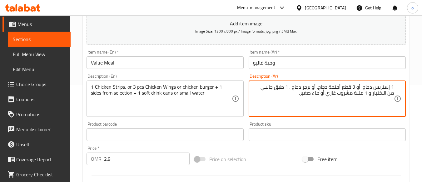
drag, startPoint x: 312, startPoint y: 87, endPoint x: 294, endPoint y: 87, distance: 18.1
click at [285, 126] on div "Product sku Product sku" at bounding box center [327, 131] width 157 height 19
drag, startPoint x: 363, startPoint y: 88, endPoint x: 395, endPoint y: 85, distance: 32.0
click at [360, 87] on textarea "1 إستربس دجاج، أو 3 قطع أجنحة دجاج، أو برجر دجاج ، 1 طبق جانبي من الاختيار و 1 …" at bounding box center [323, 99] width 141 height 30
drag, startPoint x: 362, startPoint y: 87, endPoint x: 319, endPoint y: 87, distance: 42.2
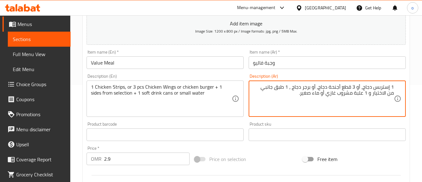
click at [319, 87] on textarea "1 إستربس دجاج، أو 3 قطع أجنحة دجاج، أو برجر دجاج ، 1 طبق جانبي من الاختيار و 1 …" at bounding box center [323, 99] width 141 height 30
click at [314, 86] on textarea "1 إستربس دجاج، أو 3 قطع أجنحة دجاج، أو برجر دجاج ، 1 طبق جانبي من الاختيار و 1 …" at bounding box center [323, 99] width 141 height 30
drag, startPoint x: 317, startPoint y: 87, endPoint x: 294, endPoint y: 91, distance: 23.4
click at [294, 91] on textarea "1 إستربس دجاج، أو 3 قطع أجنحة دجاج، أو برجر دجاج ، 1 طبق جانبي من الاختيار و 1 …" at bounding box center [323, 99] width 141 height 30
click at [289, 89] on textarea "1 إستربس دجاج، أو 3 قطع أجنحة دجاج، أو برجر دجاج ، 1 طبق جانبي من الاختيار و 1 …" at bounding box center [323, 99] width 141 height 30
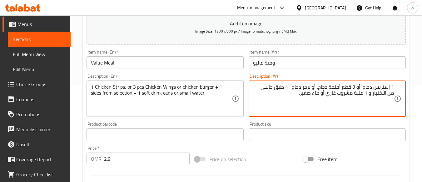
drag, startPoint x: 291, startPoint y: 87, endPoint x: 264, endPoint y: 90, distance: 27.4
click at [264, 90] on textarea "1 إستربس دجاج، أو 3 قطع أجنحة دجاج، أو برجر دجاج ، 1 طبق جانبي من الاختيار و 1 …" at bounding box center [323, 99] width 141 height 30
click at [310, 97] on textarea "1 إستربس دجاج، أو 3 قطع أجنحة دجاج، أو برجر دجاج ، 1 طبق جانبي من الاختيار و 1 …" at bounding box center [323, 99] width 141 height 30
type textarea "1 إستربس دجاج، أو 3 قطع أجنحة دجاج، أو برجر دجاج ، 1 طبق جانبي من الاختيار و 1 …"
click at [286, 121] on div "Product sku Product sku" at bounding box center [327, 131] width 162 height 24
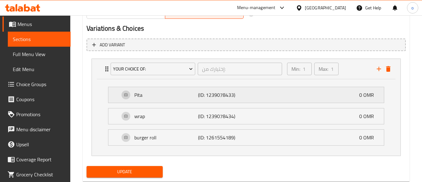
scroll to position [316, 0]
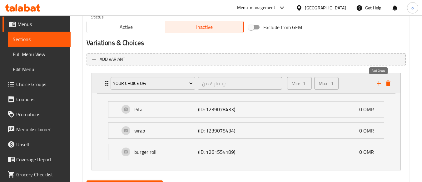
click at [378, 84] on icon "add" at bounding box center [378, 82] width 7 height 7
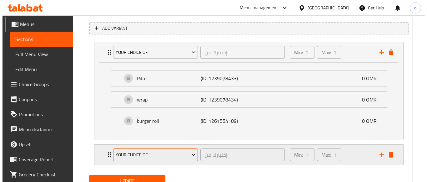
scroll to position [372, 0]
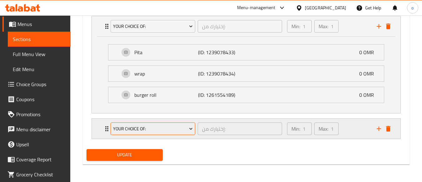
click at [146, 129] on span "Your Choice Of:" at bounding box center [153, 129] width 80 height 8
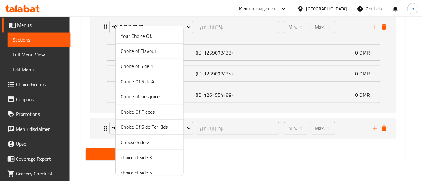
scroll to position [83, 0]
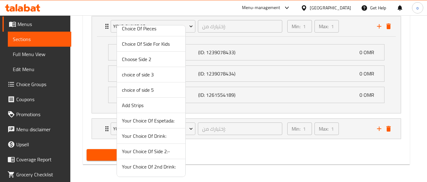
click at [163, 136] on span "Your Choice Of Drink:" at bounding box center [151, 135] width 58 height 7
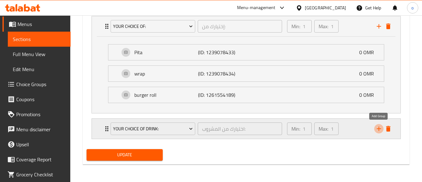
click at [378, 129] on icon "add" at bounding box center [378, 128] width 7 height 7
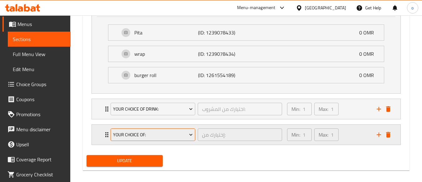
scroll to position [398, 0]
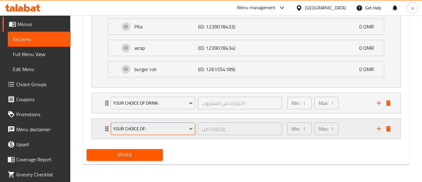
click at [137, 123] on button "Your Choice Of:" at bounding box center [153, 128] width 85 height 12
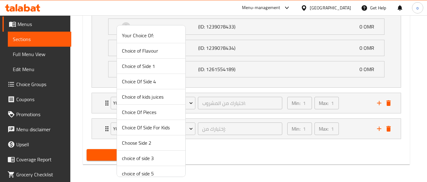
click at [163, 67] on span "Choice of Side 1" at bounding box center [151, 65] width 58 height 7
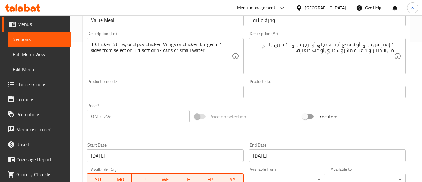
scroll to position [54, 0]
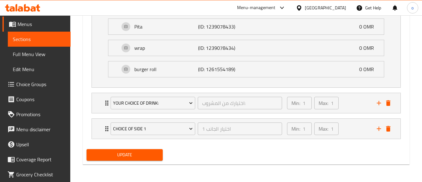
click at [125, 153] on span "Update" at bounding box center [125, 155] width 66 height 8
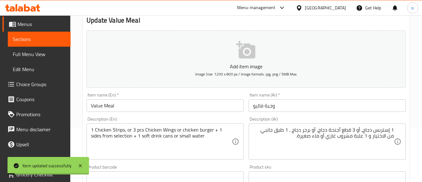
scroll to position [0, 0]
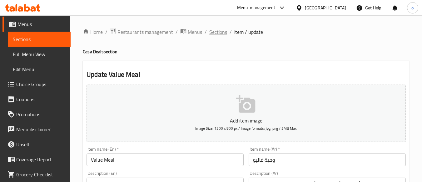
click at [222, 35] on span "Sections" at bounding box center [218, 31] width 18 height 7
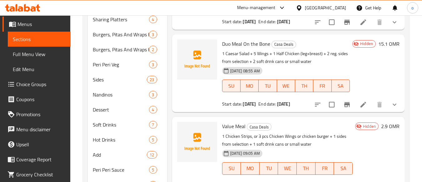
scroll to position [211, 0]
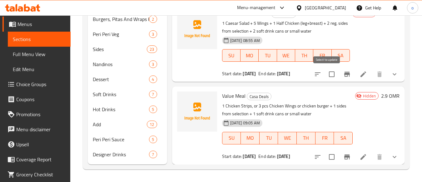
click at [326, 75] on input "checkbox" at bounding box center [331, 73] width 13 height 13
checkbox input "true"
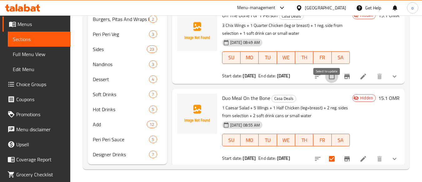
click at [328, 83] on input "checkbox" at bounding box center [331, 76] width 13 height 13
checkbox input "true"
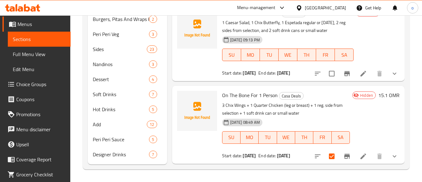
scroll to position [286, 0]
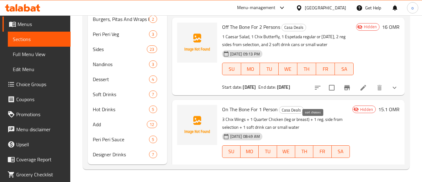
click at [320, 94] on button "sort-choices" at bounding box center [317, 87] width 15 height 15
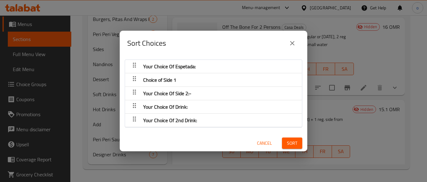
click at [295, 46] on icon "close" at bounding box center [291, 42] width 7 height 7
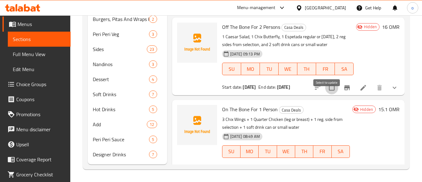
click at [326, 93] on input "checkbox" at bounding box center [331, 87] width 13 height 13
checkbox input "true"
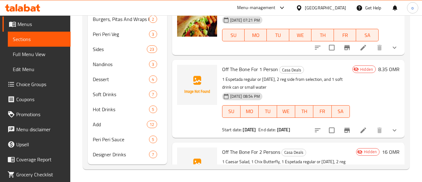
scroll to position [161, 0]
click at [327, 137] on input "checkbox" at bounding box center [331, 130] width 13 height 13
checkbox input "true"
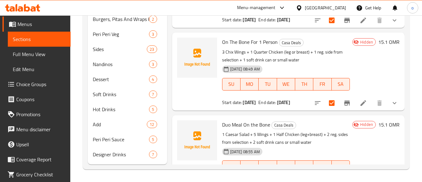
scroll to position [473, 0]
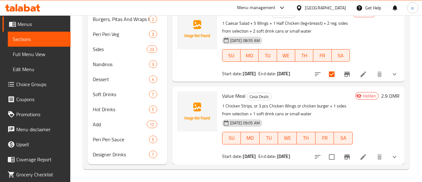
click at [326, 160] on input "checkbox" at bounding box center [331, 156] width 13 height 13
checkbox input "true"
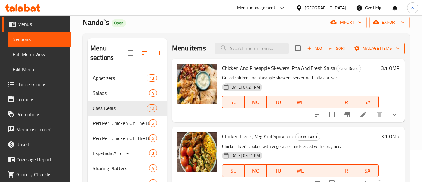
scroll to position [0, 0]
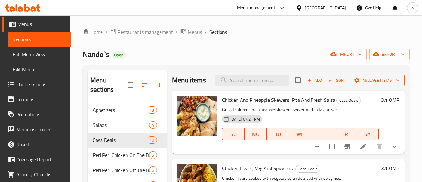
click at [375, 84] on span "Manage items" at bounding box center [377, 80] width 45 height 8
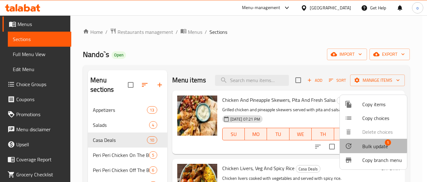
click at [366, 145] on span "Bulk update" at bounding box center [375, 145] width 26 height 7
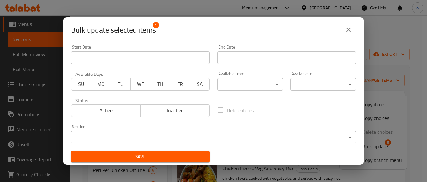
click at [125, 107] on span "Active" at bounding box center [106, 110] width 64 height 9
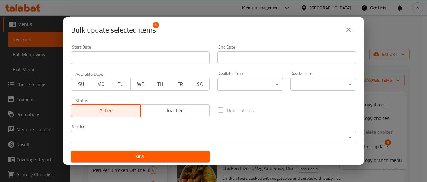
click at [153, 153] on span "Save" at bounding box center [140, 156] width 129 height 8
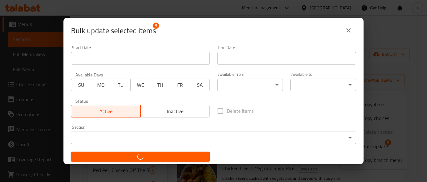
checkbox input "false"
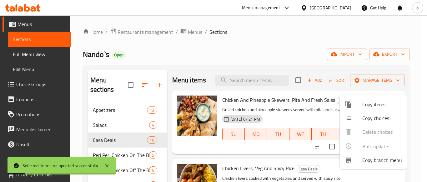
click at [251, 66] on div at bounding box center [213, 91] width 427 height 182
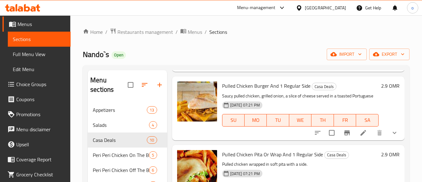
scroll to position [344, 0]
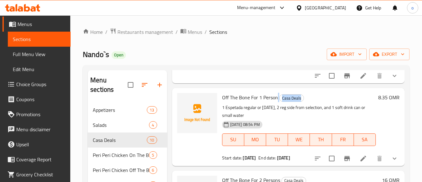
drag, startPoint x: 277, startPoint y: 108, endPoint x: 222, endPoint y: 112, distance: 55.7
click at [222, 112] on div "Off The Bone For 1 Person Casa Deals 1 Espetada regular or carnival, 2 reg side…" at bounding box center [299, 126] width 159 height 72
click at [222, 102] on span "Off The Bone For 1 Person" at bounding box center [250, 96] width 56 height 9
drag, startPoint x: 276, startPoint y: 107, endPoint x: 223, endPoint y: 111, distance: 53.6
click at [223, 102] on span "Off The Bone For 1 Person" at bounding box center [250, 96] width 56 height 9
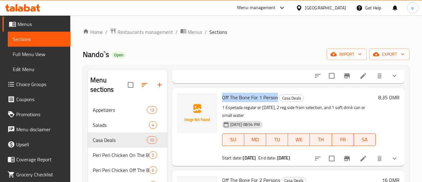
copy span "Off The Bone For 1 Person"
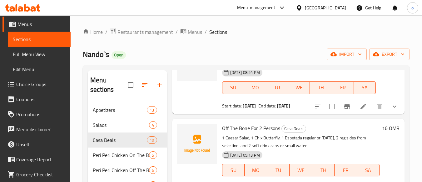
scroll to position [406, 0]
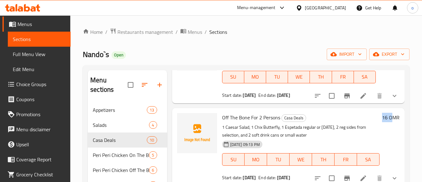
drag, startPoint x: 387, startPoint y: 127, endPoint x: 379, endPoint y: 127, distance: 8.5
click at [382, 122] on h6 "16 OMR" at bounding box center [390, 117] width 17 height 9
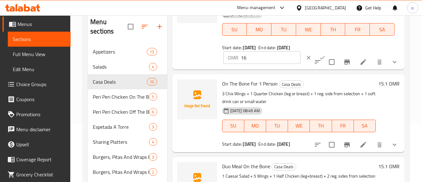
scroll to position [94, 0]
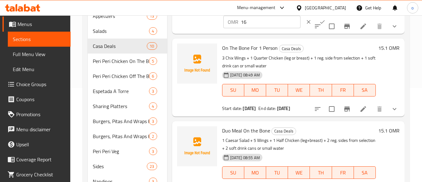
click at [361, 110] on icon at bounding box center [364, 109] width 6 height 6
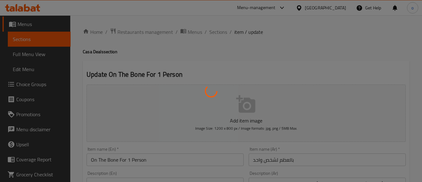
type input "اختيار القطع"
type input "1"
type input "اختيار الجانب 1"
type input "1"
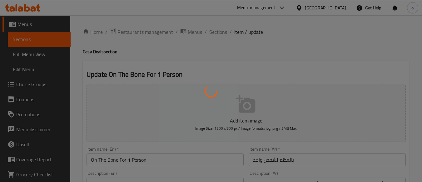
type input "1"
type input "اختيارك من المشروب:"
type input "1"
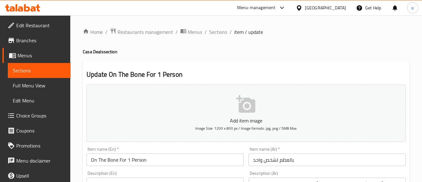
click at [24, 42] on span "Branches" at bounding box center [40, 40] width 49 height 7
click at [33, 112] on span "Choice Groups" at bounding box center [40, 115] width 49 height 7
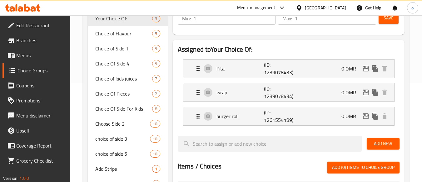
scroll to position [31, 0]
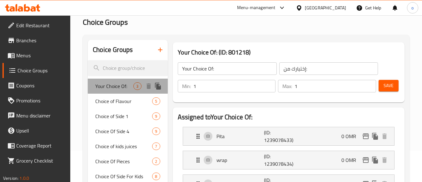
click at [123, 86] on span "Your Choice Of:" at bounding box center [114, 85] width 38 height 7
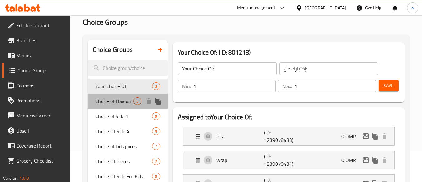
click at [123, 100] on span "Choice of Flavour" at bounding box center [114, 100] width 38 height 7
type input "Choice of Flavour"
type input "اختيار النكهة"
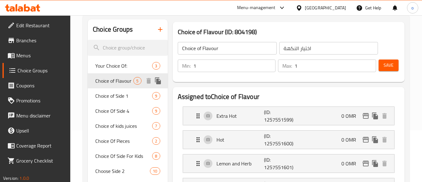
scroll to position [62, 0]
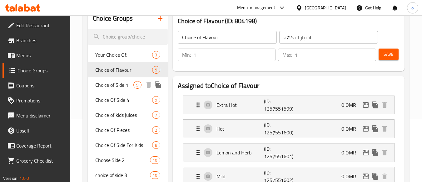
click at [128, 91] on div "Choice of Side 1 9" at bounding box center [128, 84] width 80 height 15
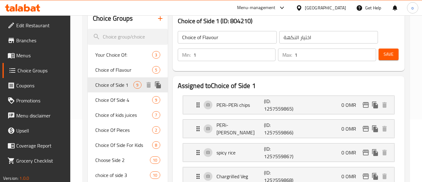
type input "Choice of Side 1"
type input "اختيار الجانب 1"
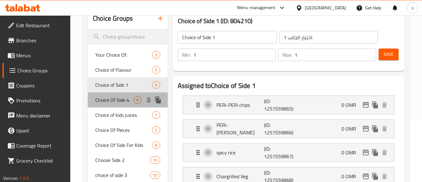
click at [127, 100] on span "Choice Of Side 4" at bounding box center [114, 99] width 38 height 7
type input "Choice Of Side 4"
type input "اختيار الجانب 4"
type input "4"
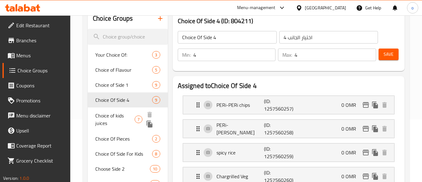
click at [122, 112] on span "Choice of kids juices" at bounding box center [114, 119] width 39 height 15
type input "Choice of kids juices"
type input "اختيارعصائراطفال"
type input "1"
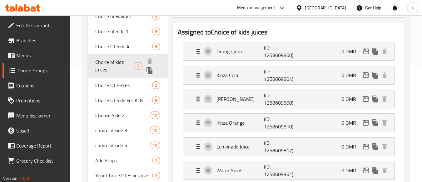
scroll to position [125, 0]
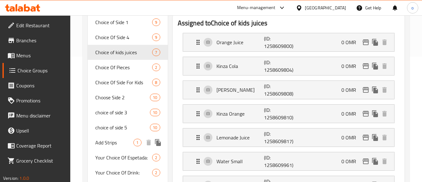
click at [124, 137] on div "Add Strips 1" at bounding box center [128, 142] width 80 height 15
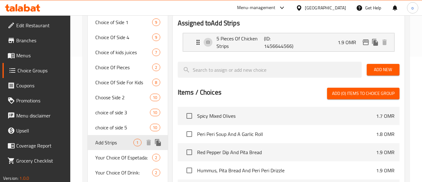
type input "Add Strips"
type input "أضف شرائط"
type input "0"
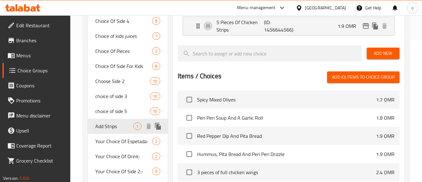
scroll to position [156, 0]
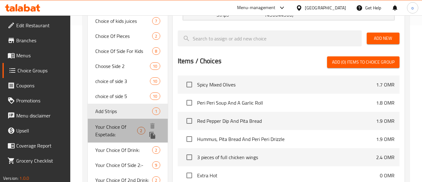
click at [124, 129] on span "Your Choice Of Espetada:" at bounding box center [116, 130] width 42 height 15
type input "Your Choice Of Espetada:"
type input "إختيارك من إسبيتادا:"
type input "1"
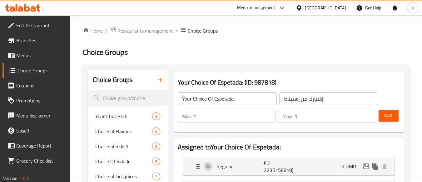
scroll to position [0, 0]
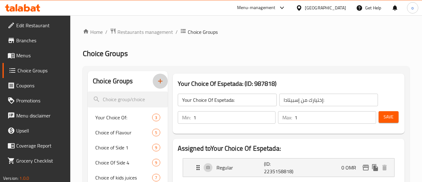
click at [160, 87] on button "button" at bounding box center [160, 80] width 15 height 15
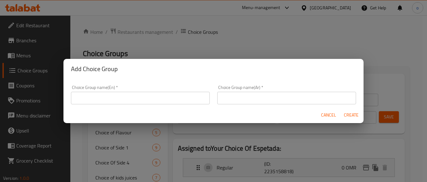
click at [147, 102] on input "text" at bounding box center [140, 98] width 139 height 12
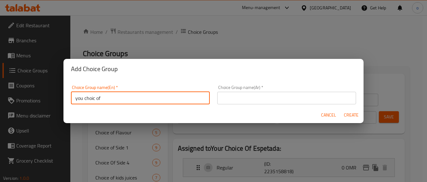
click at [94, 96] on input "you choic of" at bounding box center [140, 98] width 139 height 12
type input "you choice of"
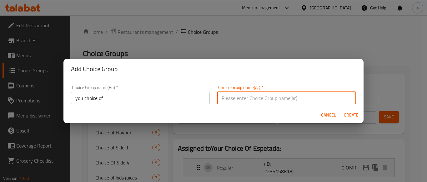
click at [225, 101] on input "text" at bounding box center [286, 98] width 139 height 12
type input "اختيارك من"
click at [222, 107] on div "Cancel Create" at bounding box center [213, 115] width 300 height 17
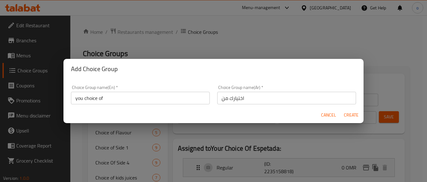
click at [346, 111] on span "Create" at bounding box center [350, 115] width 15 height 8
type input "you choice of"
type input "اختيارك من"
type input "0"
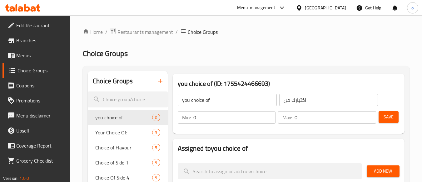
click at [296, 79] on h3 "you choice of (ID: 1755424466693)" at bounding box center [289, 83] width 222 height 10
type input "1"
click at [269, 115] on input "1" at bounding box center [234, 117] width 82 height 12
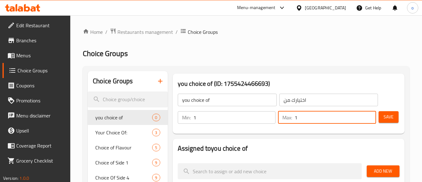
type input "1"
click at [368, 115] on input "1" at bounding box center [336, 117] width 82 height 12
click at [387, 115] on span "Save" at bounding box center [389, 117] width 10 height 8
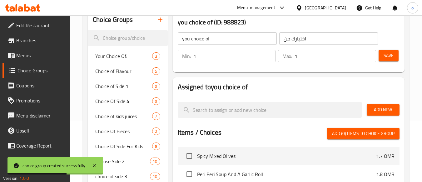
scroll to position [94, 0]
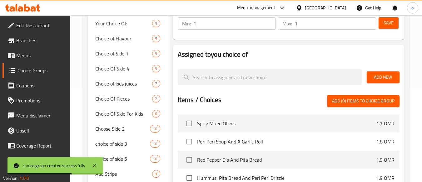
click at [378, 78] on span "Add New" at bounding box center [383, 77] width 23 height 8
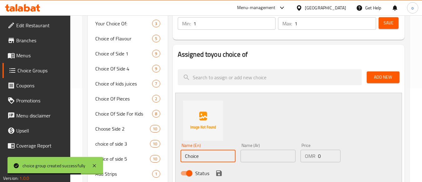
drag, startPoint x: 206, startPoint y: 153, endPoint x: 166, endPoint y: 157, distance: 40.1
click at [166, 157] on div "Choice Groups Your Choice Of: 3 Choice of Flavour 5 Choice of Side 1 9 Choice O…" at bounding box center [247, 172] width 319 height 391
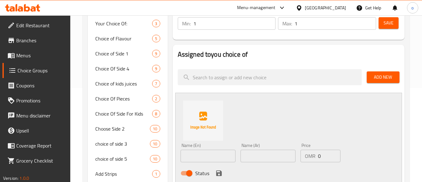
click at [202, 163] on div "Name (En) Name (En)" at bounding box center [208, 152] width 60 height 24
click at [204, 156] on input "text" at bounding box center [208, 155] width 55 height 12
drag, startPoint x: 180, startPoint y: 158, endPoint x: 177, endPoint y: 158, distance: 3.1
click at [177, 158] on div "Name (En) 1 Name (En) Name (Ar) Name (Ar) Price OMR 0 Price Status" at bounding box center [288, 138] width 227 height 92
paste input "Chicken Strips"
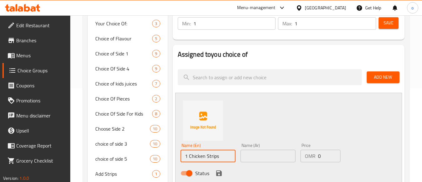
type input "1 Chicken Strips"
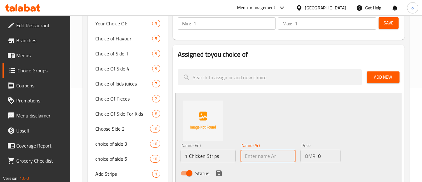
click at [281, 157] on input "text" at bounding box center [268, 155] width 55 height 12
paste input "1 Chicken Strips"
type input "1 Chicken Strips"
click at [272, 137] on div "Name (En) 1 Chicken Strips Name (En) Name (Ar) 1 Chicken Strips Name (Ar) Price…" at bounding box center [288, 138] width 227 height 92
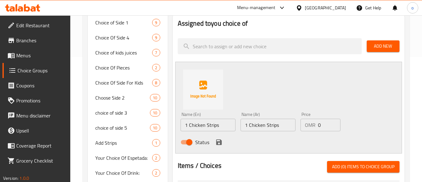
scroll to position [125, 0]
click at [219, 140] on icon "save" at bounding box center [218, 141] width 7 height 7
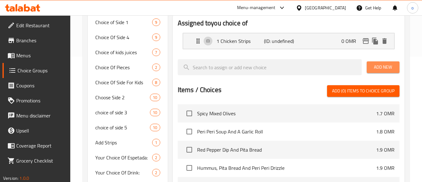
click at [390, 72] on button "Add New" at bounding box center [383, 67] width 33 height 12
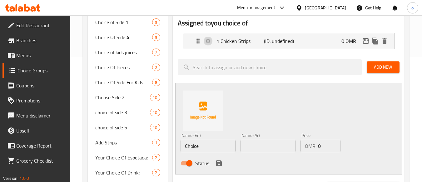
click at [256, 143] on input "text" at bounding box center [268, 145] width 55 height 12
paste input "3 قطع أجنحة دجاج،"
type input "3 قطع أجنحة دجاج،"
drag, startPoint x: 217, startPoint y: 145, endPoint x: 175, endPoint y: 148, distance: 42.0
click at [175, 148] on div "Assigned to you choice of 1 Chicken Strips (ID: undefined) 0 OMR Name (En) 1 Ch…" at bounding box center [289, 162] width 232 height 299
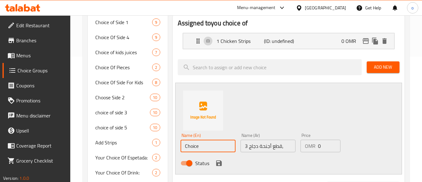
click at [268, 146] on input "3 قطع أجنحة دجاج،" at bounding box center [268, 145] width 55 height 12
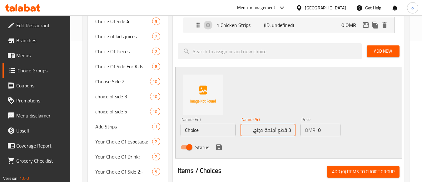
scroll to position [156, 0]
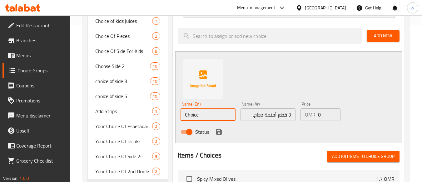
drag, startPoint x: 201, startPoint y: 110, endPoint x: 163, endPoint y: 109, distance: 38.4
click at [163, 109] on div "Choice Groups Your Choice Of: 3 Choice of Flavour 5 Choice of Side 1 9 Choice O…" at bounding box center [247, 121] width 319 height 412
click at [203, 112] on input "text" at bounding box center [208, 114] width 55 height 12
paste input "3 pcs Chicken Wings"
type input "3 pcs Chicken Wings"
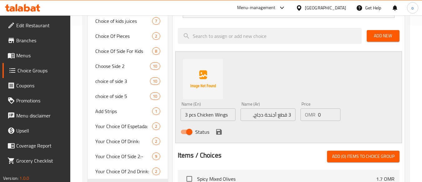
click at [213, 133] on div "Status" at bounding box center [268, 131] width 180 height 17
click at [217, 132] on icon "save" at bounding box center [219, 132] width 6 height 6
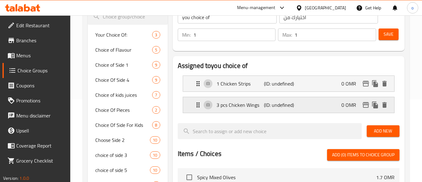
scroll to position [94, 0]
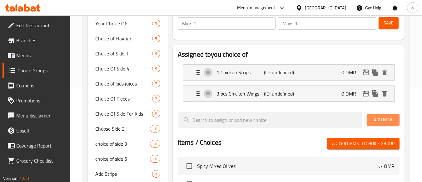
click at [376, 118] on span "Add New" at bounding box center [383, 120] width 23 height 8
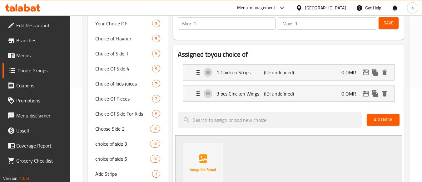
scroll to position [156, 0]
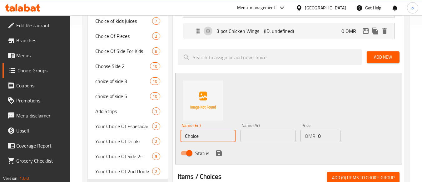
drag, startPoint x: 199, startPoint y: 134, endPoint x: 168, endPoint y: 136, distance: 31.6
click at [168, 136] on div "you choice of (ID: 988823) you choice of ​ اختيارك من ​ Min: 1 ​ Max: 1 ​ Save …" at bounding box center [287, 132] width 239 height 434
paste input "chicken burger"
type input "chicken burger"
click at [263, 136] on input "text" at bounding box center [268, 135] width 55 height 12
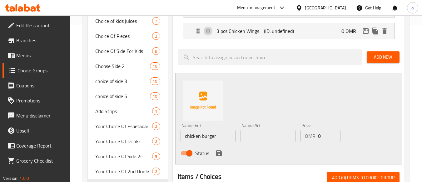
click at [276, 142] on div "Name (Ar) Name (Ar)" at bounding box center [268, 132] width 60 height 24
click at [268, 136] on input "text" at bounding box center [268, 135] width 55 height 12
paste input "برجر دجاج"
type input "برجر دجاج"
click at [256, 146] on div "Status" at bounding box center [268, 152] width 180 height 17
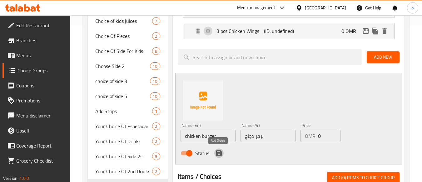
click at [218, 148] on button "save" at bounding box center [218, 152] width 9 height 9
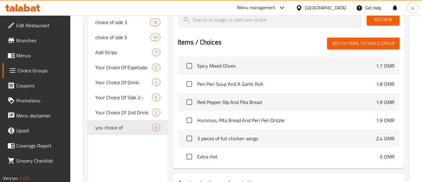
scroll to position [265, 0]
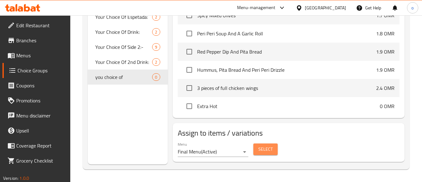
click at [271, 145] on span "Select" at bounding box center [265, 149] width 14 height 8
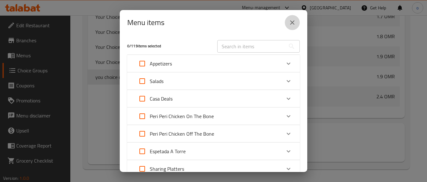
click at [294, 20] on icon "close" at bounding box center [291, 22] width 7 height 7
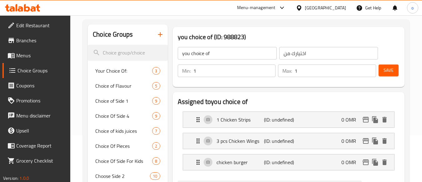
scroll to position [0, 0]
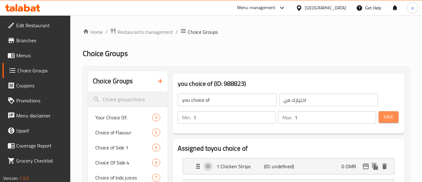
click at [388, 118] on span "Save" at bounding box center [389, 117] width 10 height 8
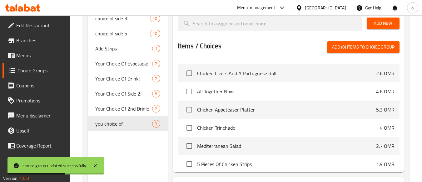
scroll to position [273, 0]
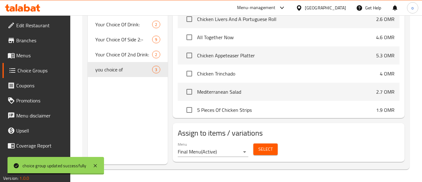
click at [265, 153] on button "Select" at bounding box center [265, 149] width 24 height 12
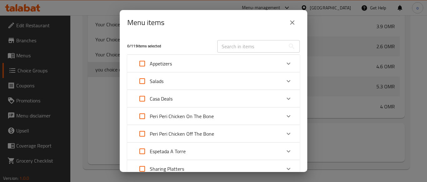
click at [252, 44] on input "text" at bounding box center [251, 46] width 68 height 12
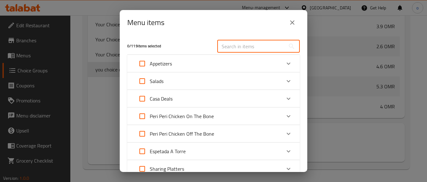
paste input "Value Meal"
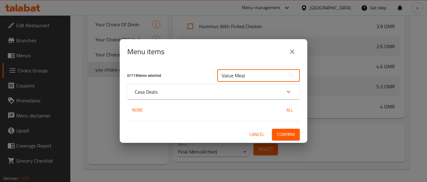
type input "Value Meal"
click at [130, 93] on div "Casa Deals" at bounding box center [213, 91] width 172 height 15
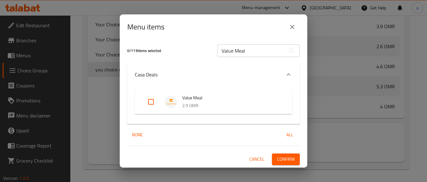
click at [147, 104] on input "Expand" at bounding box center [150, 101] width 15 height 15
checkbox input "true"
click at [273, 157] on button "Confirm" at bounding box center [286, 159] width 28 height 12
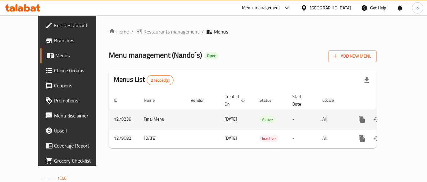
click at [404, 116] on icon "enhanced table" at bounding box center [407, 119] width 6 height 6
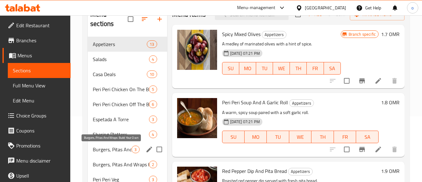
scroll to position [54, 0]
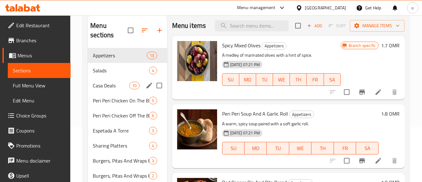
click at [121, 84] on span "Casa Deals" at bounding box center [111, 85] width 37 height 7
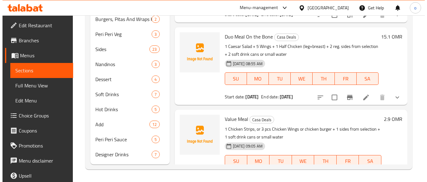
scroll to position [473, 0]
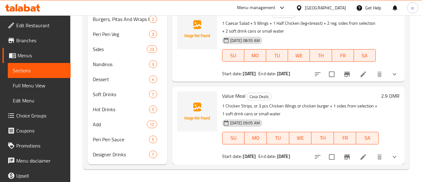
click at [345, 74] on icon "Branch-specific-item" at bounding box center [347, 74] width 6 height 5
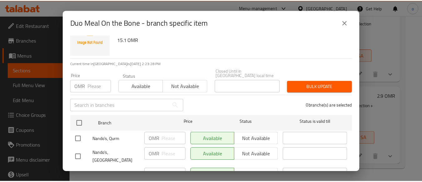
scroll to position [0, 0]
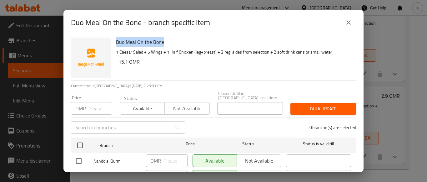
drag, startPoint x: 170, startPoint y: 43, endPoint x: 114, endPoint y: 43, distance: 55.6
click at [114, 43] on div "Duo Meal On the Bone 1 Caesar Salad + 5 Wings + 1 Half Chicken (leg+breast) + 2…" at bounding box center [233, 57] width 240 height 45
copy h6 "Duo Meal On the Bone"
click at [348, 20] on icon "close" at bounding box center [348, 22] width 7 height 7
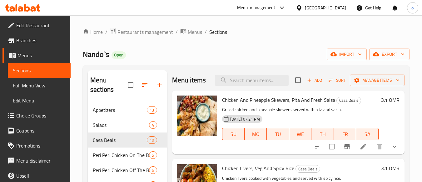
click at [247, 52] on div "Nando`s Open import export" at bounding box center [246, 54] width 327 height 12
click at [22, 43] on span "Branches" at bounding box center [40, 40] width 49 height 7
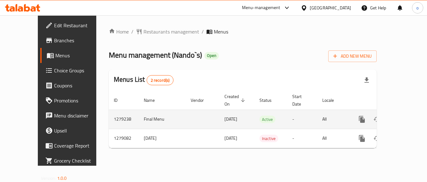
click at [387, 112] on tr "1279238 Final Menu [DATE] Active - All" at bounding box center [264, 118] width 311 height 19
click at [403, 115] on icon "enhanced table" at bounding box center [406, 118] width 7 height 7
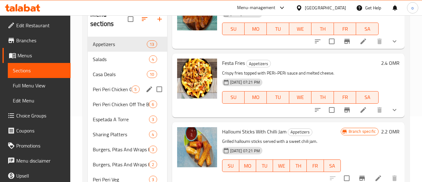
scroll to position [54, 0]
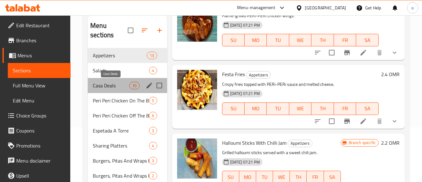
click at [112, 88] on span "Casa Deals" at bounding box center [111, 85] width 37 height 7
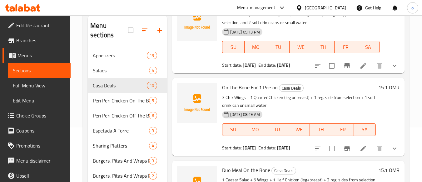
scroll to position [473, 0]
click at [355, 149] on li at bounding box center [363, 147] width 17 height 11
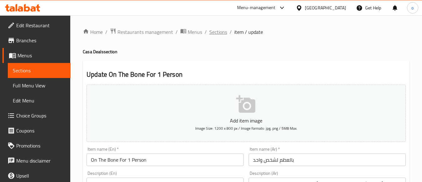
click at [218, 32] on span "Sections" at bounding box center [218, 31] width 18 height 7
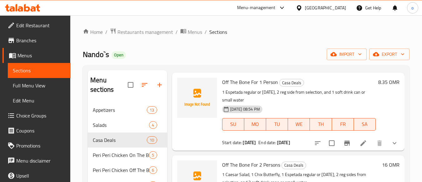
scroll to position [348, 0]
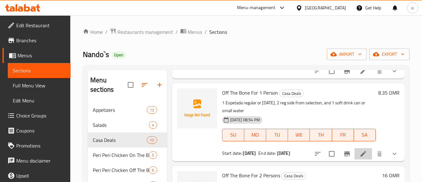
click at [357, 159] on li at bounding box center [363, 153] width 17 height 11
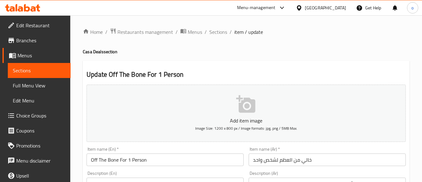
click at [45, 43] on span "Branches" at bounding box center [40, 40] width 49 height 7
